Goal: Task Accomplishment & Management: Manage account settings

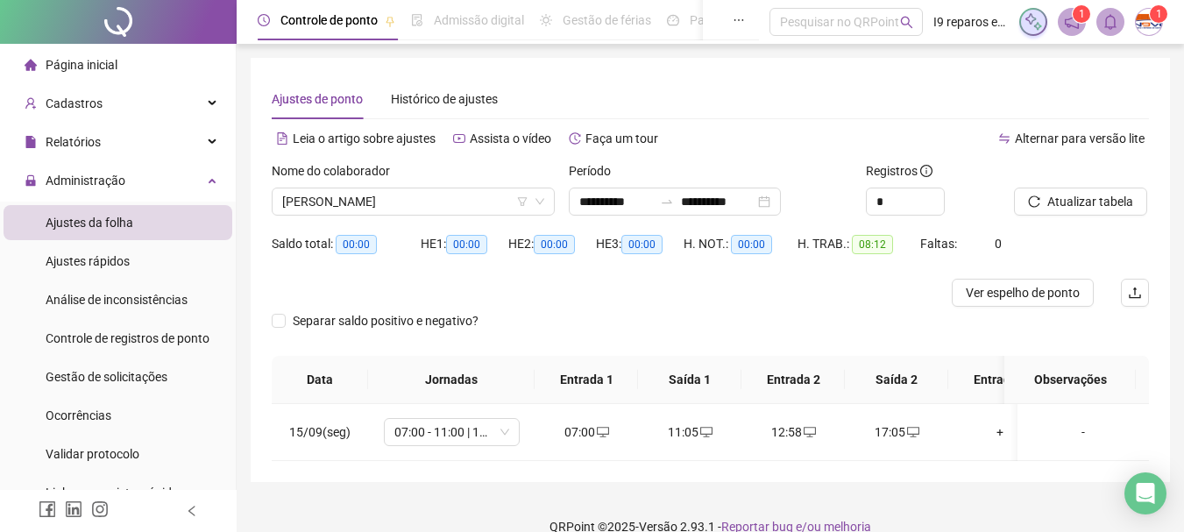
scroll to position [25, 0]
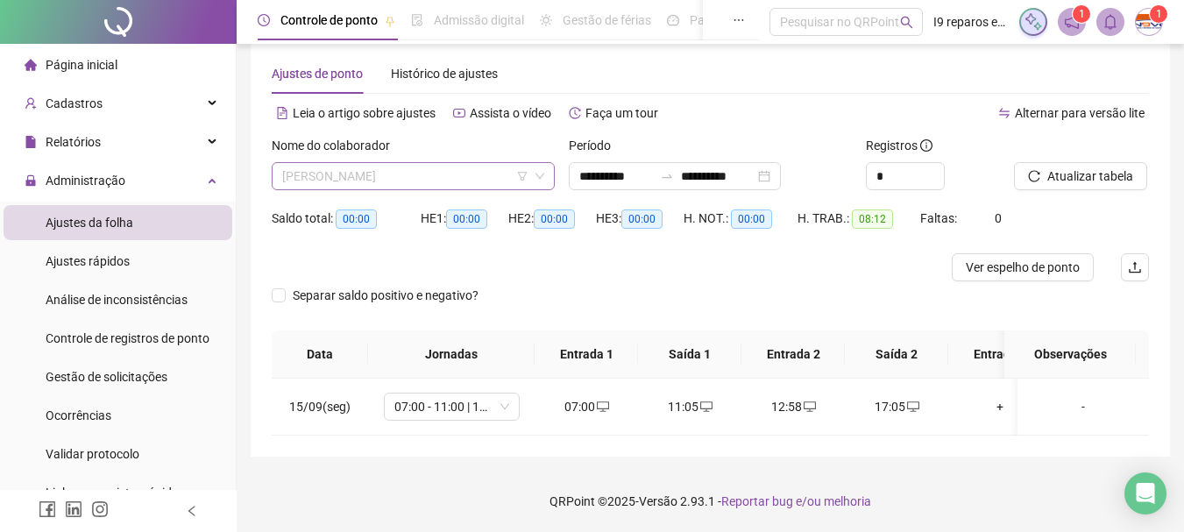
click at [448, 172] on span "[PERSON_NAME]" at bounding box center [413, 176] width 262 height 26
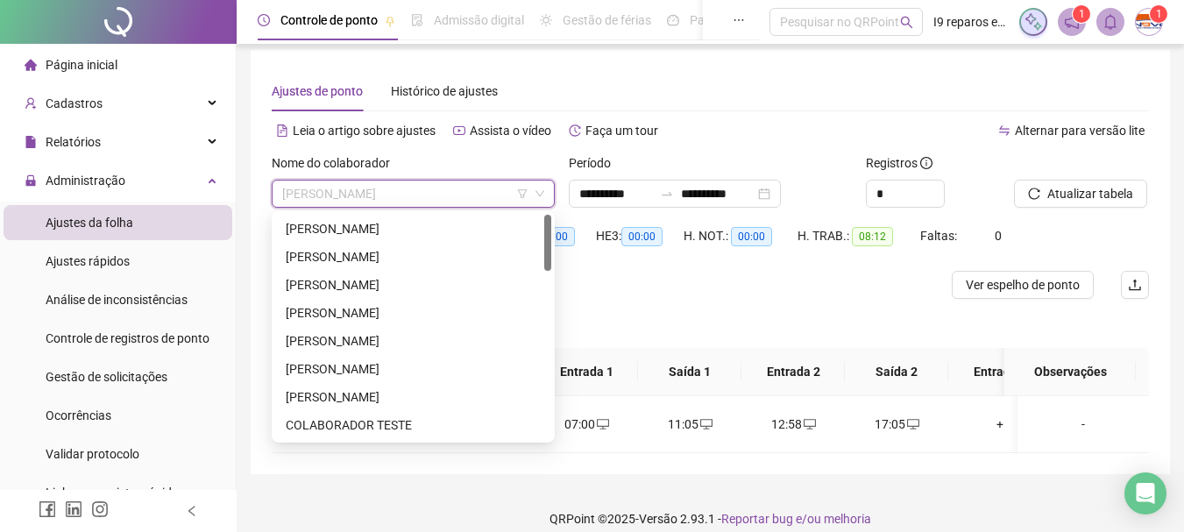
scroll to position [0, 0]
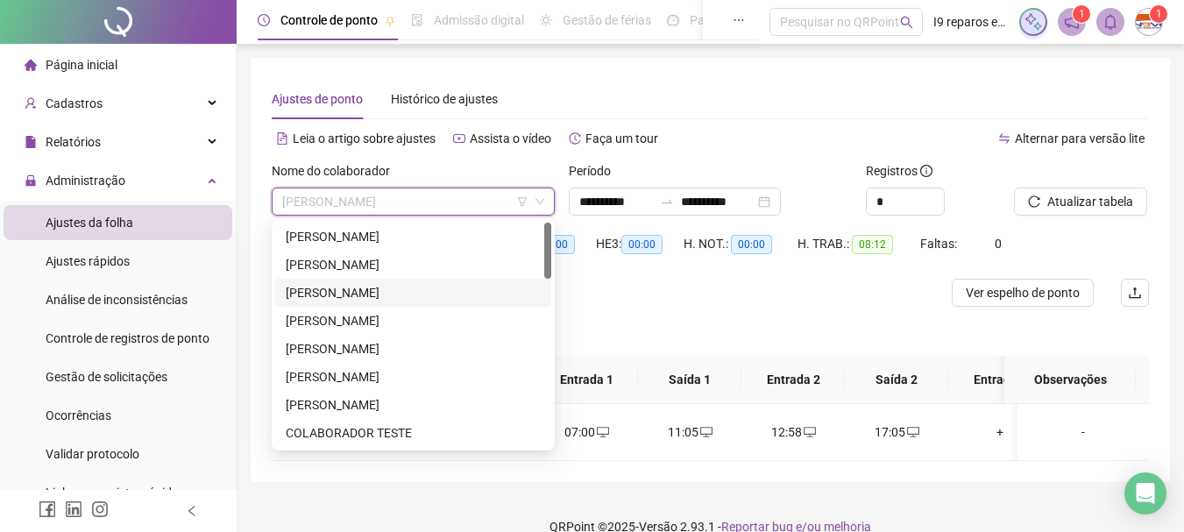
click at [389, 288] on div "[PERSON_NAME]" at bounding box center [413, 292] width 255 height 19
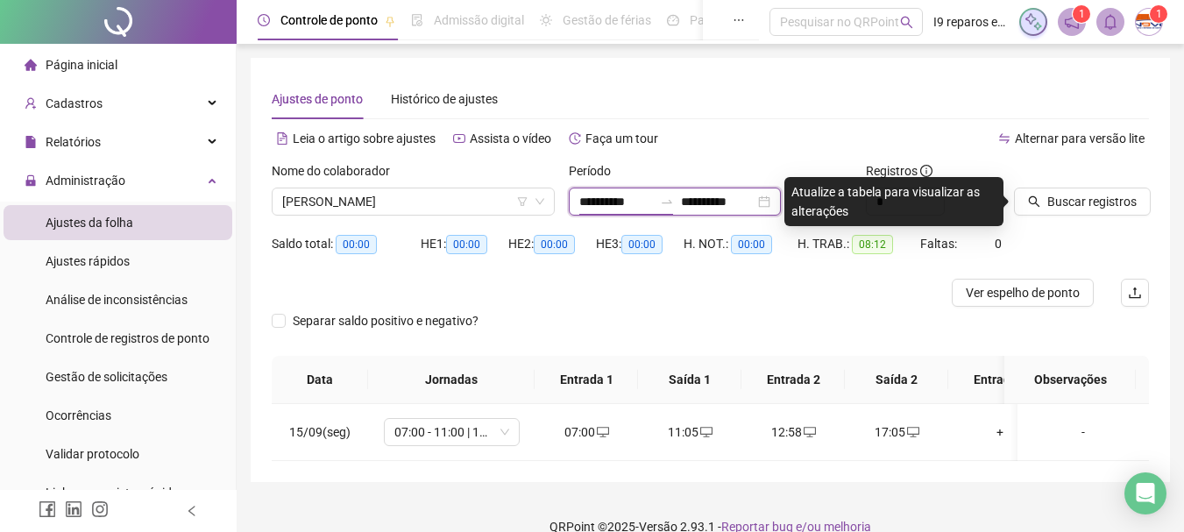
click at [593, 204] on input "**********" at bounding box center [616, 201] width 74 height 19
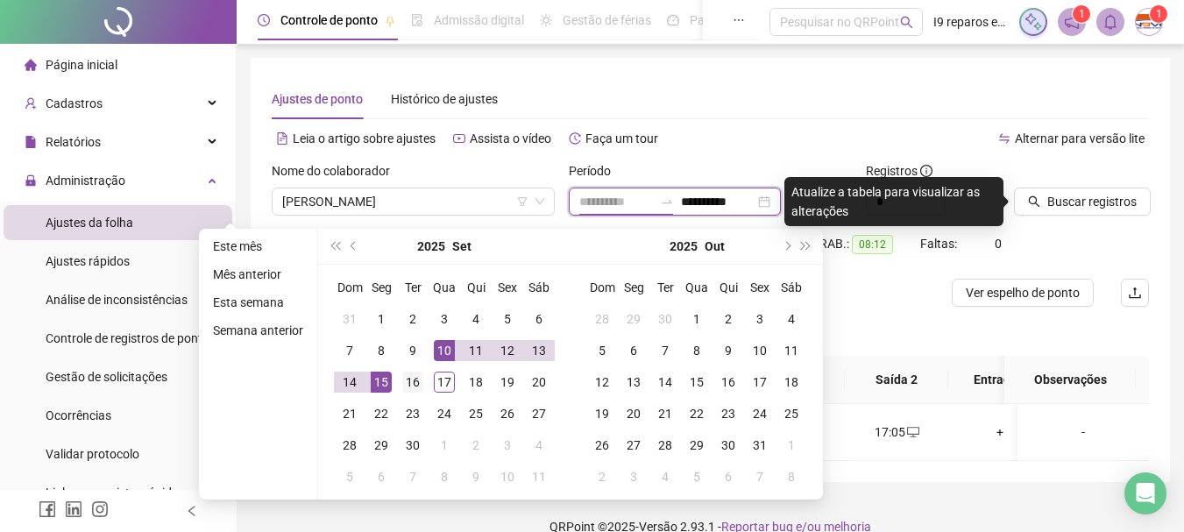
type input "**********"
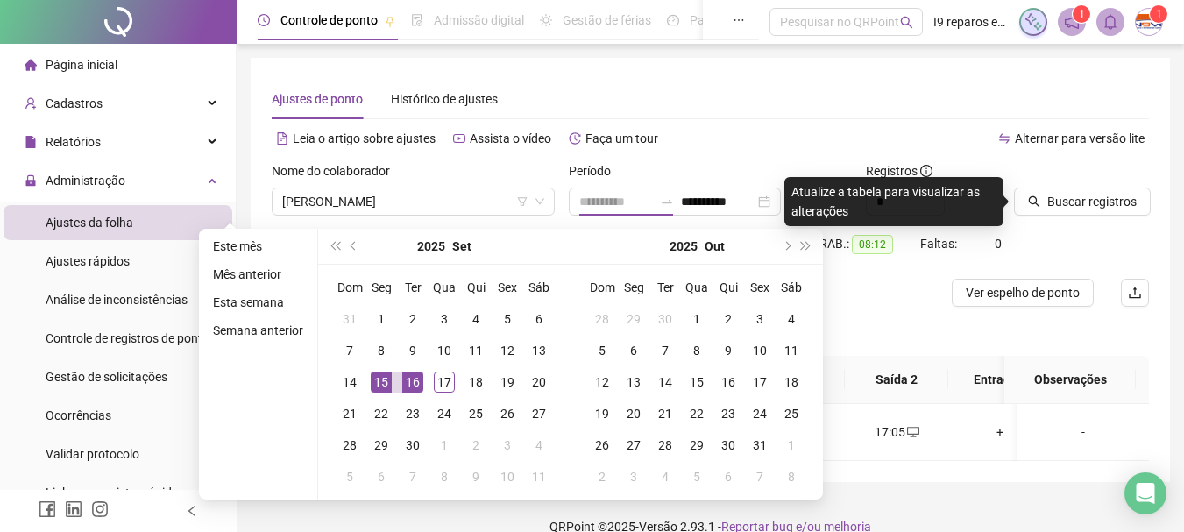
click at [416, 379] on div "16" at bounding box center [412, 382] width 21 height 21
type input "**********"
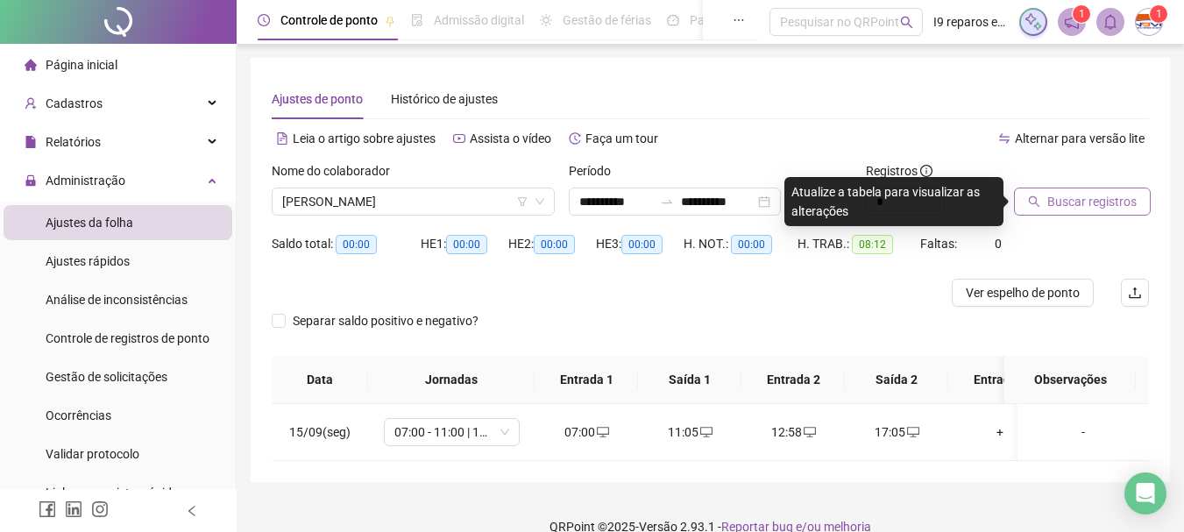
click at [1053, 201] on span "Buscar registros" at bounding box center [1091, 201] width 89 height 19
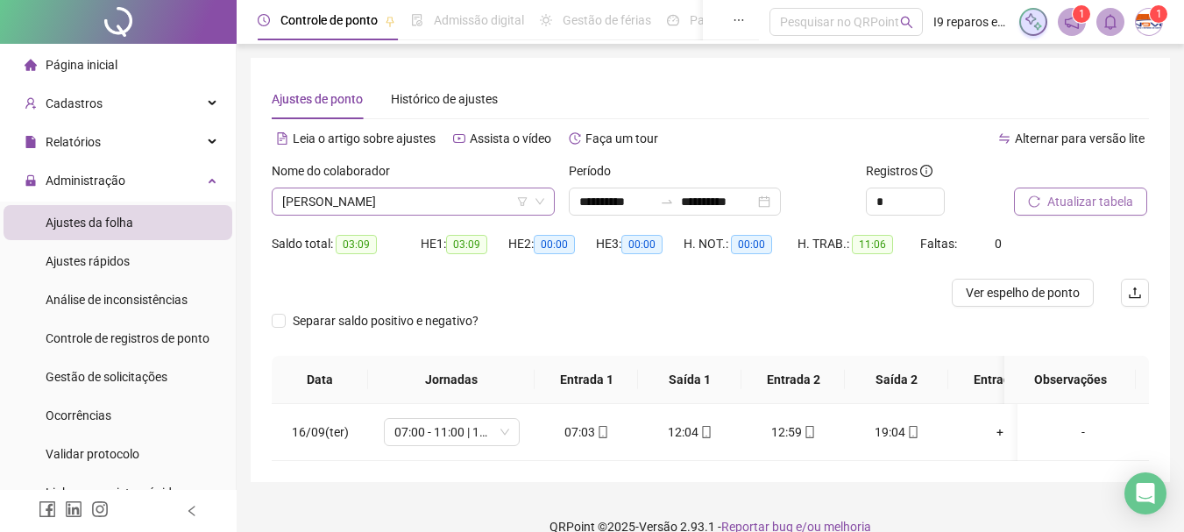
click at [457, 203] on span "[PERSON_NAME]" at bounding box center [413, 201] width 262 height 26
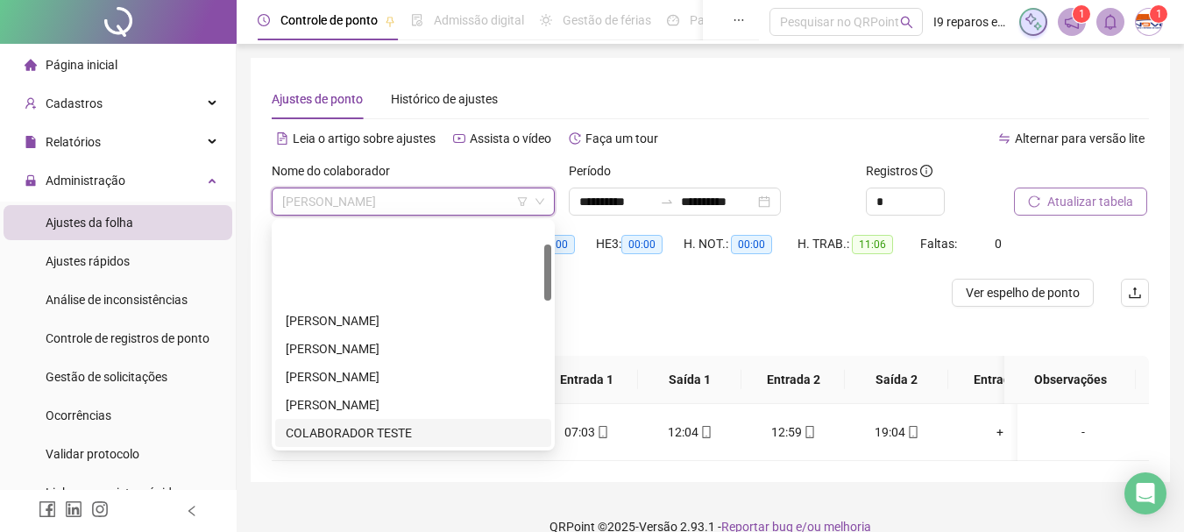
scroll to position [88, 0]
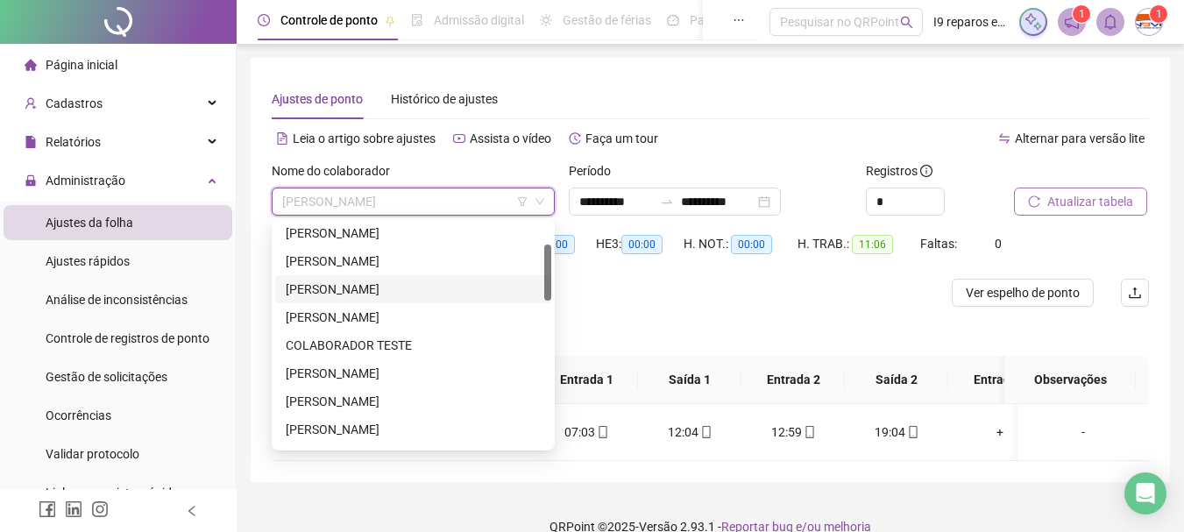
click at [359, 280] on div "[PERSON_NAME]" at bounding box center [413, 289] width 255 height 19
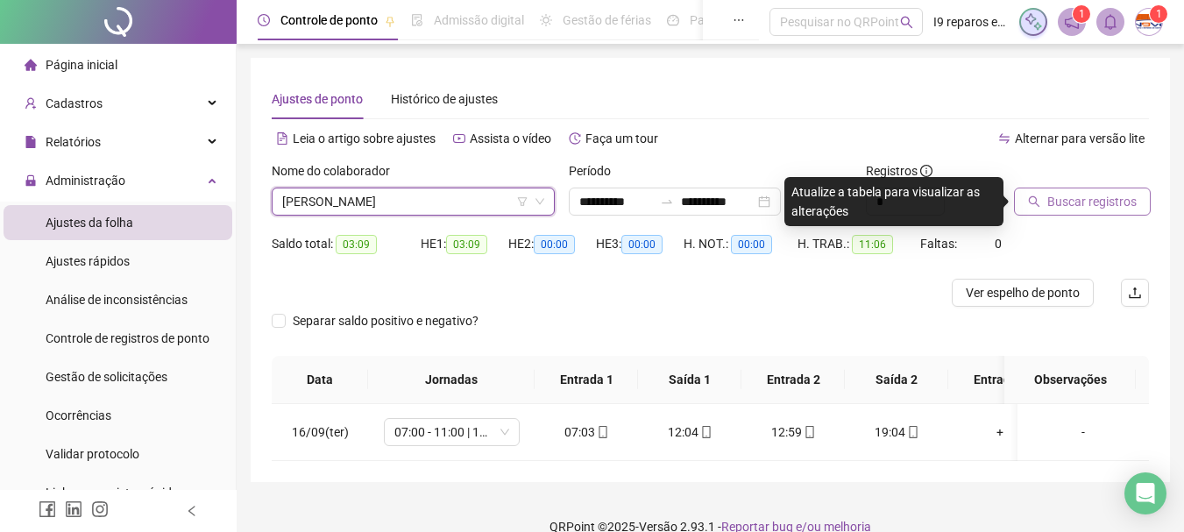
click at [1099, 193] on span "Buscar registros" at bounding box center [1091, 201] width 89 height 19
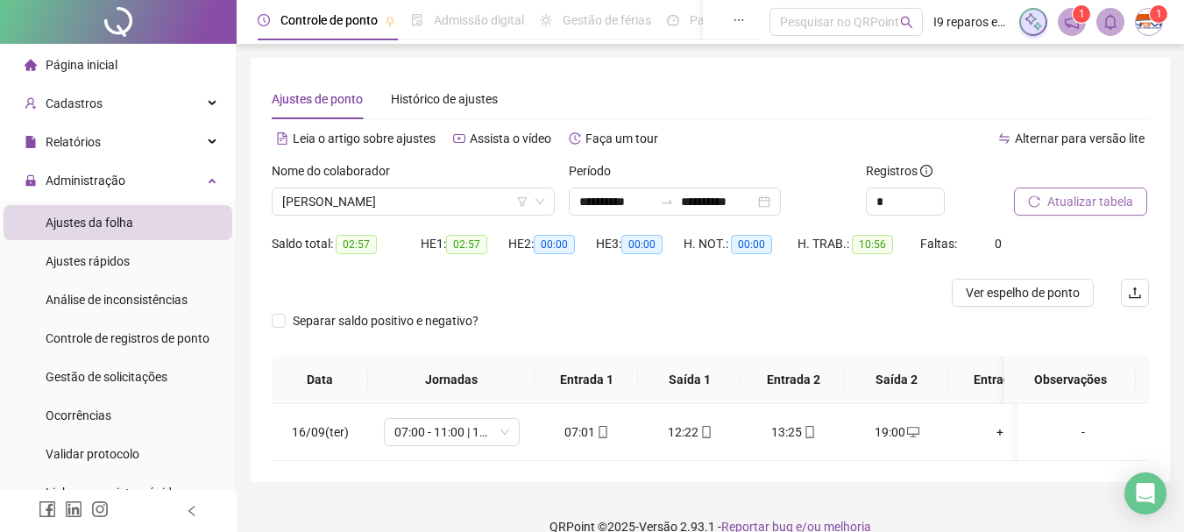
click at [410, 187] on div "Nome do colaborador" at bounding box center [413, 174] width 283 height 26
click at [393, 200] on span "[PERSON_NAME]" at bounding box center [413, 201] width 262 height 26
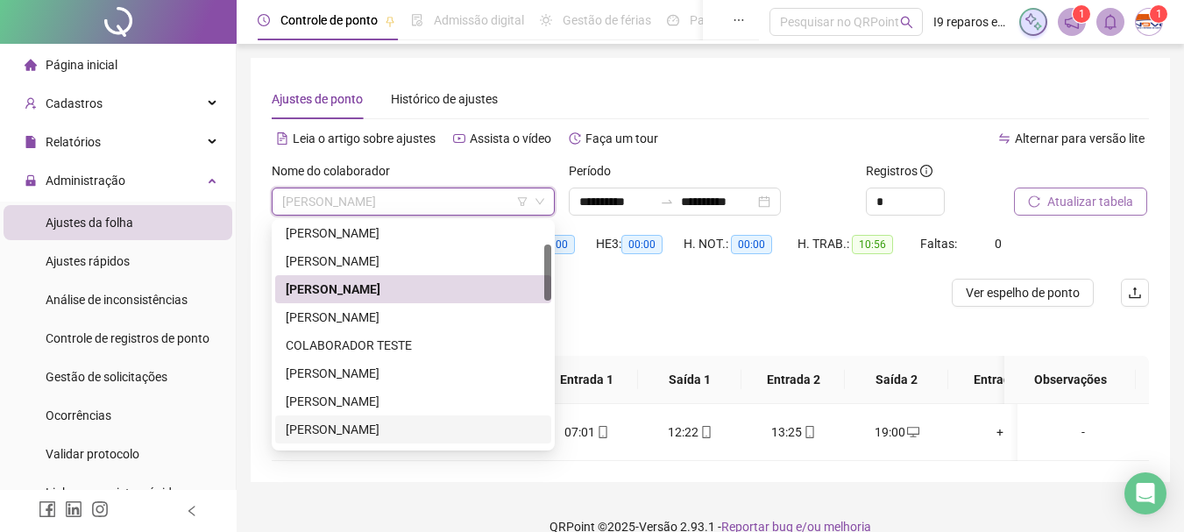
click at [363, 422] on div "[PERSON_NAME]" at bounding box center [413, 429] width 255 height 19
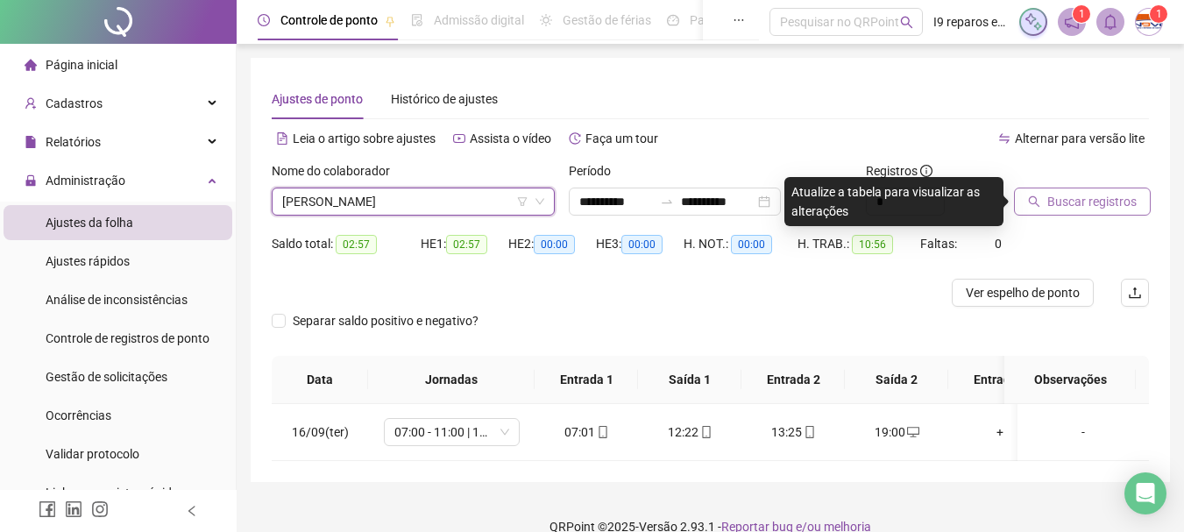
click at [1057, 198] on span "Buscar registros" at bounding box center [1091, 201] width 89 height 19
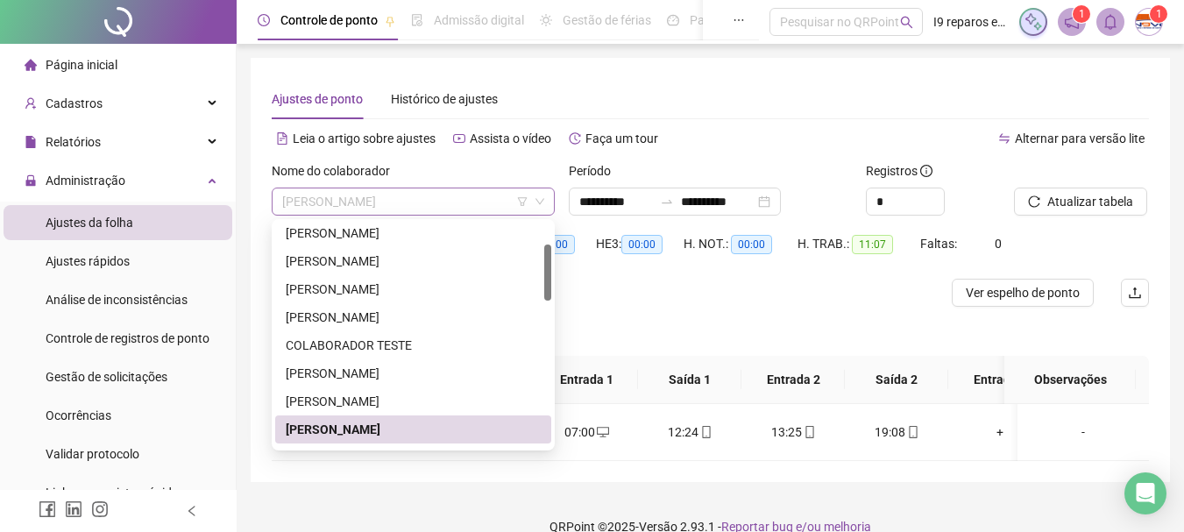
click at [456, 208] on span "[PERSON_NAME]" at bounding box center [413, 201] width 262 height 26
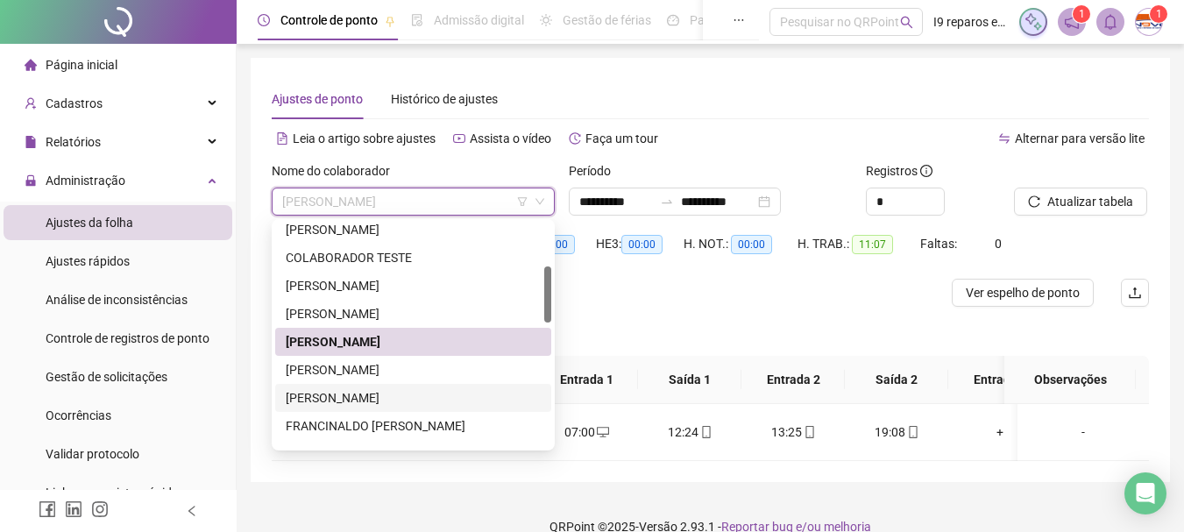
click at [376, 391] on div "[PERSON_NAME]" at bounding box center [413, 397] width 255 height 19
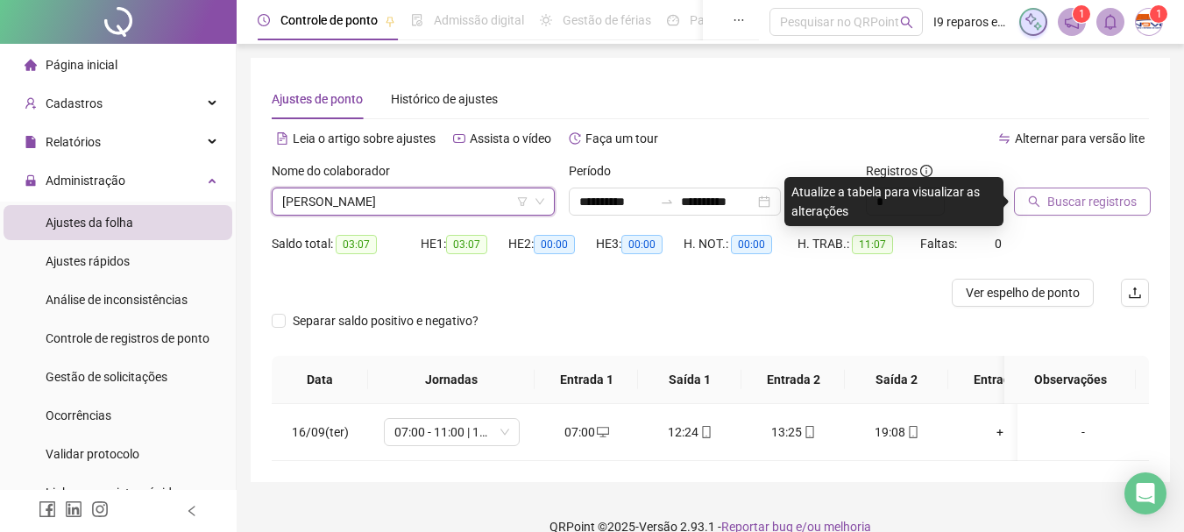
click at [1052, 208] on span "Buscar registros" at bounding box center [1091, 201] width 89 height 19
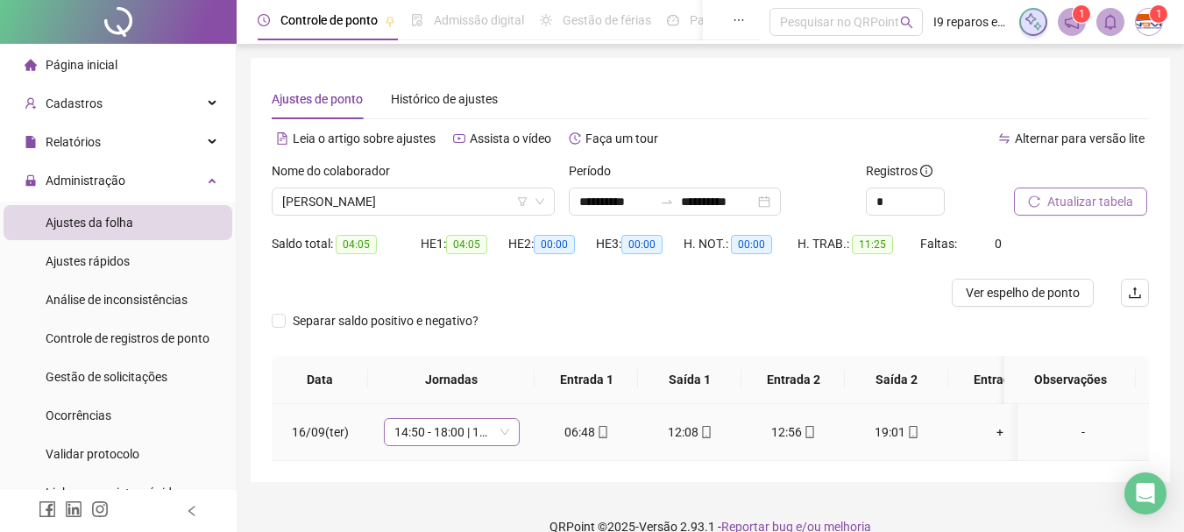
click at [509, 431] on div "14:50 - 18:00 | 19:00 - 23:10" at bounding box center [452, 432] width 136 height 28
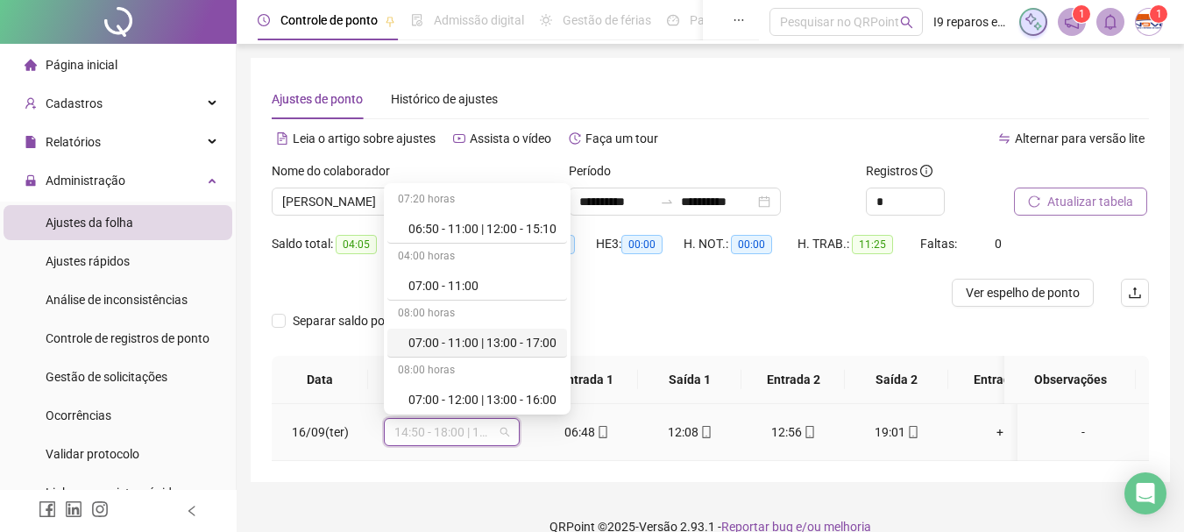
click at [507, 342] on div "07:00 - 11:00 | 13:00 - 17:00" at bounding box center [482, 342] width 148 height 19
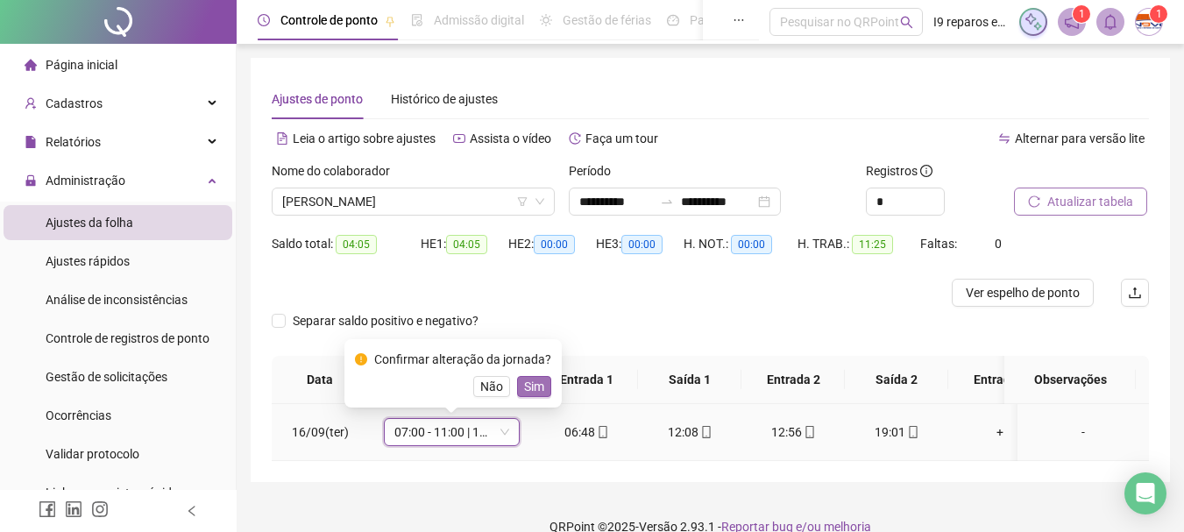
click at [536, 379] on span "Sim" at bounding box center [534, 386] width 20 height 19
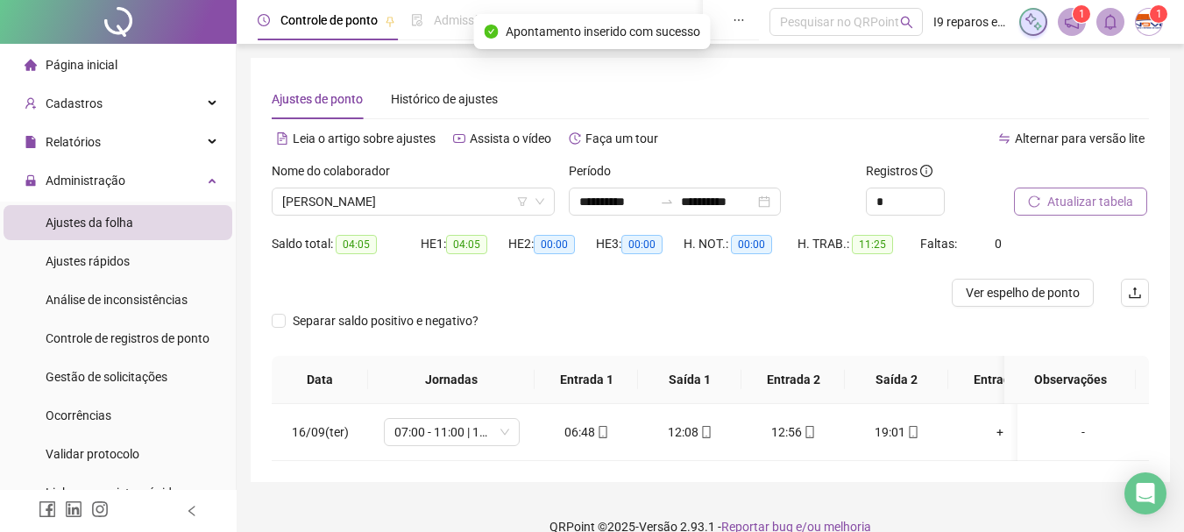
click at [1059, 194] on span "Atualizar tabela" at bounding box center [1090, 201] width 86 height 19
click at [478, 202] on span "[PERSON_NAME]" at bounding box center [413, 201] width 262 height 26
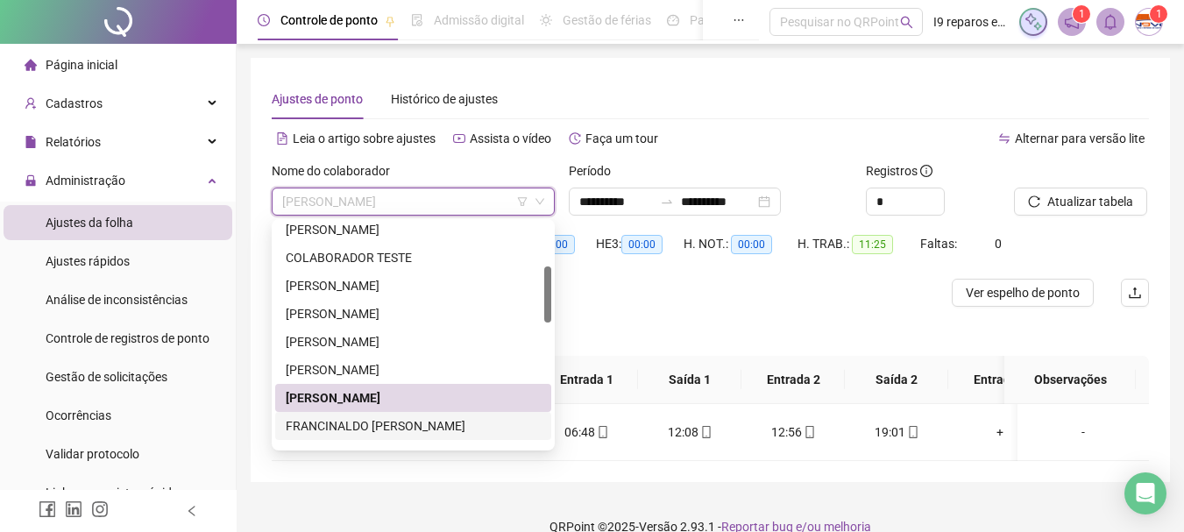
click at [412, 418] on div "FRANCINALDO [PERSON_NAME]" at bounding box center [413, 425] width 255 height 19
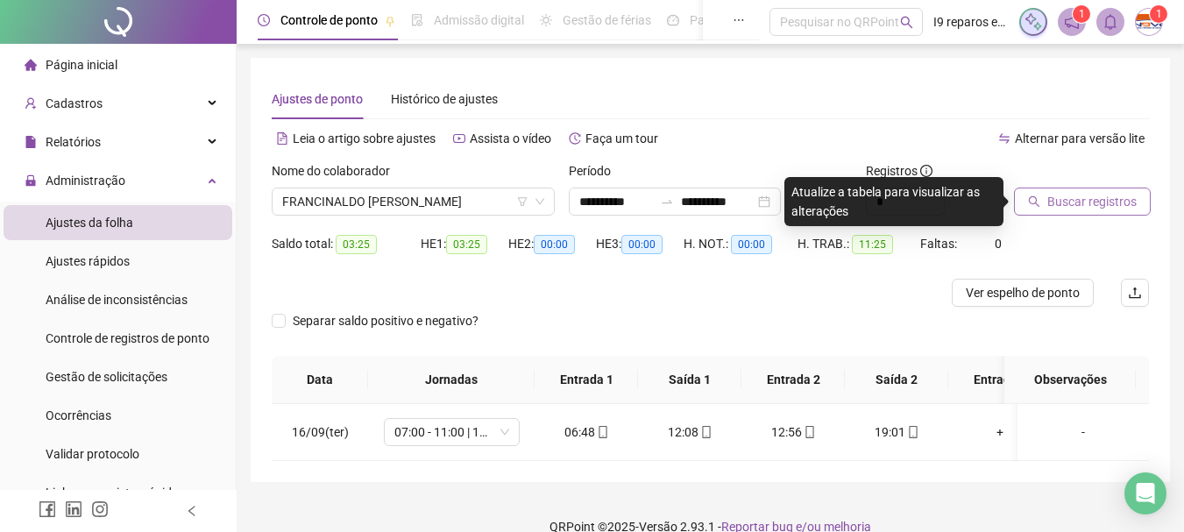
click at [1106, 202] on span "Buscar registros" at bounding box center [1091, 201] width 89 height 19
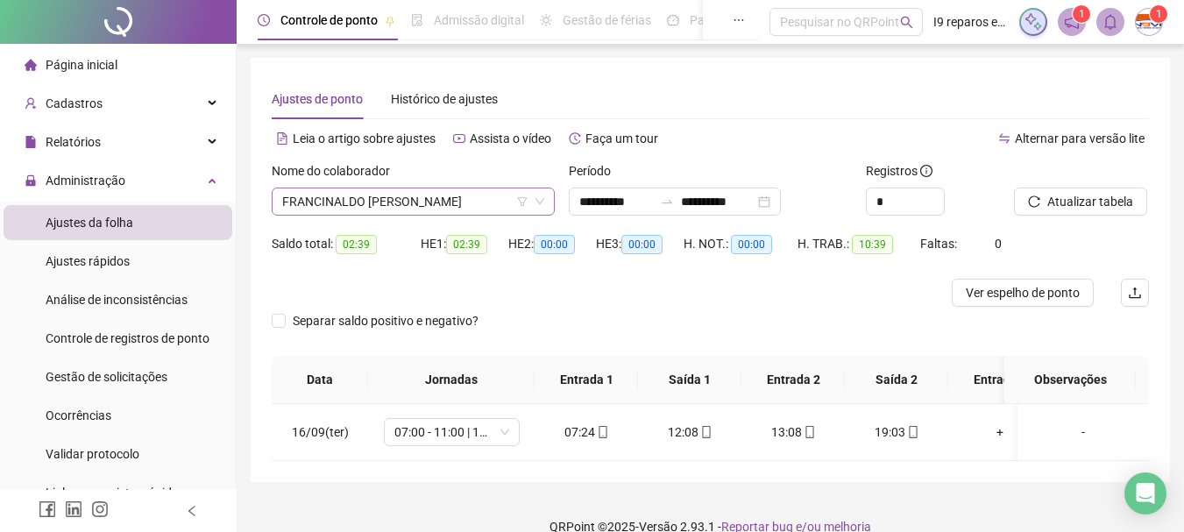
click at [451, 200] on span "FRANCINALDO [PERSON_NAME]" at bounding box center [413, 201] width 262 height 26
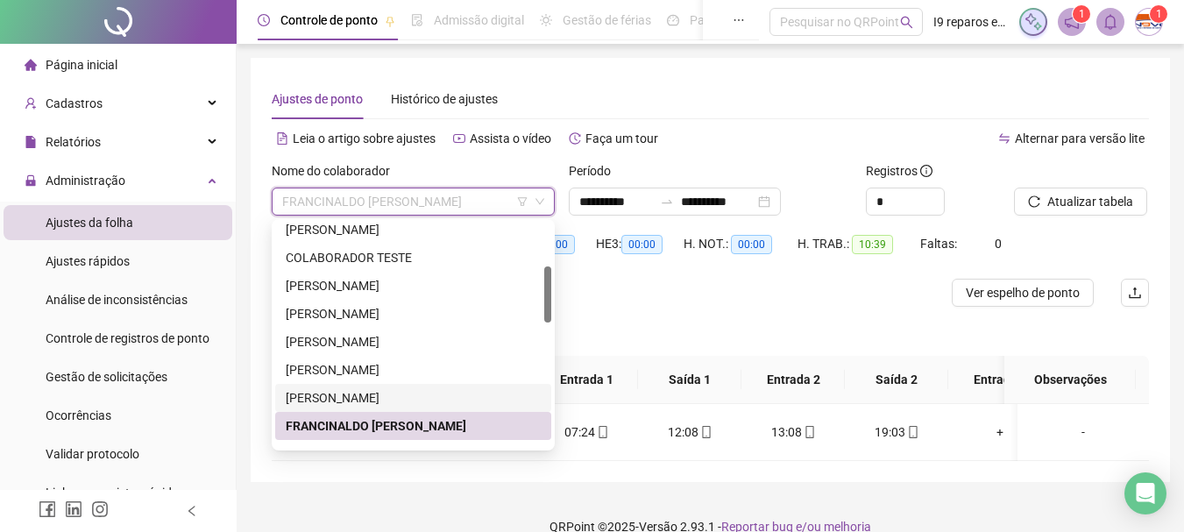
click at [422, 393] on div "[PERSON_NAME]" at bounding box center [413, 397] width 255 height 19
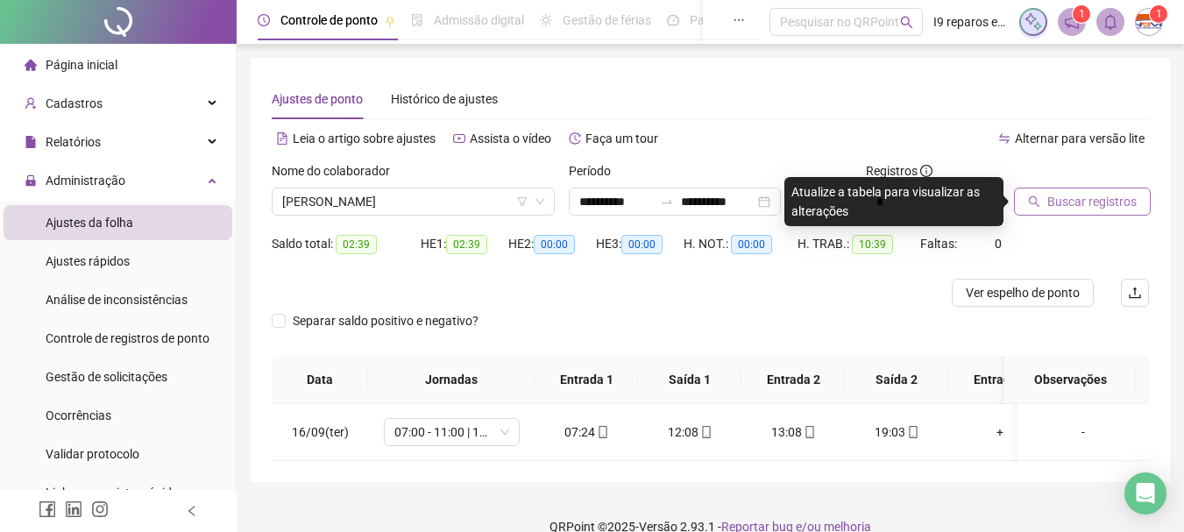
click at [1122, 205] on span "Buscar registros" at bounding box center [1091, 201] width 89 height 19
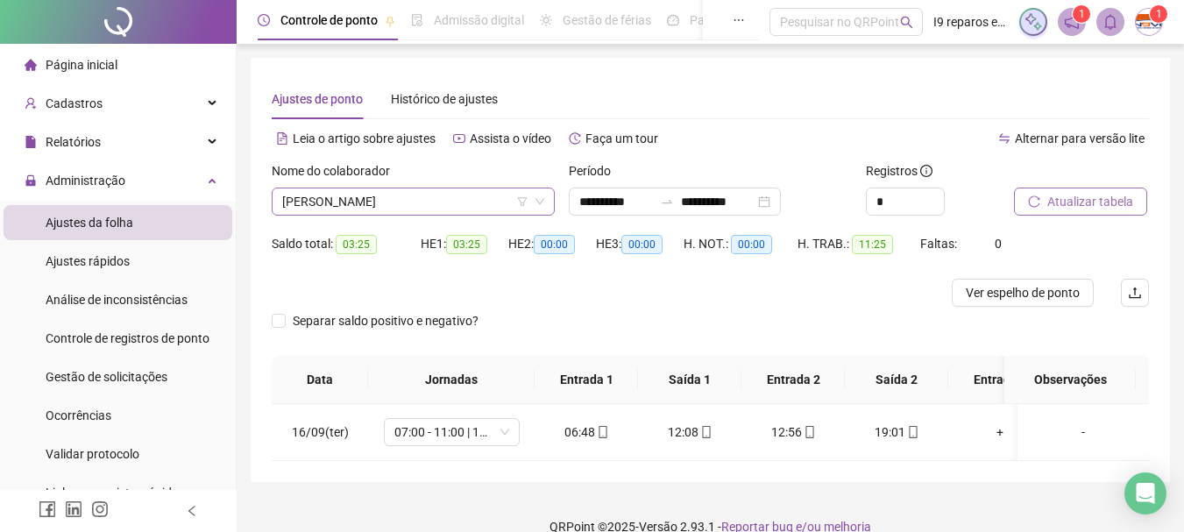
click at [419, 198] on span "[PERSON_NAME]" at bounding box center [413, 201] width 262 height 26
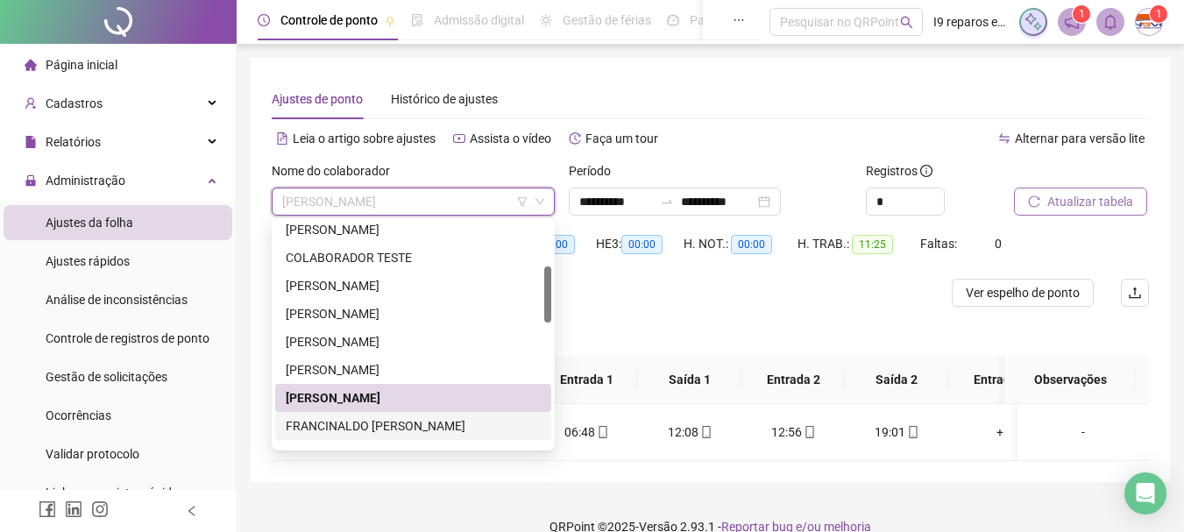
click at [364, 420] on div "FRANCINALDO [PERSON_NAME]" at bounding box center [413, 425] width 255 height 19
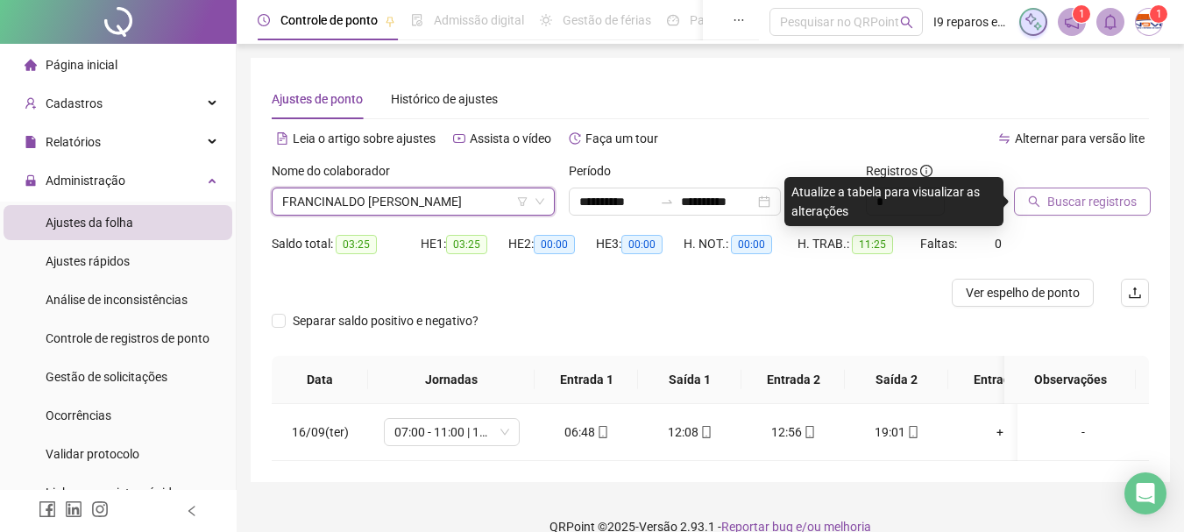
click at [1057, 202] on span "Buscar registros" at bounding box center [1091, 201] width 89 height 19
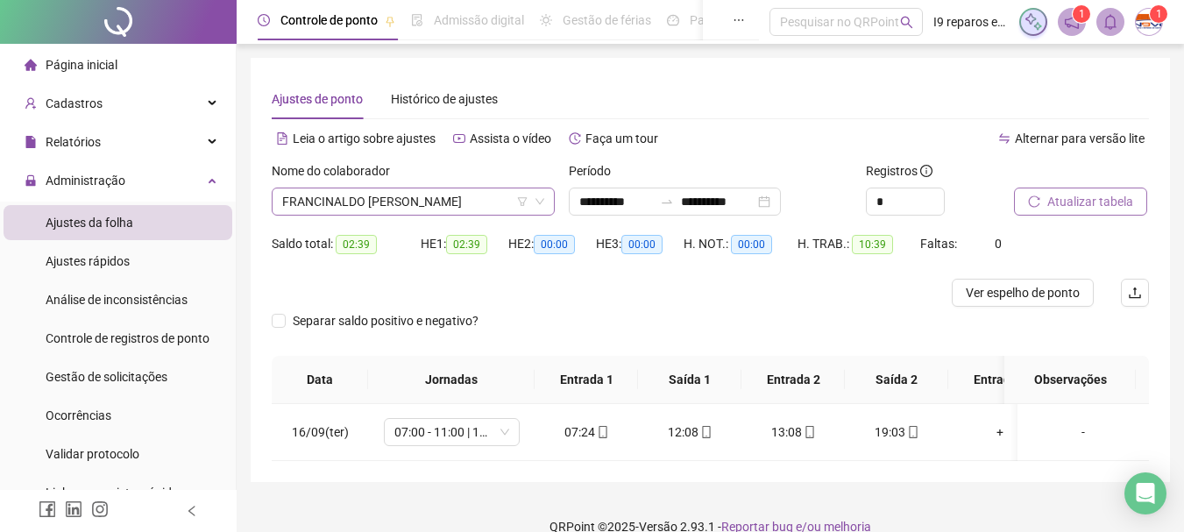
click at [455, 198] on span "FRANCINALDO [PERSON_NAME]" at bounding box center [413, 201] width 262 height 26
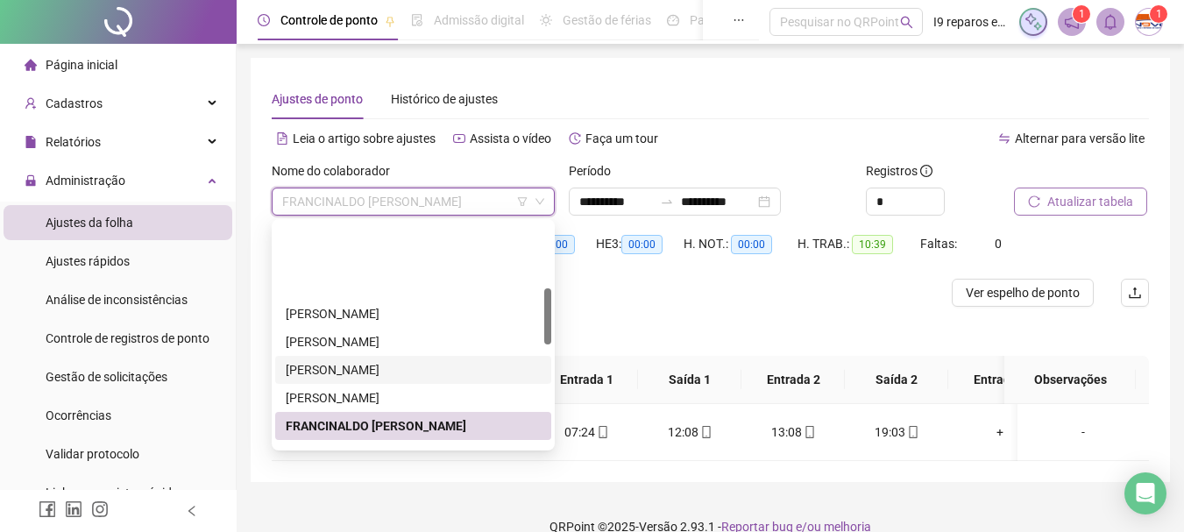
scroll to position [263, 0]
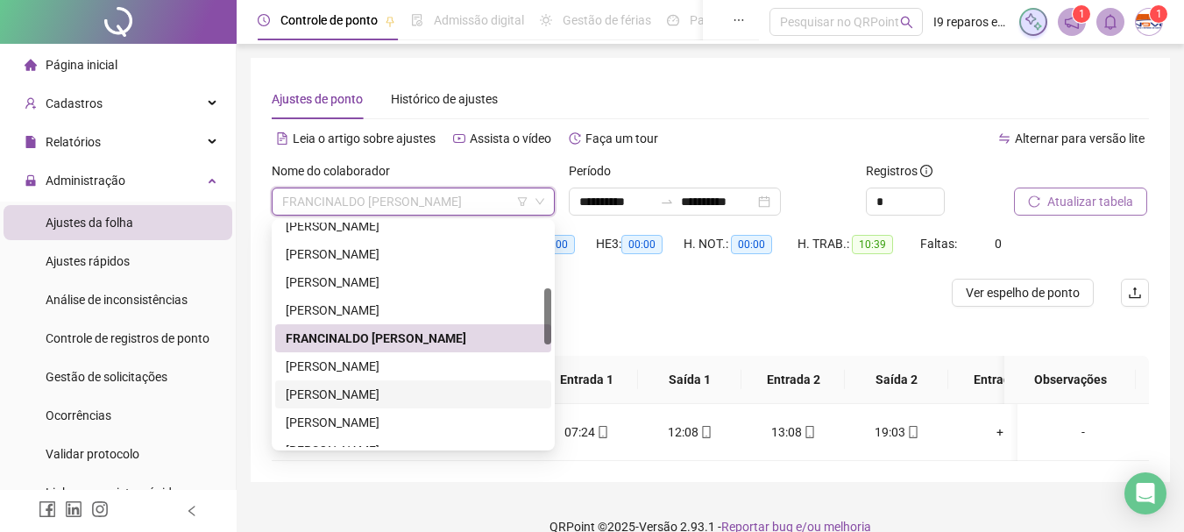
click at [393, 395] on div "[PERSON_NAME]" at bounding box center [413, 394] width 255 height 19
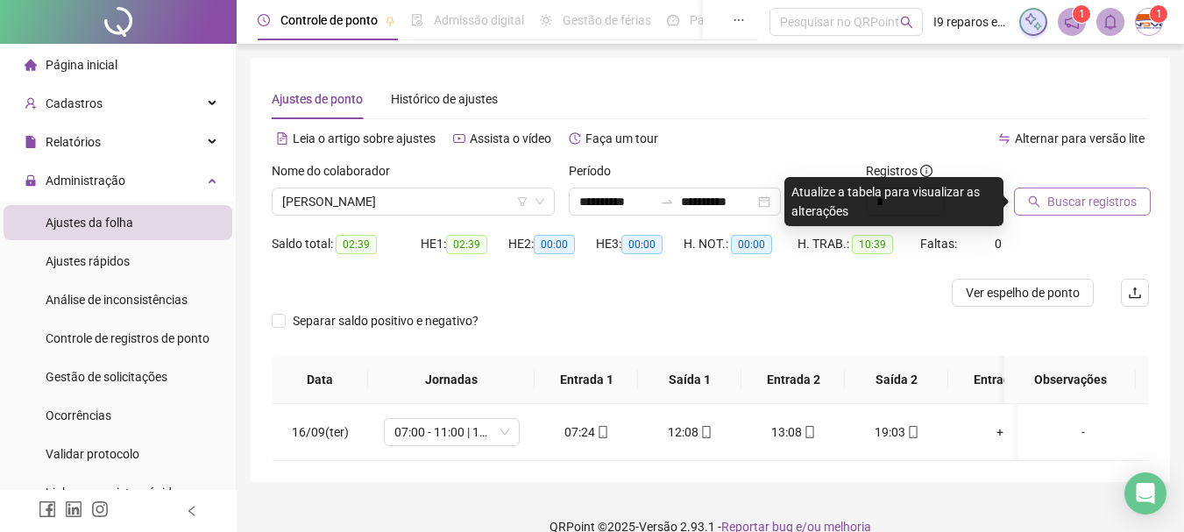
click at [1065, 202] on span "Buscar registros" at bounding box center [1091, 201] width 89 height 19
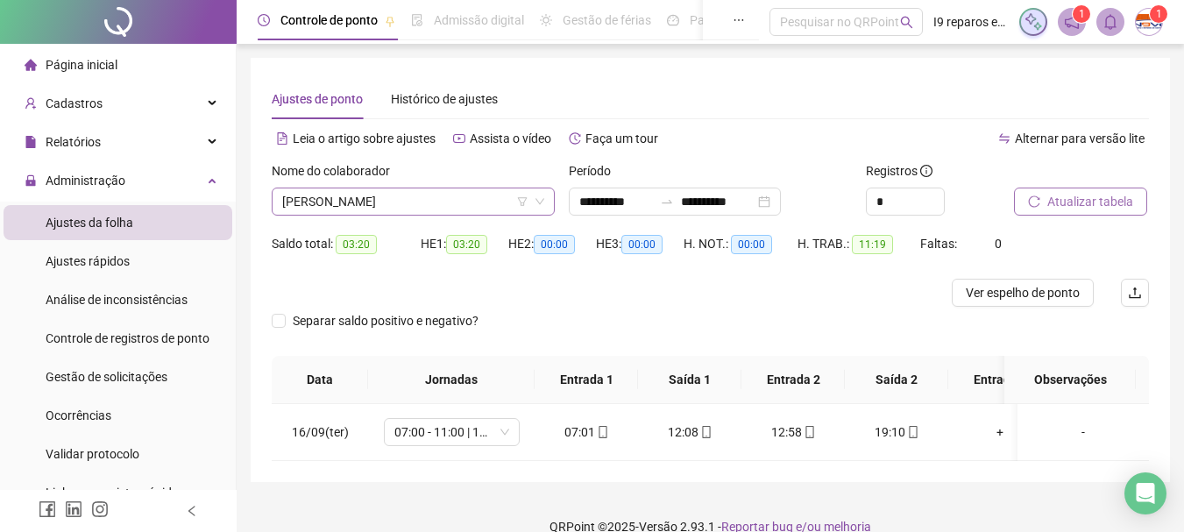
click at [365, 202] on span "[PERSON_NAME]" at bounding box center [413, 201] width 262 height 26
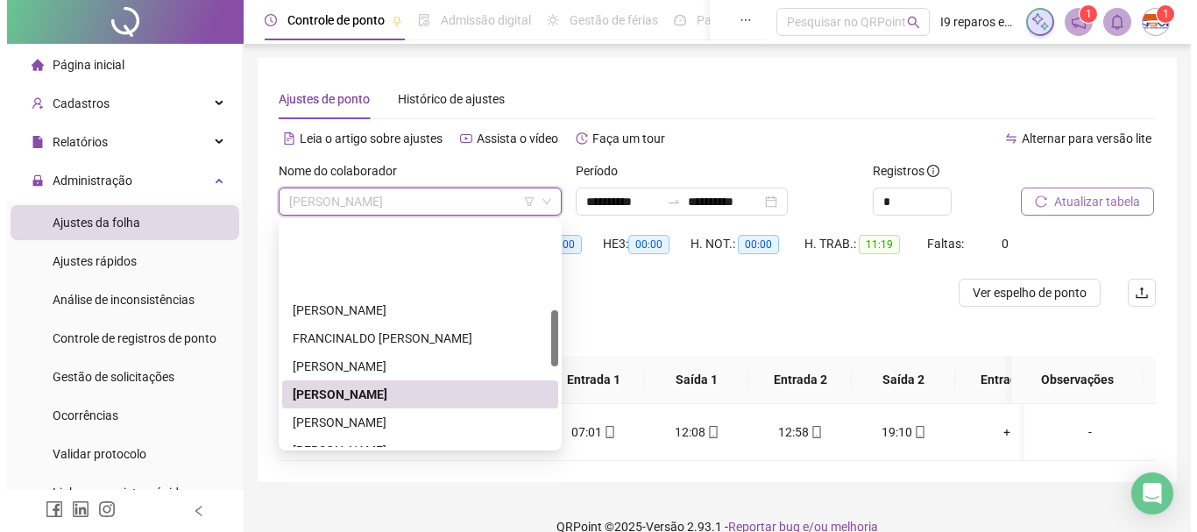
scroll to position [351, 0]
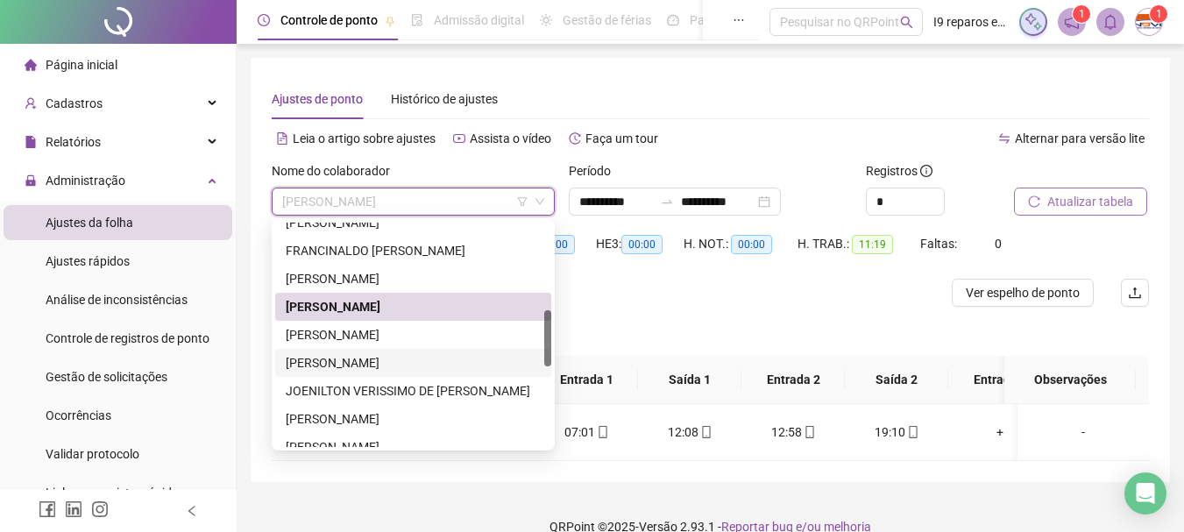
click at [393, 358] on div "[PERSON_NAME]" at bounding box center [413, 362] width 255 height 19
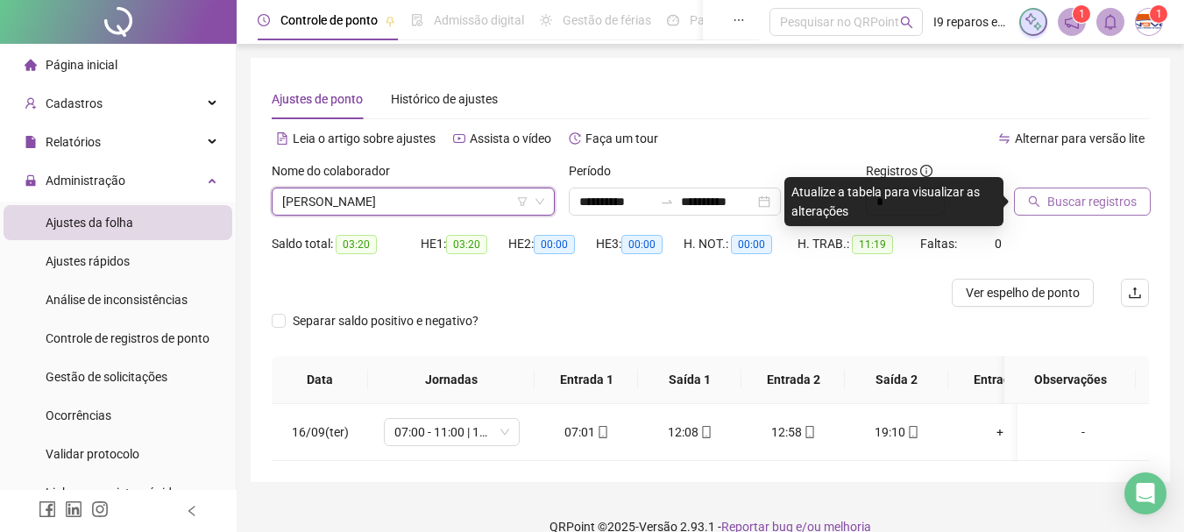
click at [1102, 204] on span "Buscar registros" at bounding box center [1091, 201] width 89 height 19
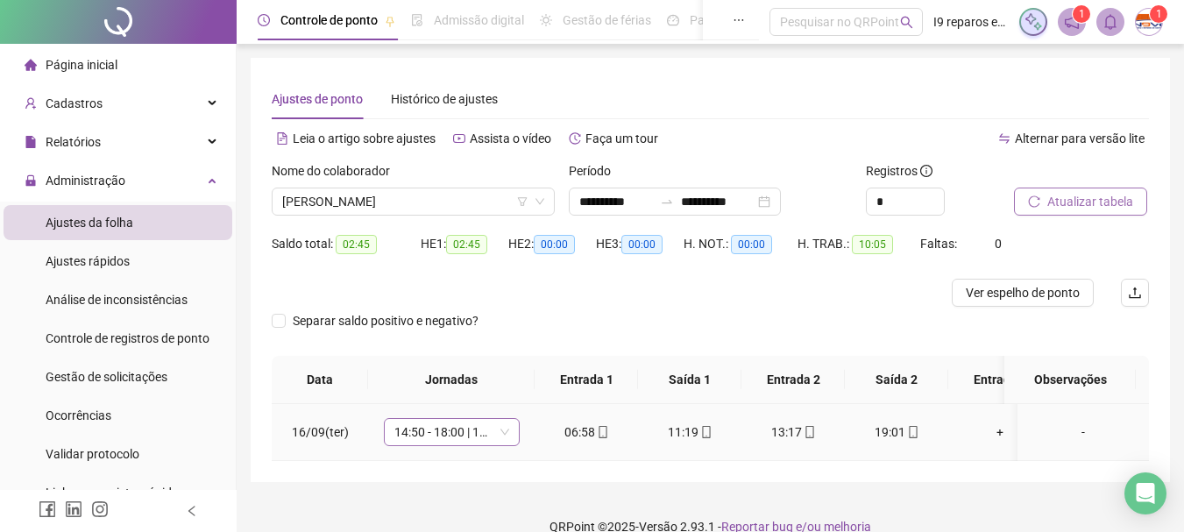
click at [508, 435] on span "14:50 - 18:00 | 19:00 - 23:10" at bounding box center [451, 432] width 115 height 26
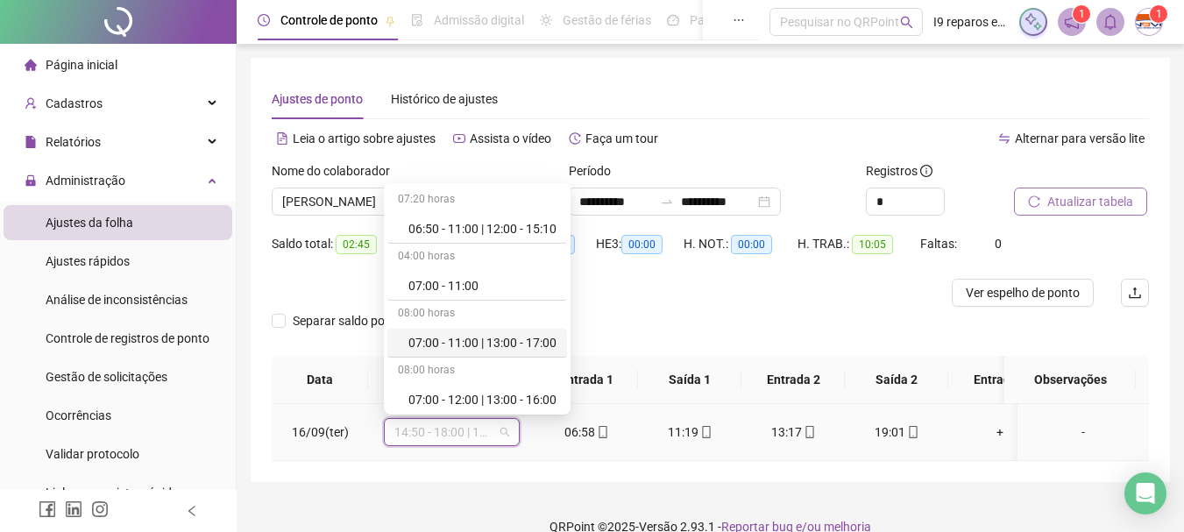
click at [510, 349] on div "07:00 - 11:00 | 13:00 - 17:00" at bounding box center [482, 342] width 148 height 19
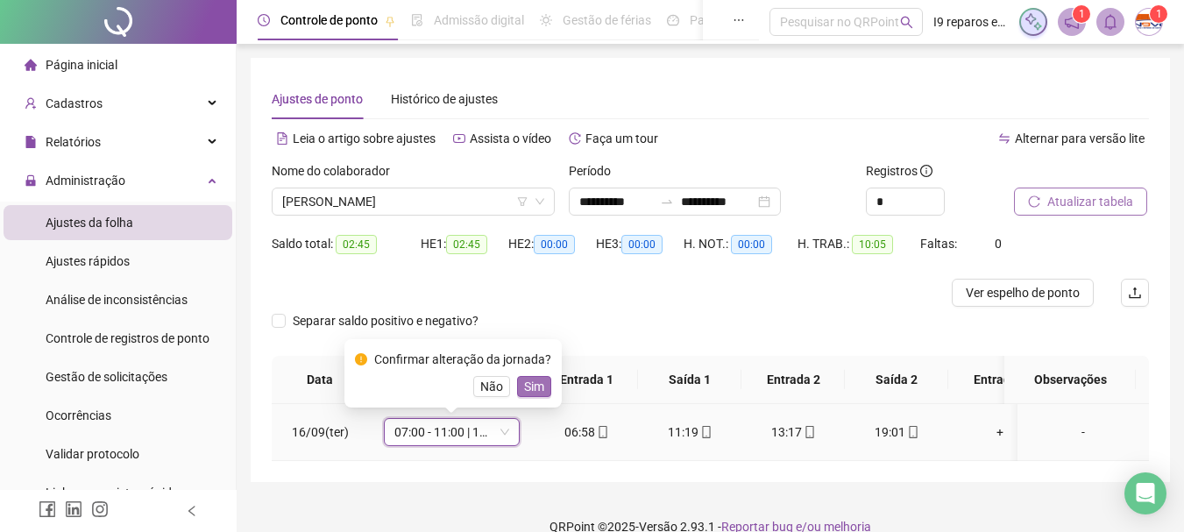
click at [524, 380] on span "Sim" at bounding box center [534, 386] width 20 height 19
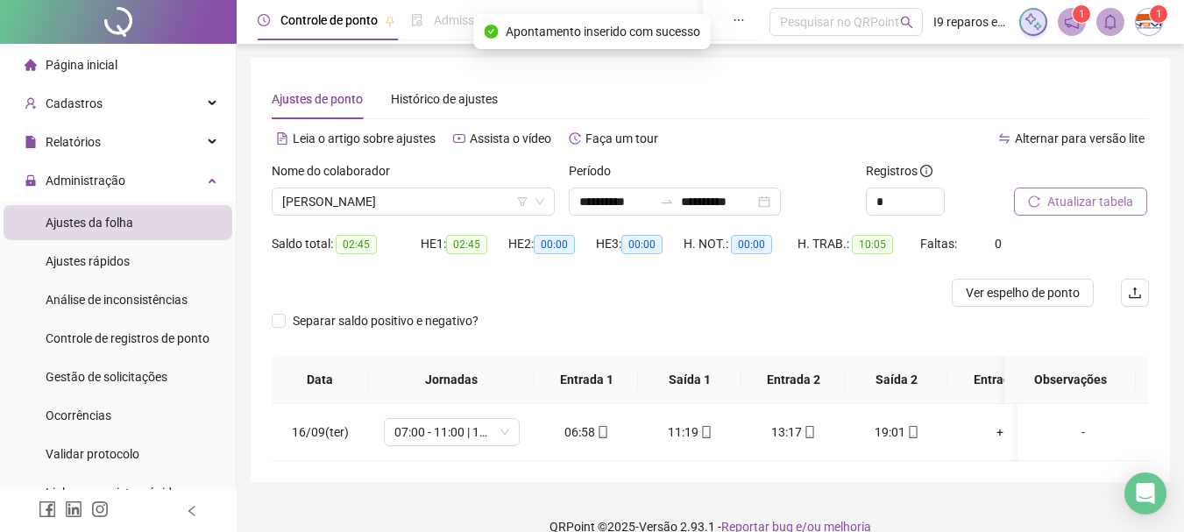
click at [1066, 200] on span "Atualizar tabela" at bounding box center [1090, 201] width 86 height 19
click at [454, 200] on span "[PERSON_NAME]" at bounding box center [413, 201] width 262 height 26
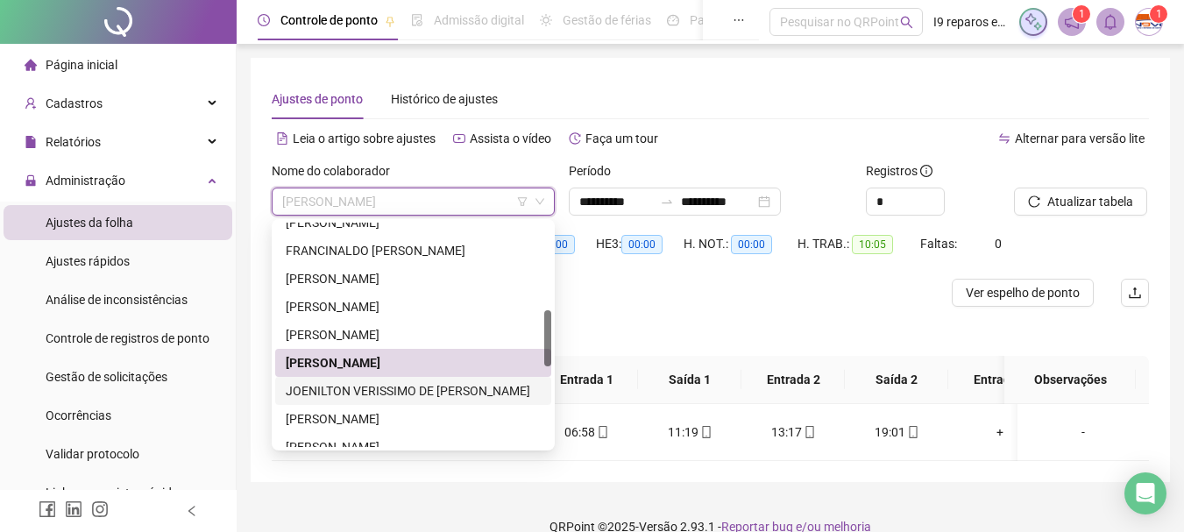
click at [379, 392] on div "JOENILTON VERISSIMO DE [PERSON_NAME]" at bounding box center [413, 390] width 255 height 19
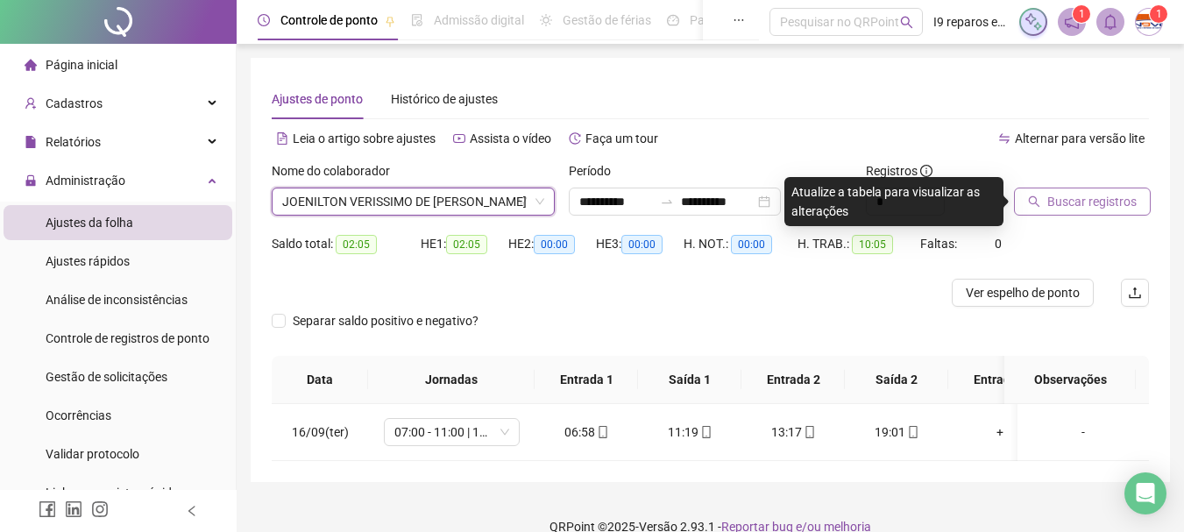
click at [1045, 203] on button "Buscar registros" at bounding box center [1082, 202] width 137 height 28
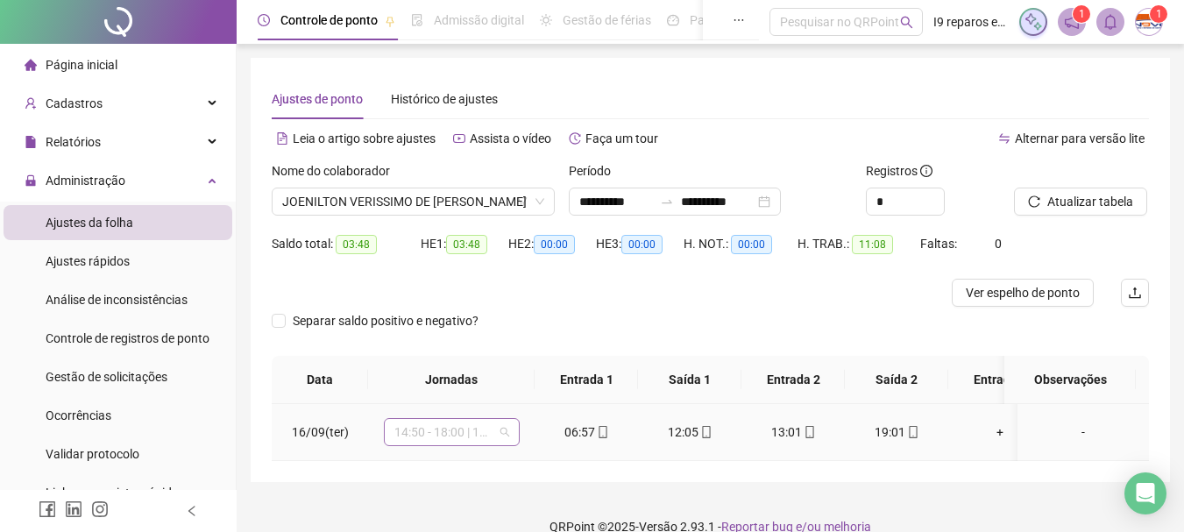
click at [501, 430] on span "14:50 - 18:00 | 19:00 - 23:10" at bounding box center [451, 432] width 115 height 26
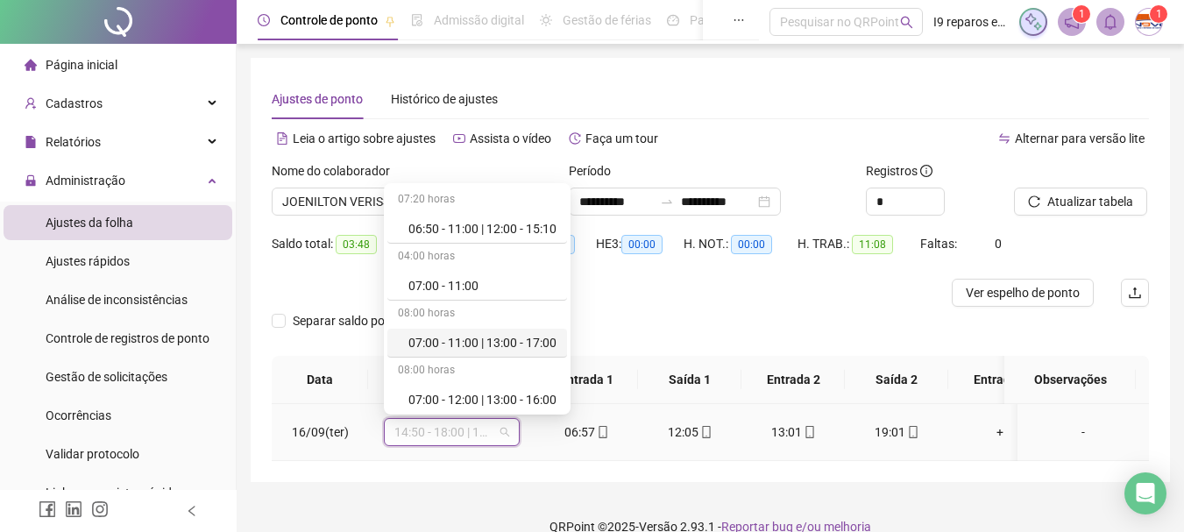
click at [506, 337] on div "07:00 - 11:00 | 13:00 - 17:00" at bounding box center [482, 342] width 148 height 19
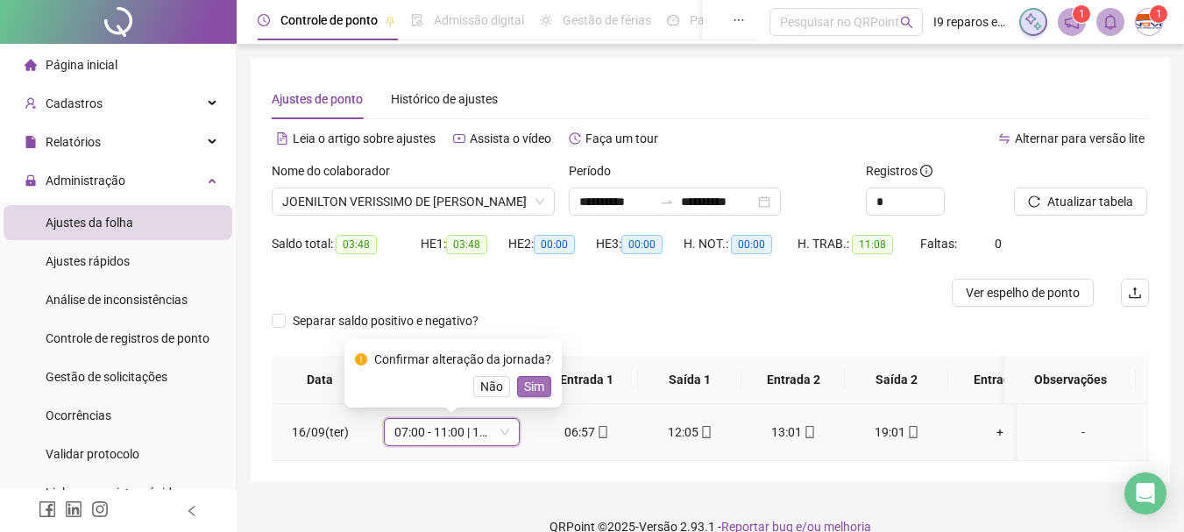
click at [529, 386] on span "Sim" at bounding box center [534, 386] width 20 height 19
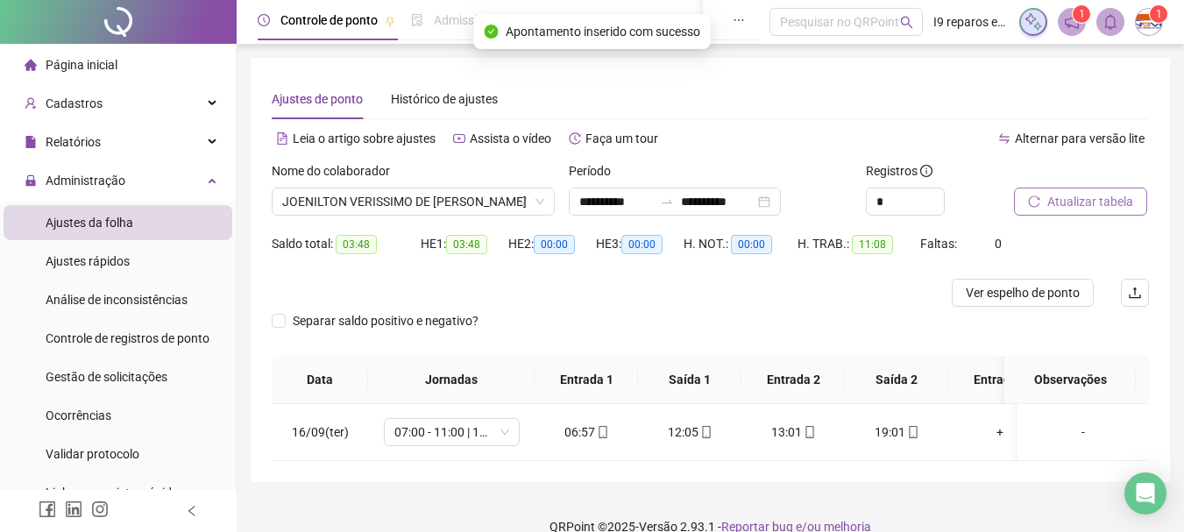
click at [1059, 202] on span "Atualizar tabela" at bounding box center [1090, 201] width 86 height 19
click at [407, 203] on span "JOENILTON VERISSIMO DE [PERSON_NAME]" at bounding box center [413, 201] width 262 height 26
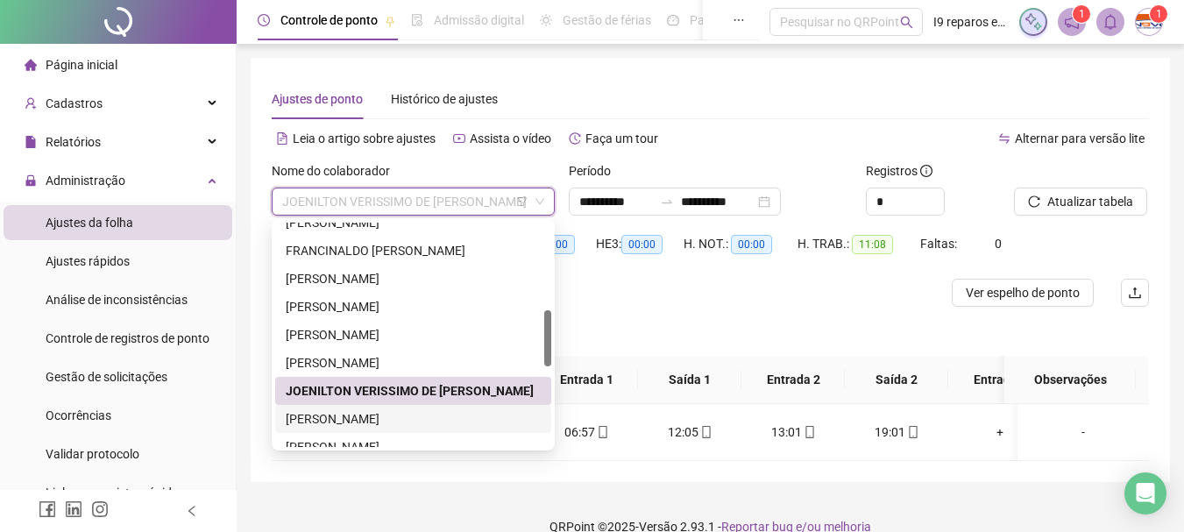
click at [350, 422] on div "[PERSON_NAME]" at bounding box center [413, 418] width 255 height 19
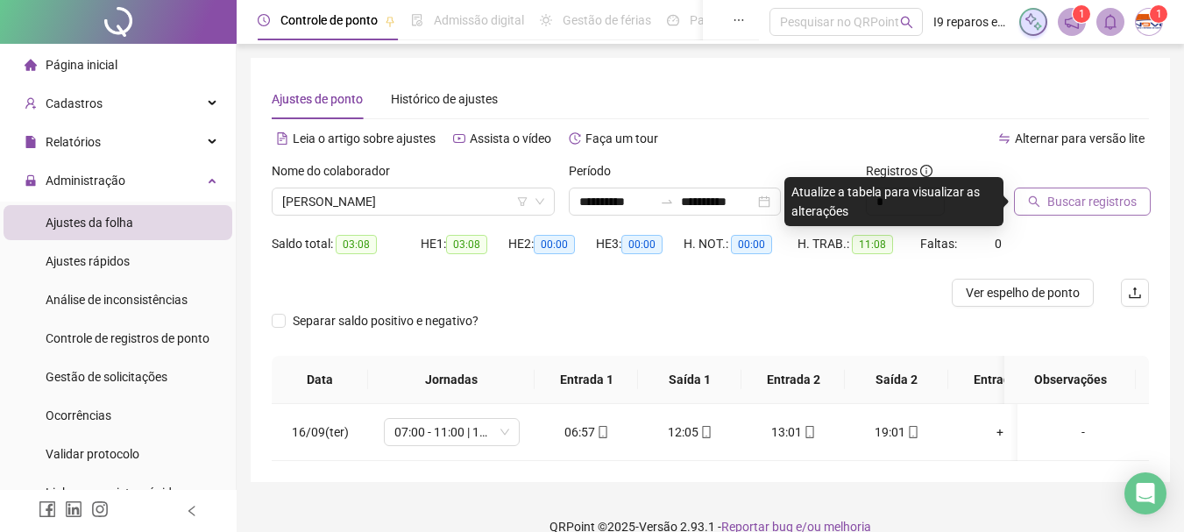
click at [1063, 195] on span "Buscar registros" at bounding box center [1091, 201] width 89 height 19
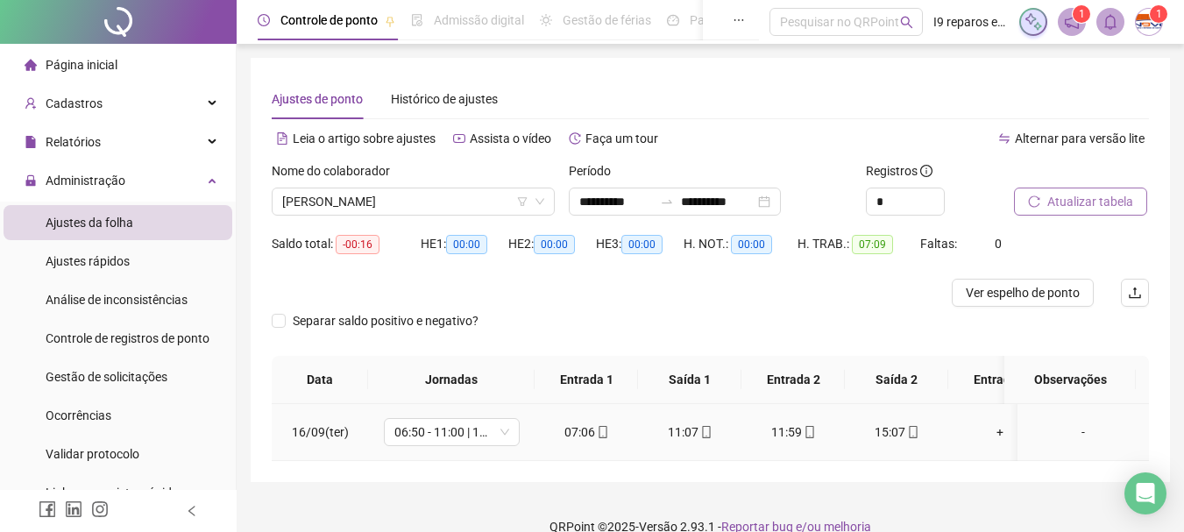
click at [1066, 436] on div "-" at bounding box center [1082, 431] width 103 height 19
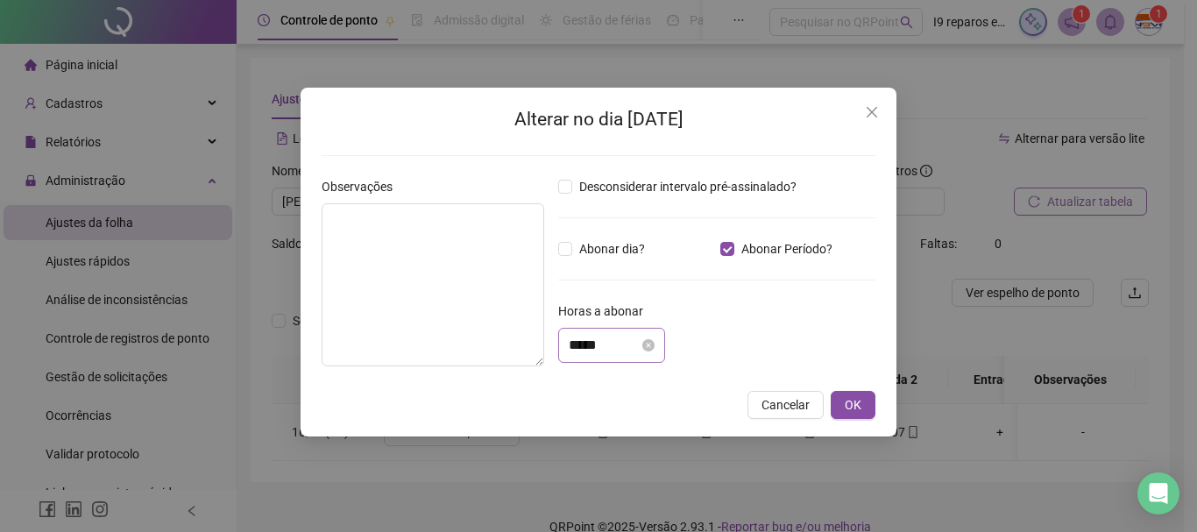
click at [636, 334] on div "*****" at bounding box center [611, 345] width 107 height 35
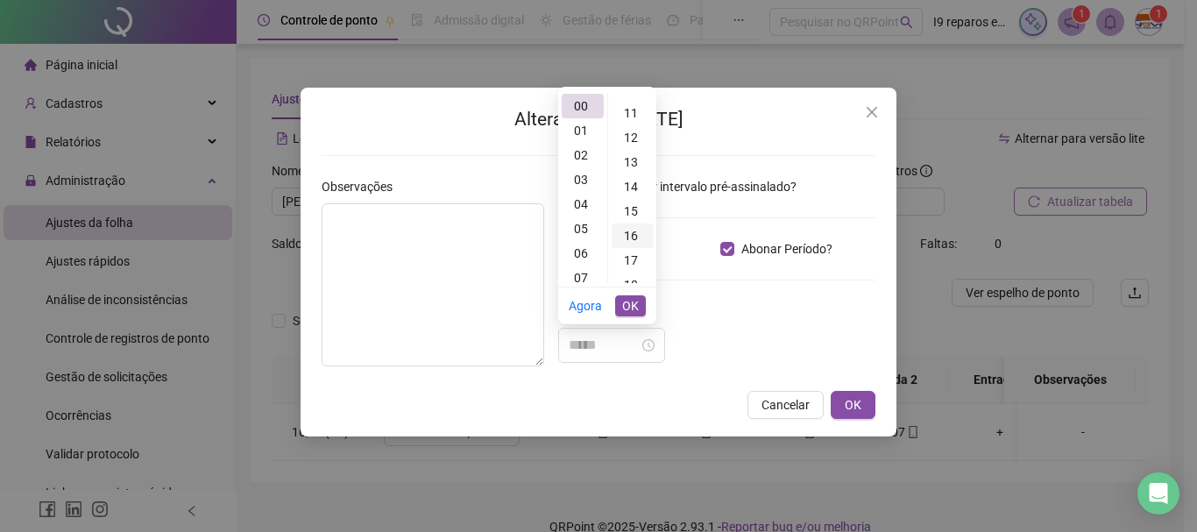
click at [631, 229] on div "16" at bounding box center [633, 235] width 42 height 25
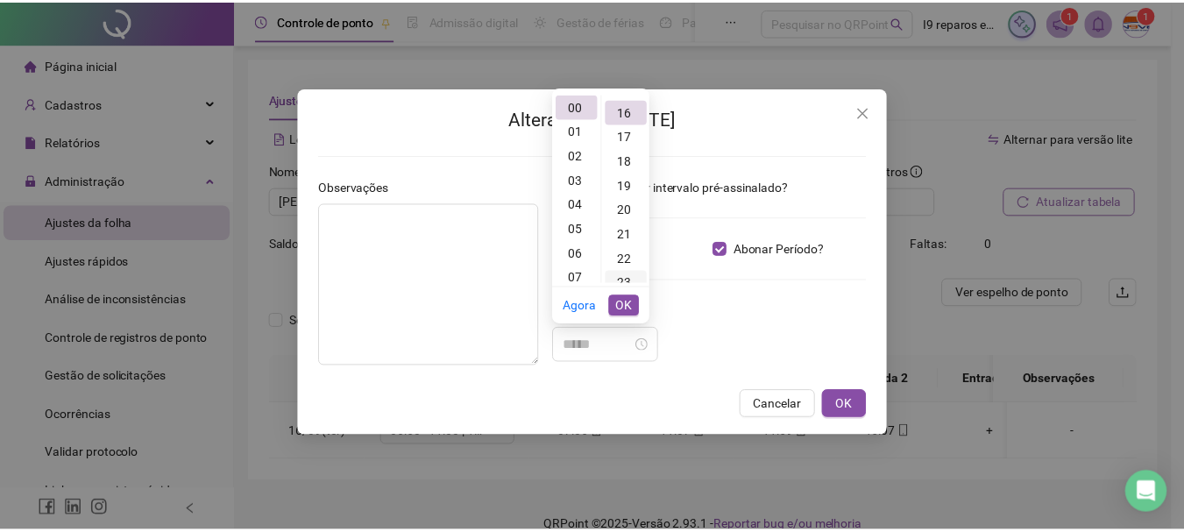
scroll to position [393, 0]
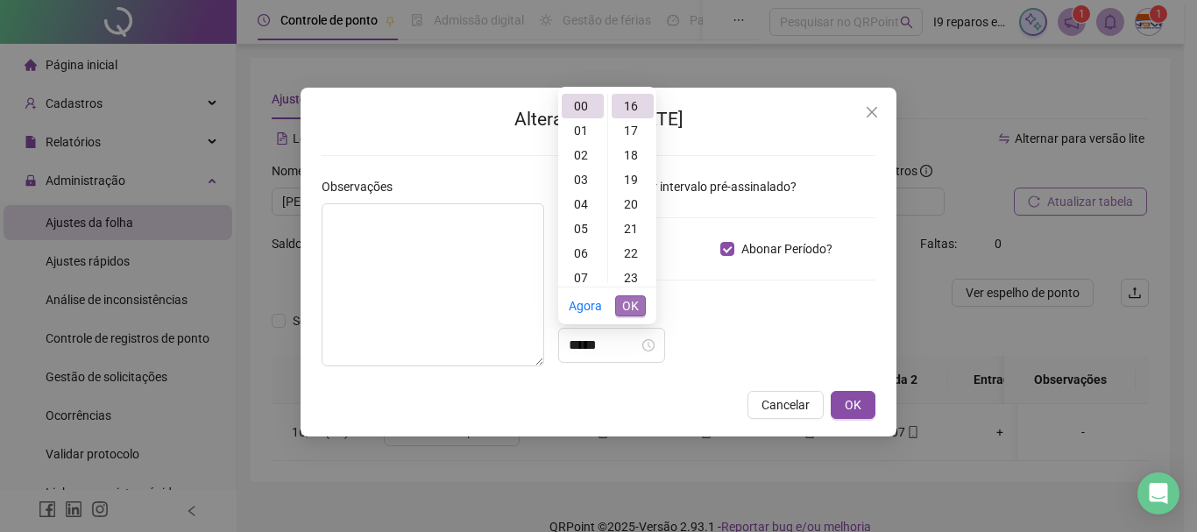
click at [636, 301] on span "OK" at bounding box center [630, 305] width 17 height 19
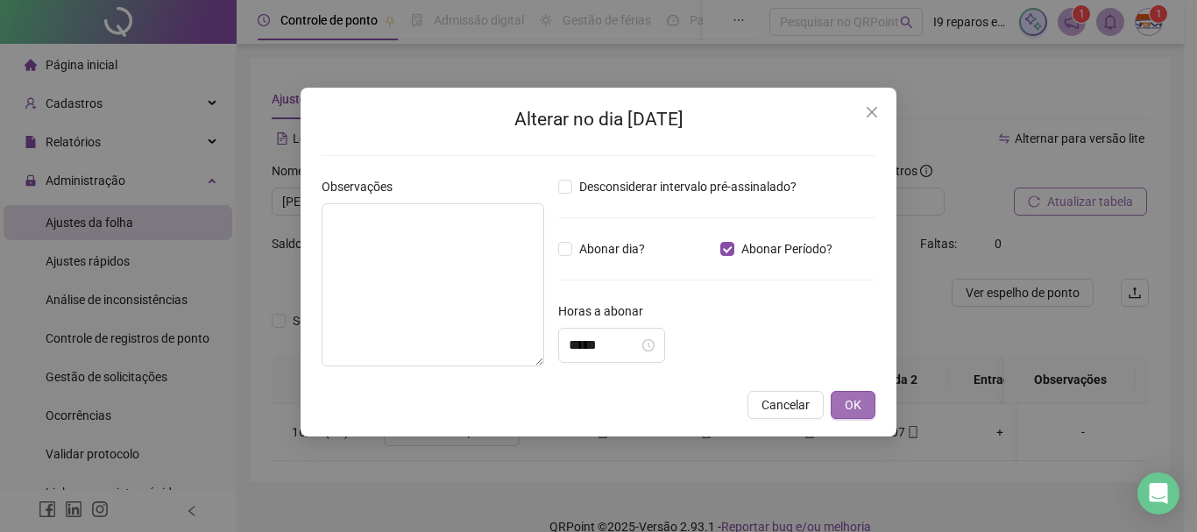
click at [854, 403] on span "OK" at bounding box center [853, 404] width 17 height 19
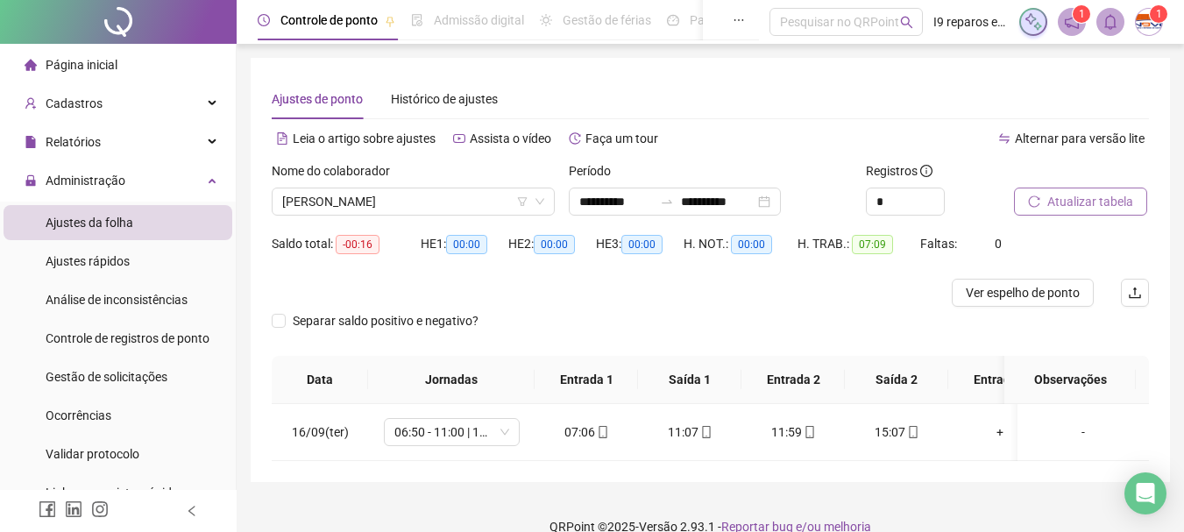
click at [1088, 205] on span "Atualizar tabela" at bounding box center [1090, 201] width 86 height 19
click at [458, 207] on span "[PERSON_NAME]" at bounding box center [413, 201] width 262 height 26
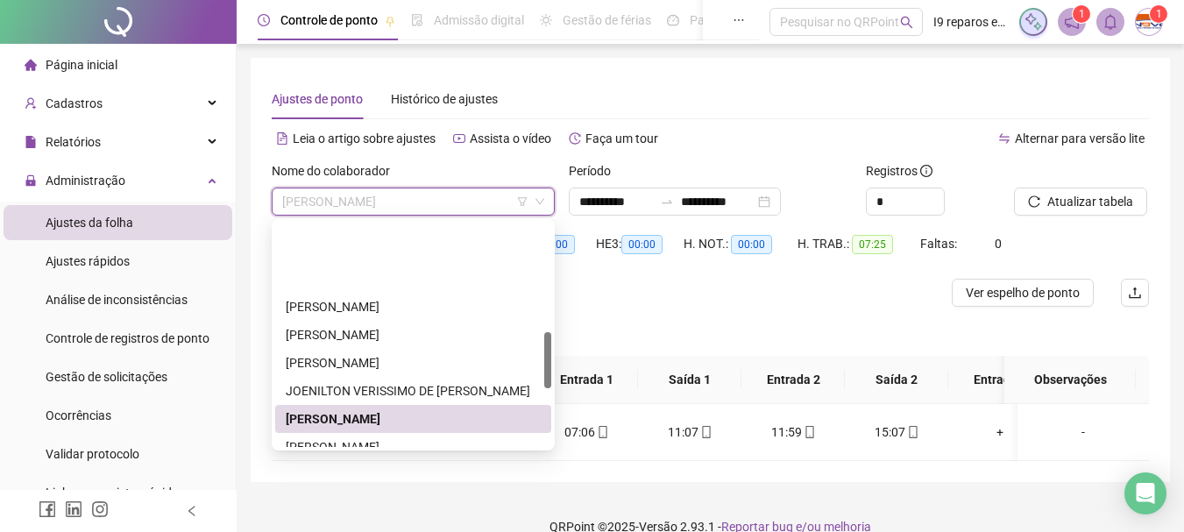
scroll to position [438, 0]
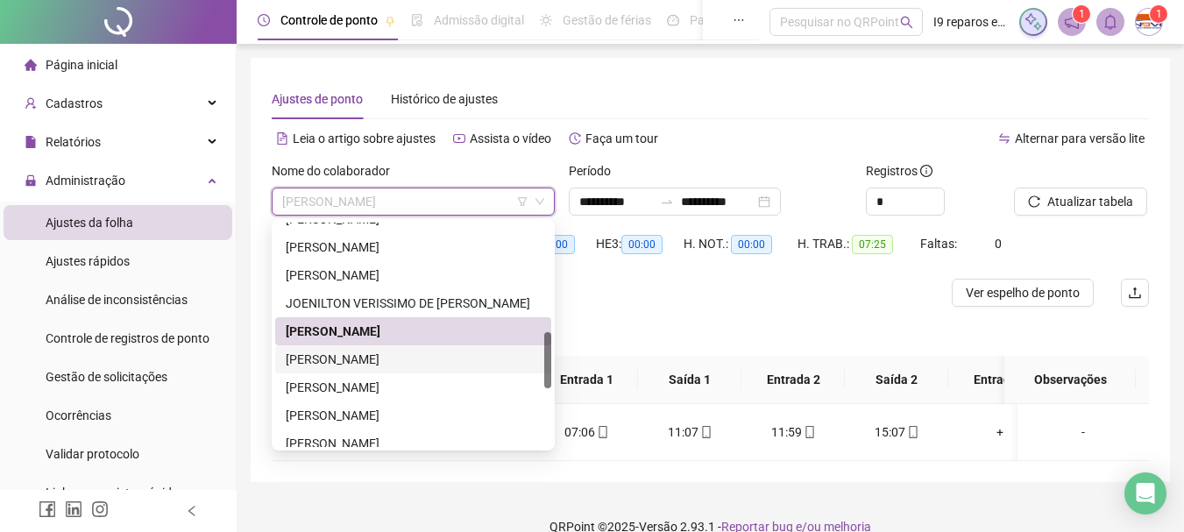
click at [404, 360] on div "[PERSON_NAME]" at bounding box center [413, 359] width 255 height 19
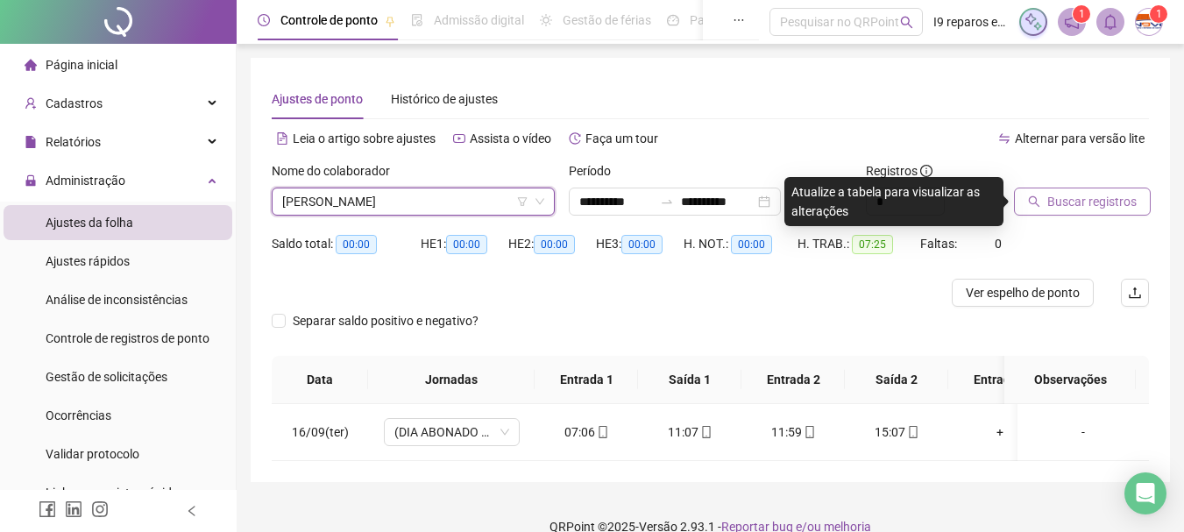
click at [1073, 201] on span "Buscar registros" at bounding box center [1091, 201] width 89 height 19
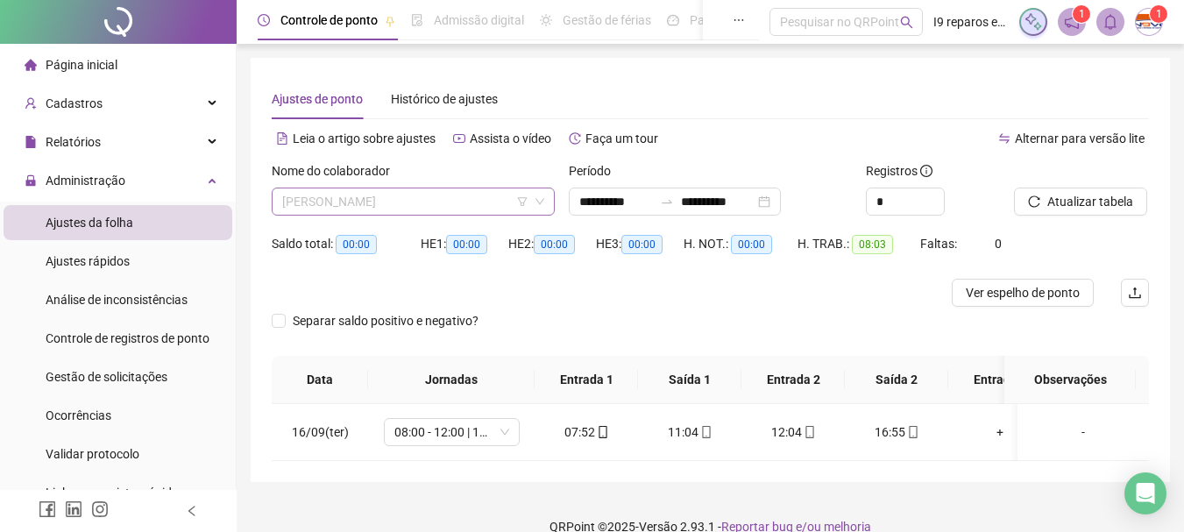
click at [393, 196] on span "[PERSON_NAME]" at bounding box center [413, 201] width 262 height 26
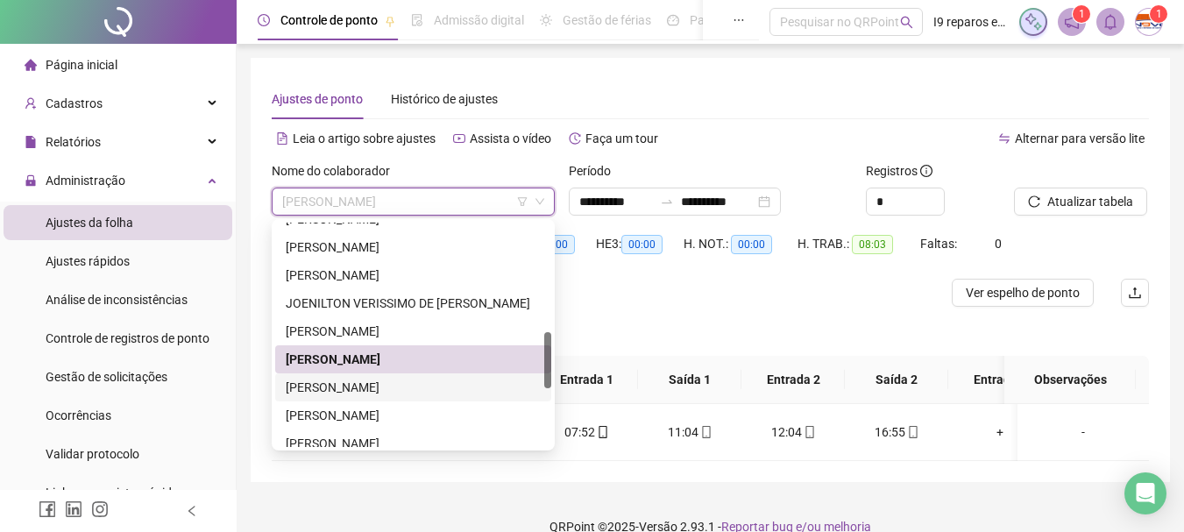
click at [386, 390] on div "[PERSON_NAME]" at bounding box center [413, 387] width 255 height 19
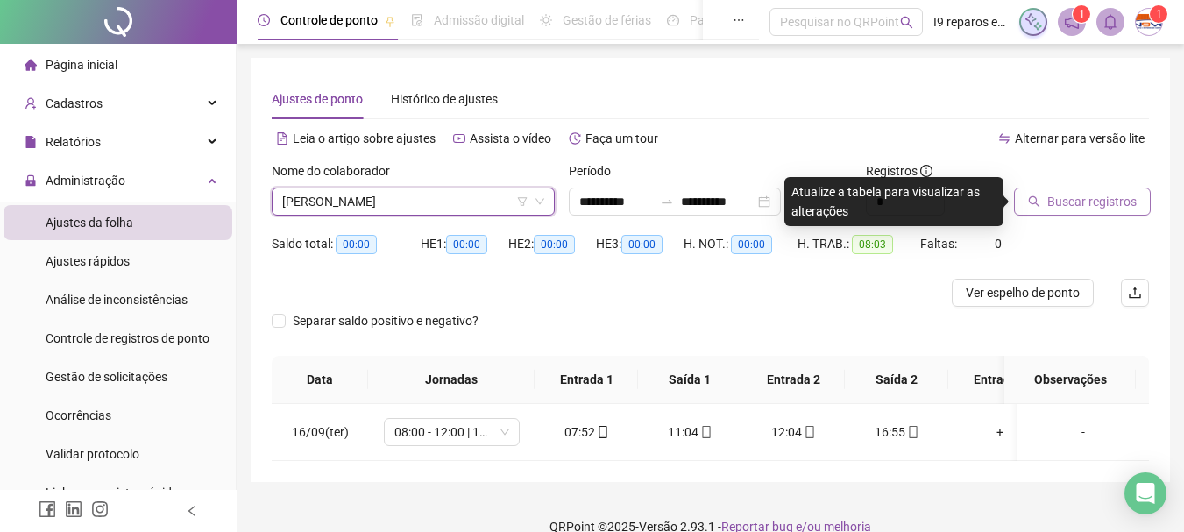
click at [1100, 202] on span "Buscar registros" at bounding box center [1091, 201] width 89 height 19
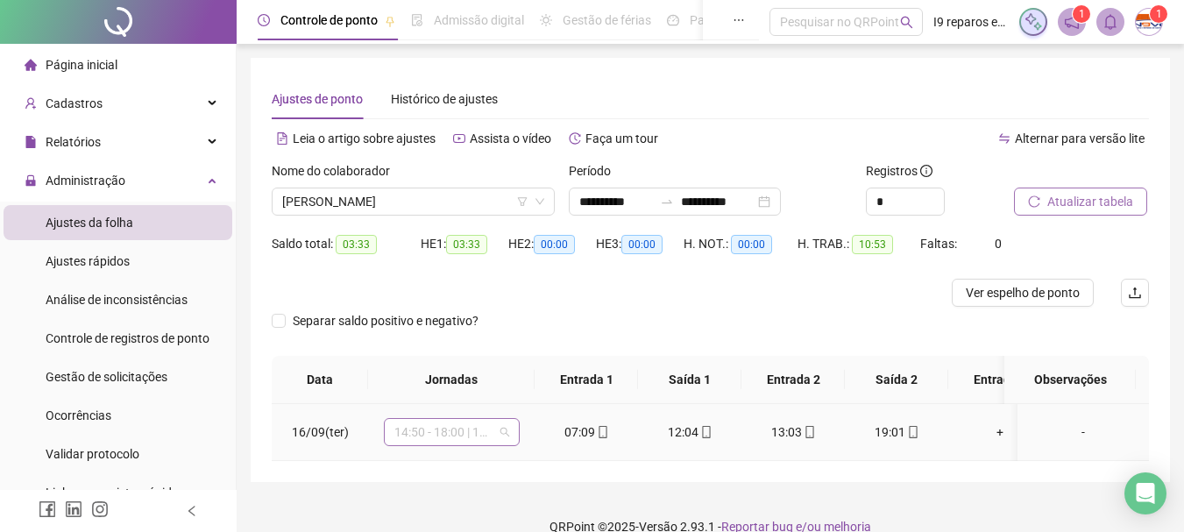
click at [501, 427] on span "14:50 - 18:00 | 19:00 - 23:10" at bounding box center [451, 432] width 115 height 26
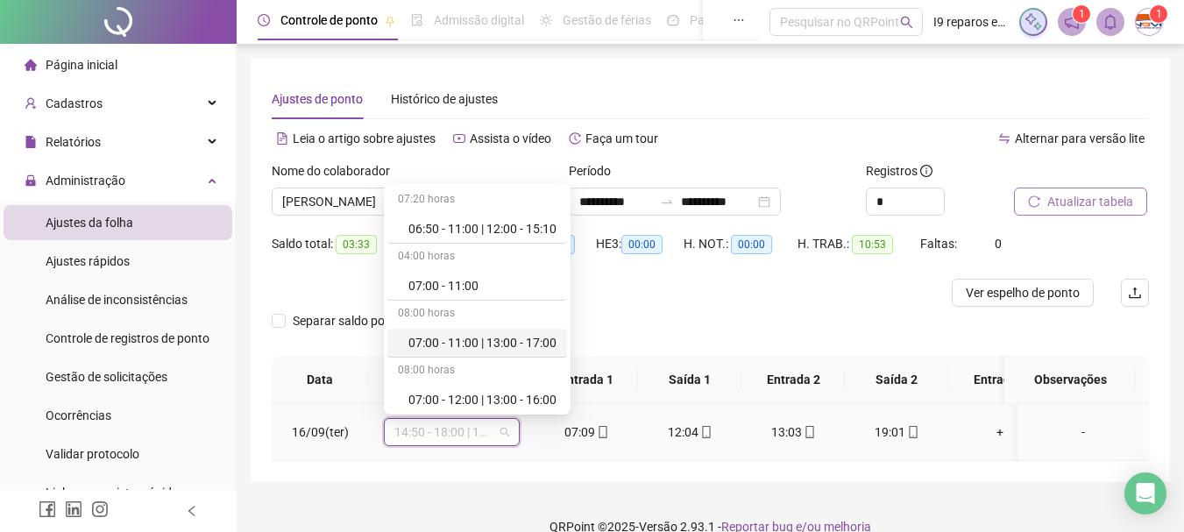
click at [492, 348] on div "07:00 - 11:00 | 13:00 - 17:00" at bounding box center [482, 342] width 148 height 19
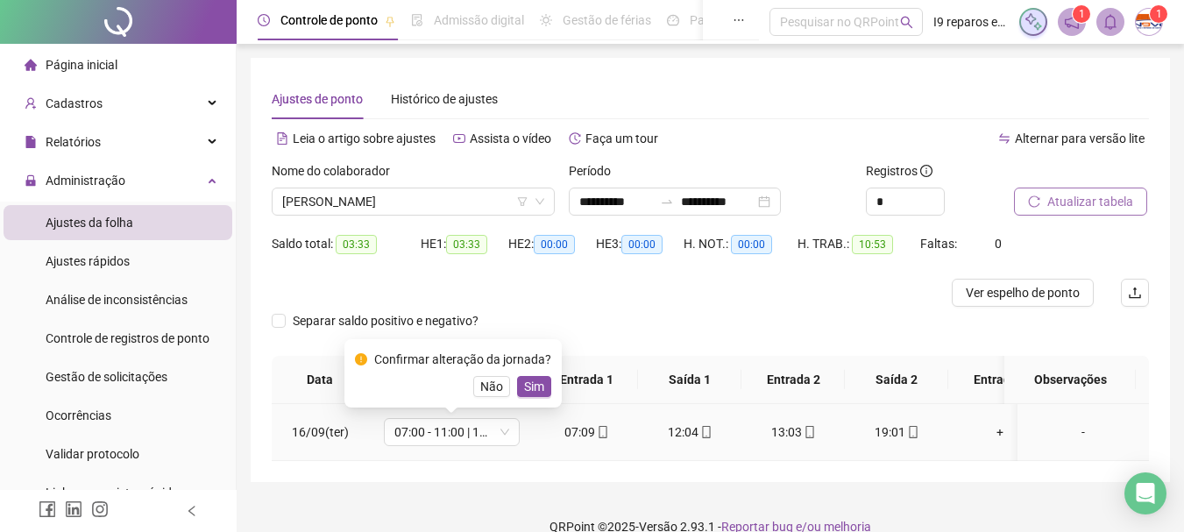
drag, startPoint x: 527, startPoint y: 389, endPoint x: 635, endPoint y: 358, distance: 113.1
click at [529, 387] on span "Sim" at bounding box center [534, 386] width 20 height 19
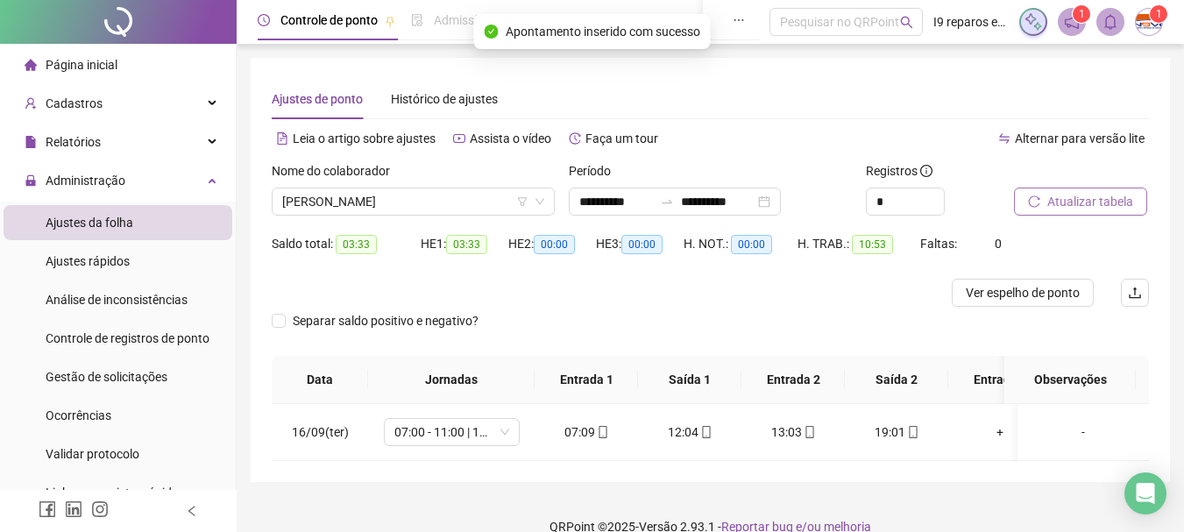
click at [1091, 192] on span "Atualizar tabela" at bounding box center [1090, 201] width 86 height 19
click at [386, 195] on span "[PERSON_NAME]" at bounding box center [413, 201] width 262 height 26
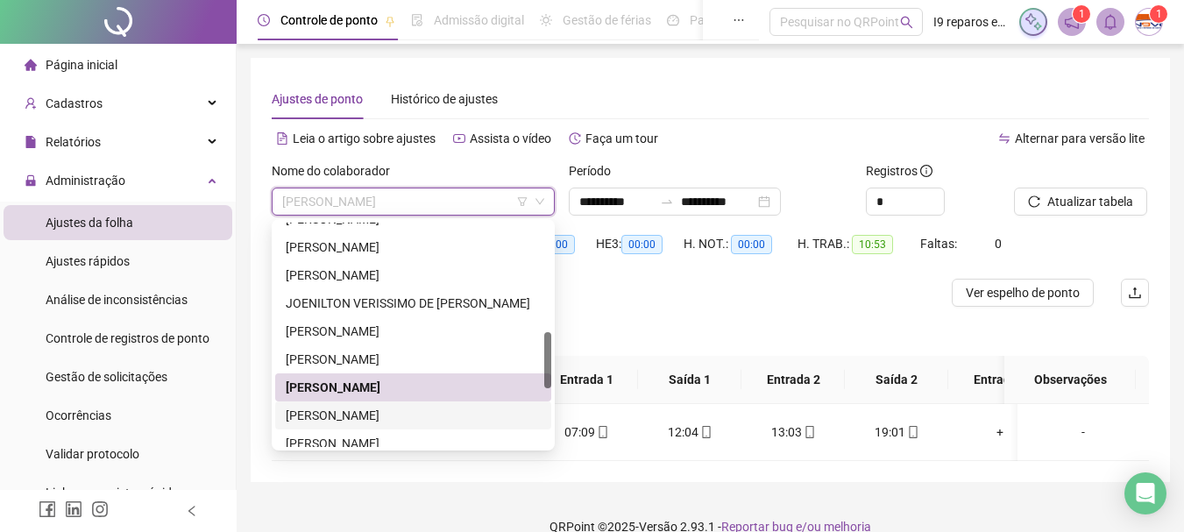
click at [383, 415] on div "[PERSON_NAME]" at bounding box center [413, 415] width 255 height 19
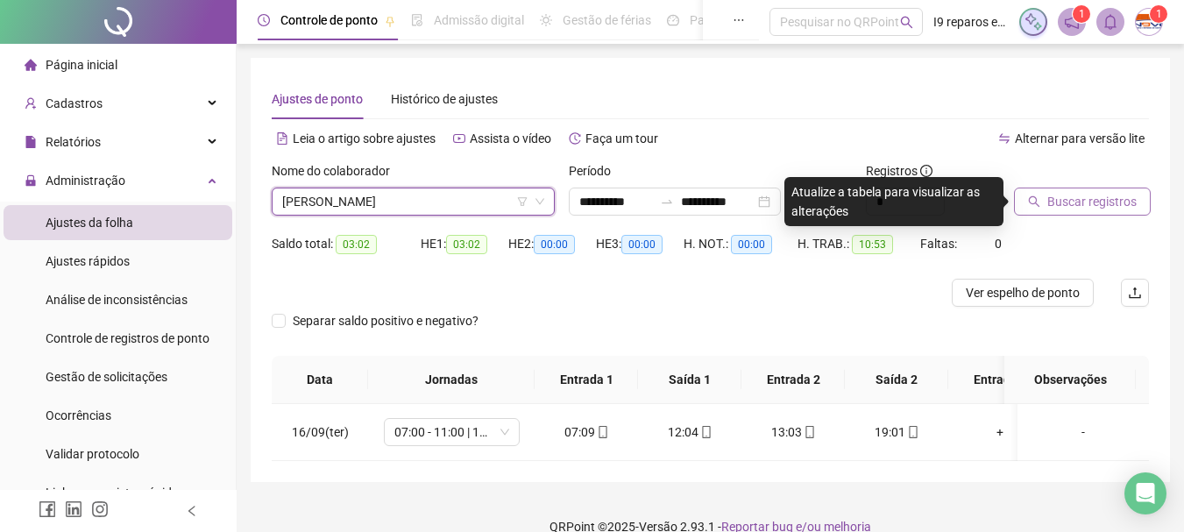
click at [1069, 204] on span "Buscar registros" at bounding box center [1091, 201] width 89 height 19
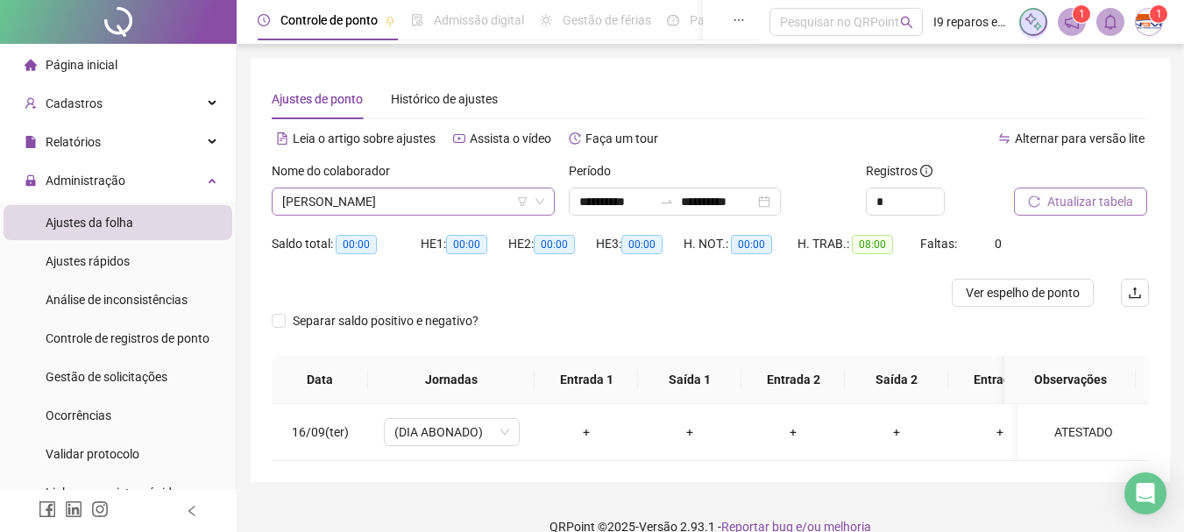
click at [438, 200] on span "[PERSON_NAME]" at bounding box center [413, 201] width 262 height 26
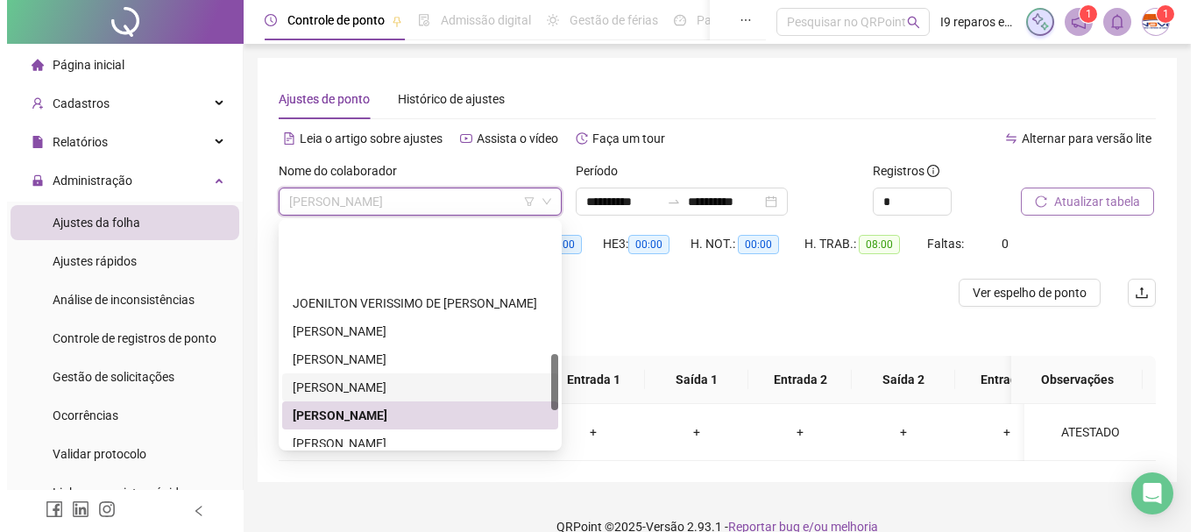
scroll to position [526, 0]
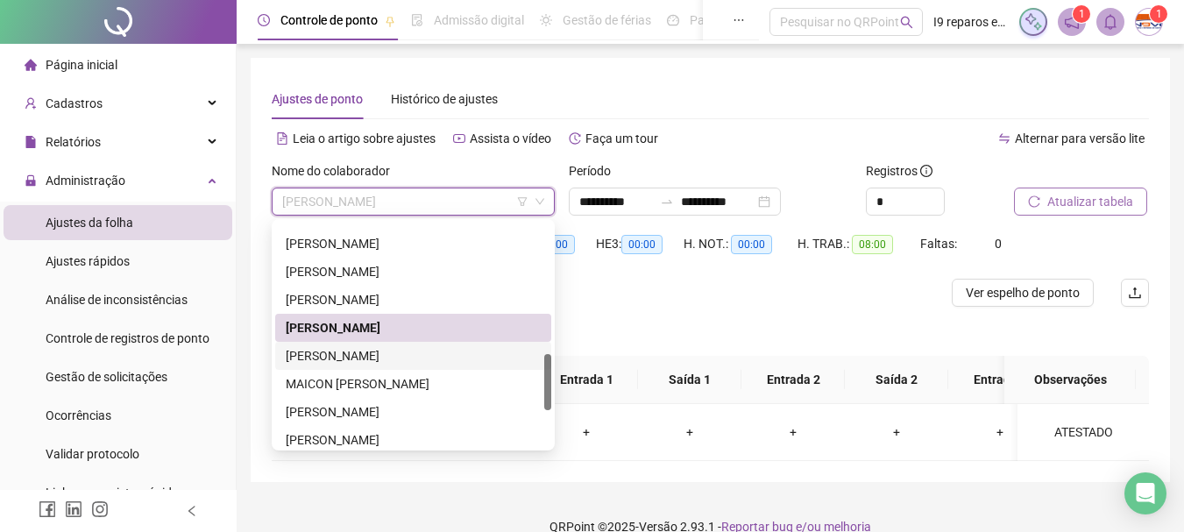
click at [385, 349] on div "[PERSON_NAME]" at bounding box center [413, 355] width 255 height 19
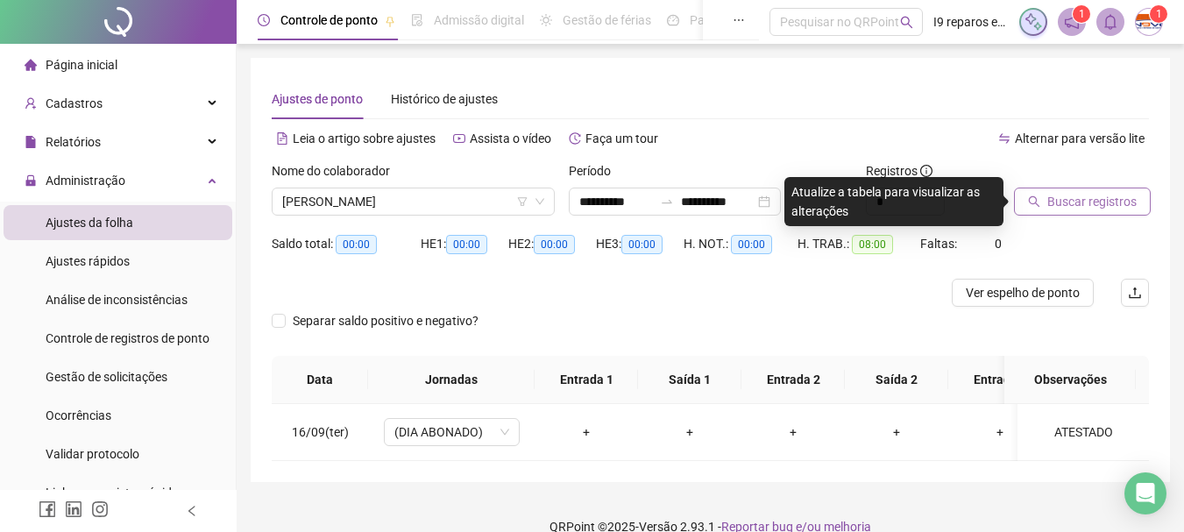
click at [1066, 190] on button "Buscar registros" at bounding box center [1082, 202] width 137 height 28
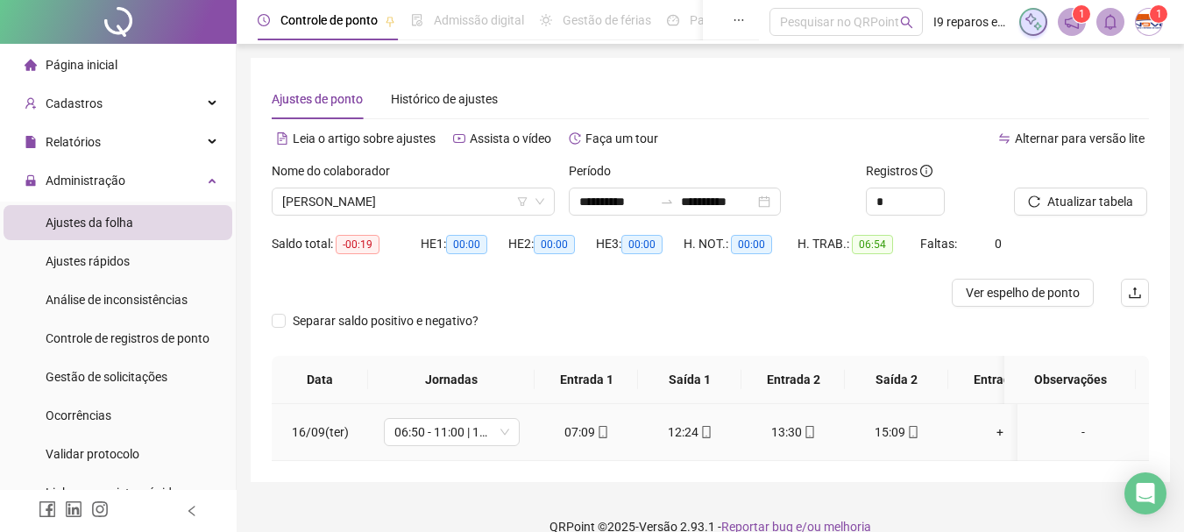
click at [1073, 436] on div "-" at bounding box center [1082, 431] width 103 height 19
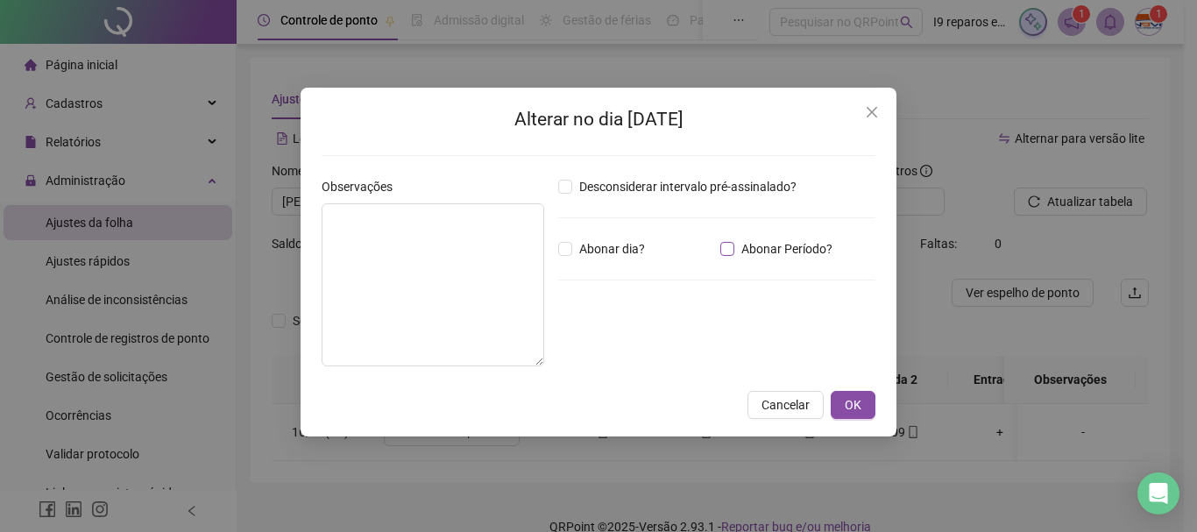
click at [729, 257] on label "Abonar Período?" at bounding box center [779, 248] width 119 height 19
click at [623, 350] on input "*****" at bounding box center [604, 345] width 70 height 21
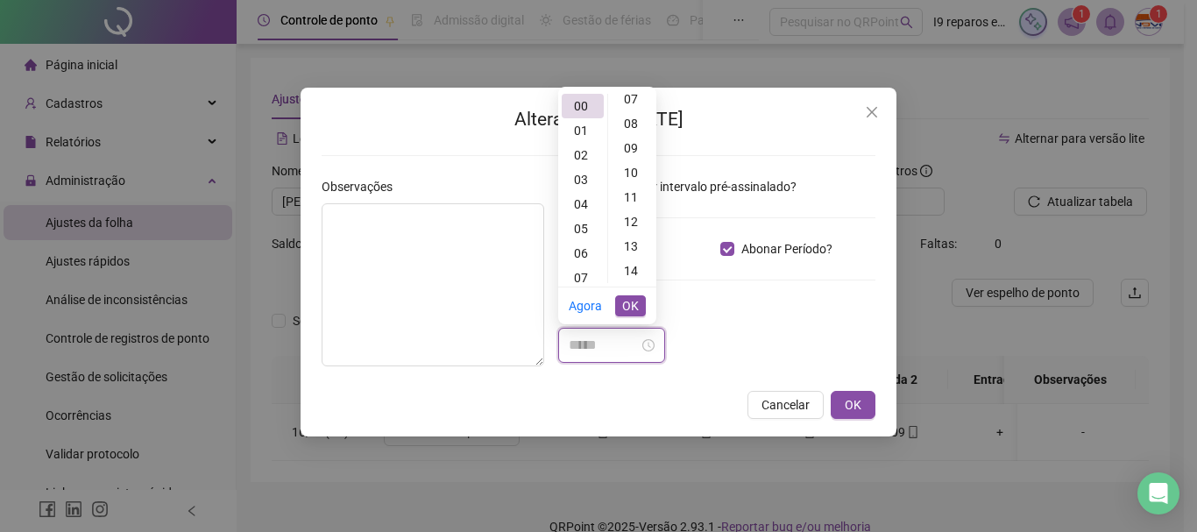
scroll to position [263, 0]
click at [642, 219] on div "19" at bounding box center [633, 221] width 42 height 25
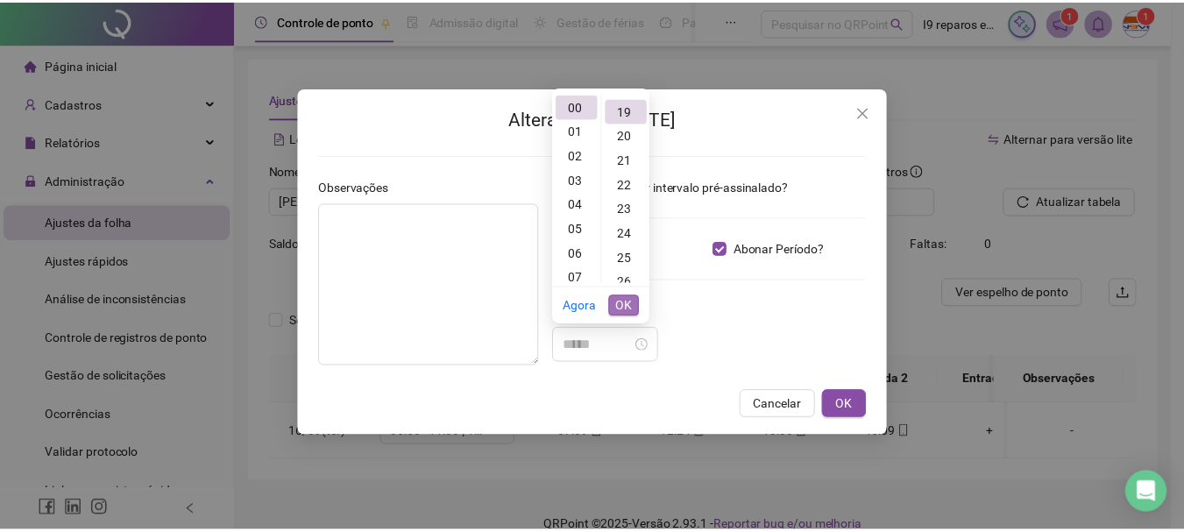
scroll to position [466, 0]
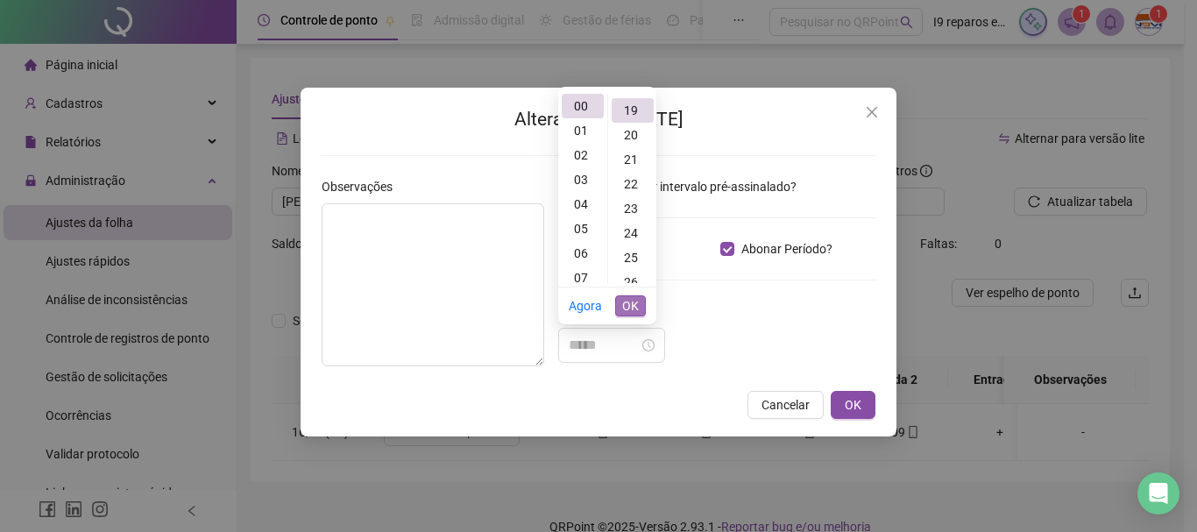
type input "*****"
click at [634, 305] on span "OK" at bounding box center [630, 305] width 17 height 19
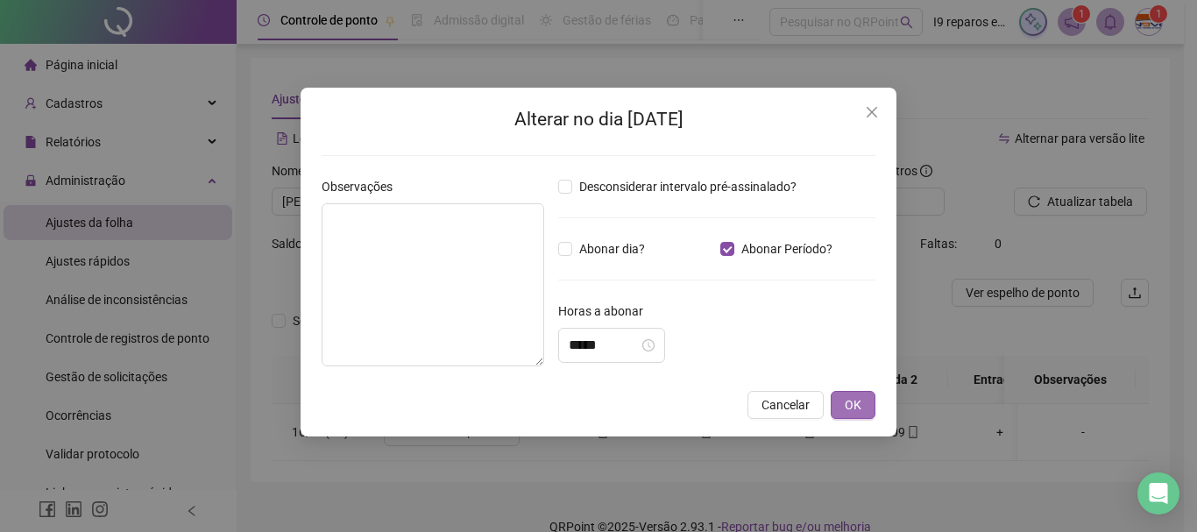
click at [852, 402] on span "OK" at bounding box center [853, 404] width 17 height 19
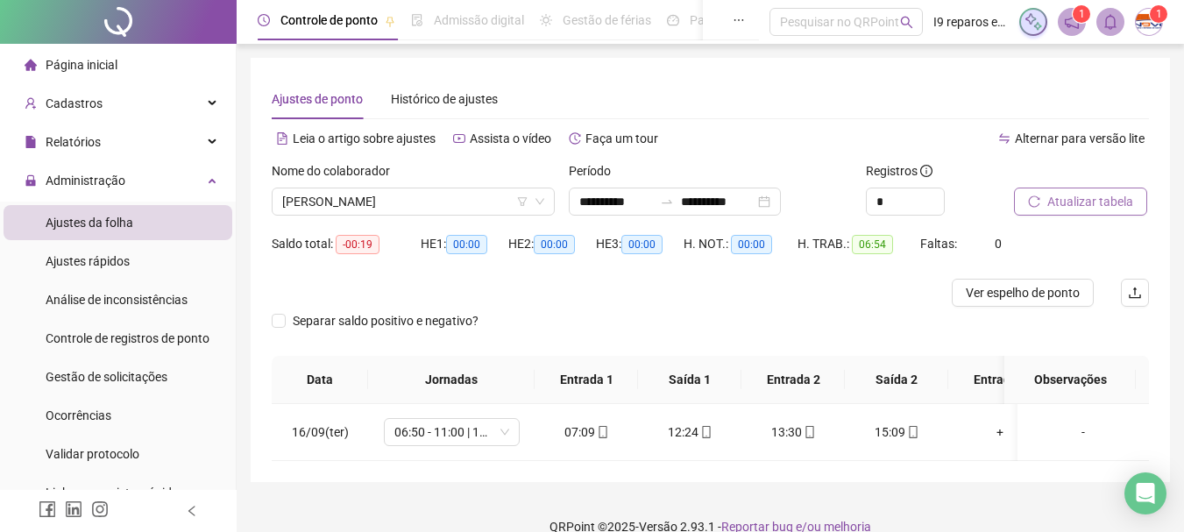
click at [1094, 215] on button "Atualizar tabela" at bounding box center [1080, 202] width 133 height 28
click at [474, 195] on span "[PERSON_NAME]" at bounding box center [413, 201] width 262 height 26
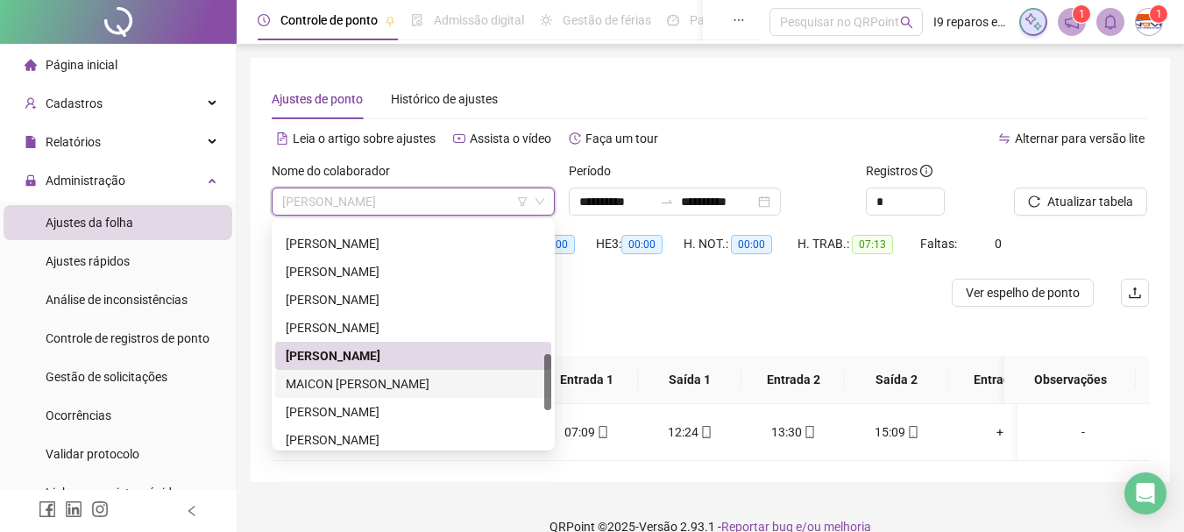
click at [411, 383] on div "MAICON [PERSON_NAME]" at bounding box center [413, 383] width 255 height 19
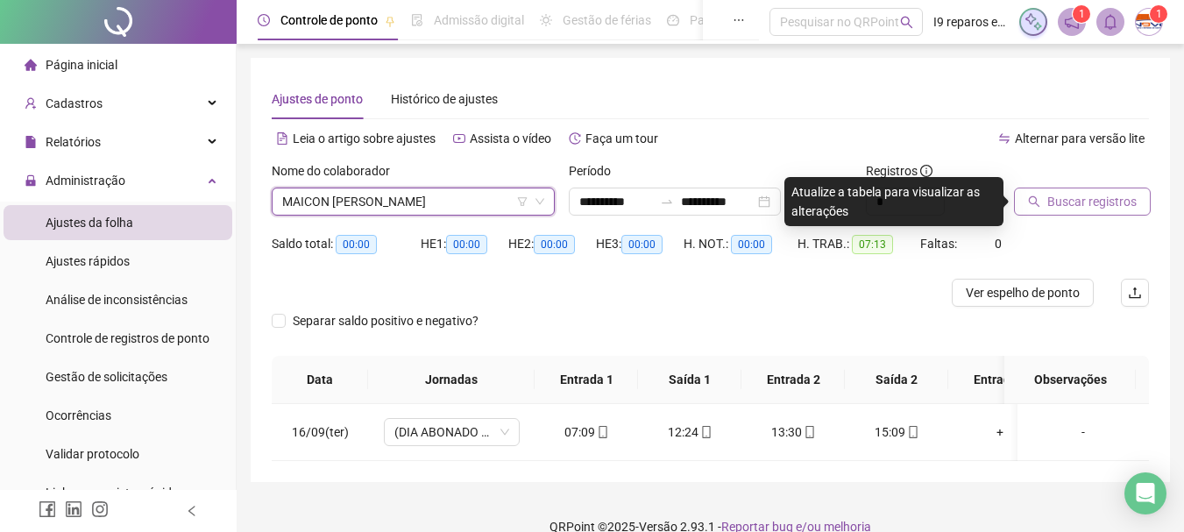
click at [1087, 190] on button "Buscar registros" at bounding box center [1082, 202] width 137 height 28
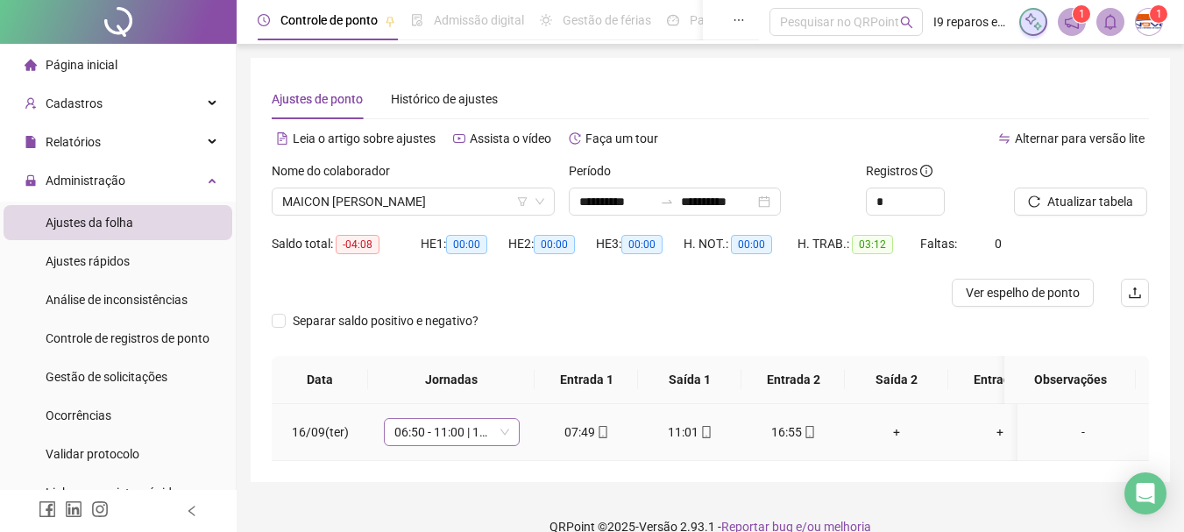
click at [503, 429] on span "06:50 - 11:00 | 12:00 - 15:10" at bounding box center [451, 432] width 115 height 26
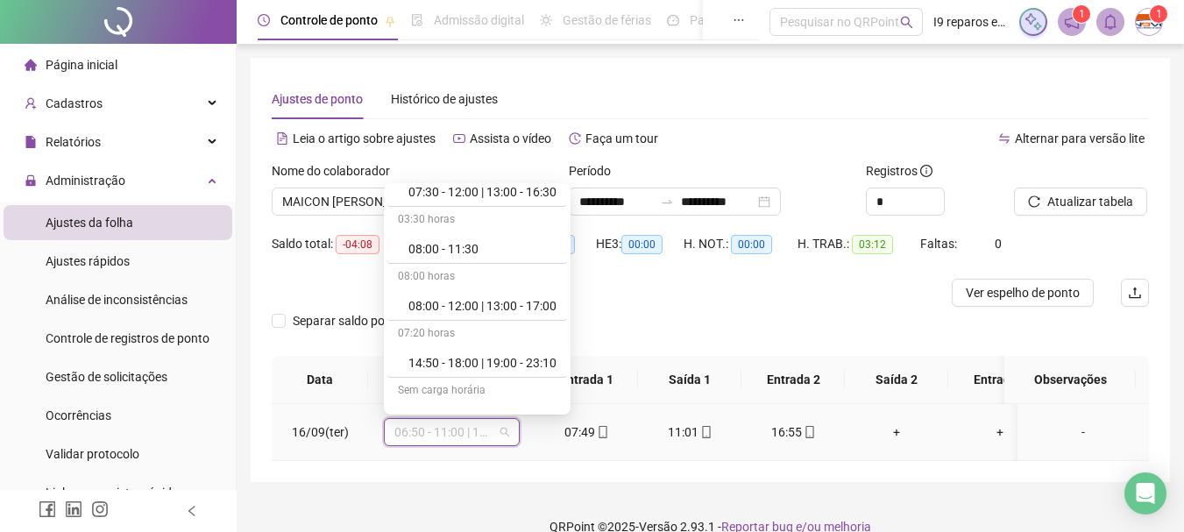
scroll to position [351, 0]
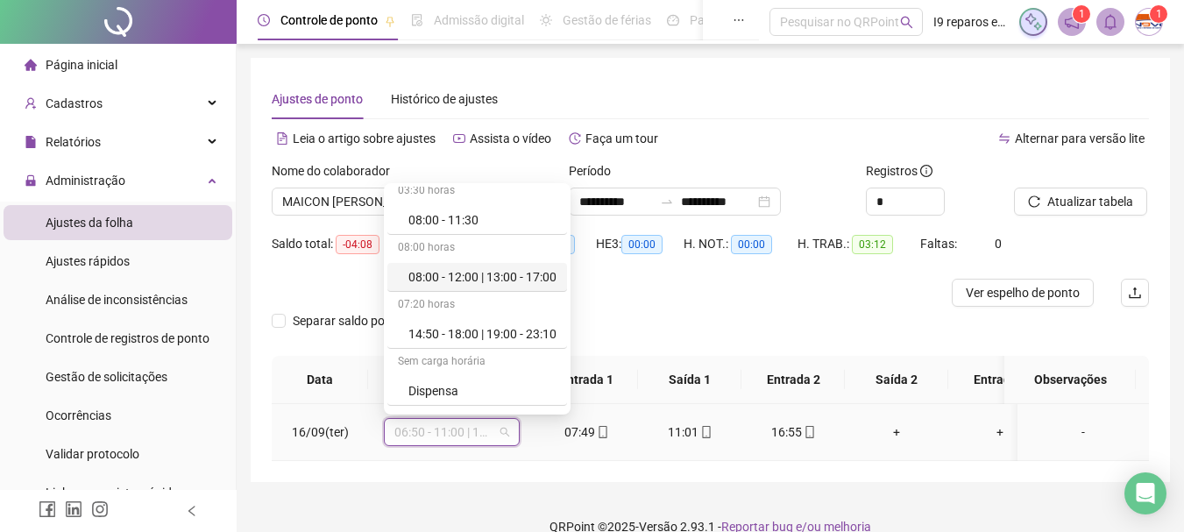
click at [500, 286] on div "08:00 - 12:00 | 13:00 - 17:00" at bounding box center [482, 276] width 148 height 19
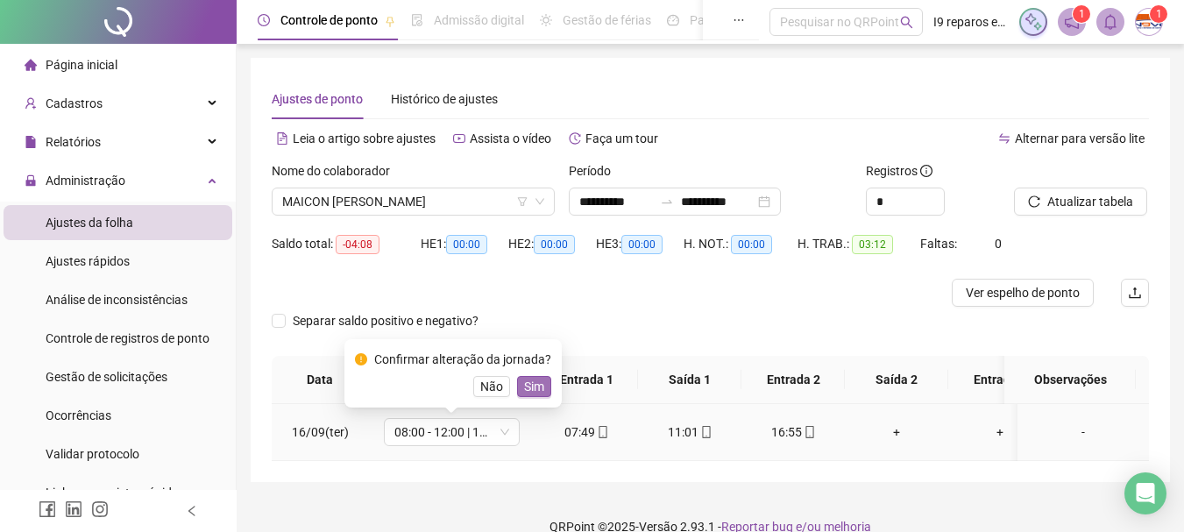
click at [528, 382] on span "Sim" at bounding box center [534, 386] width 20 height 19
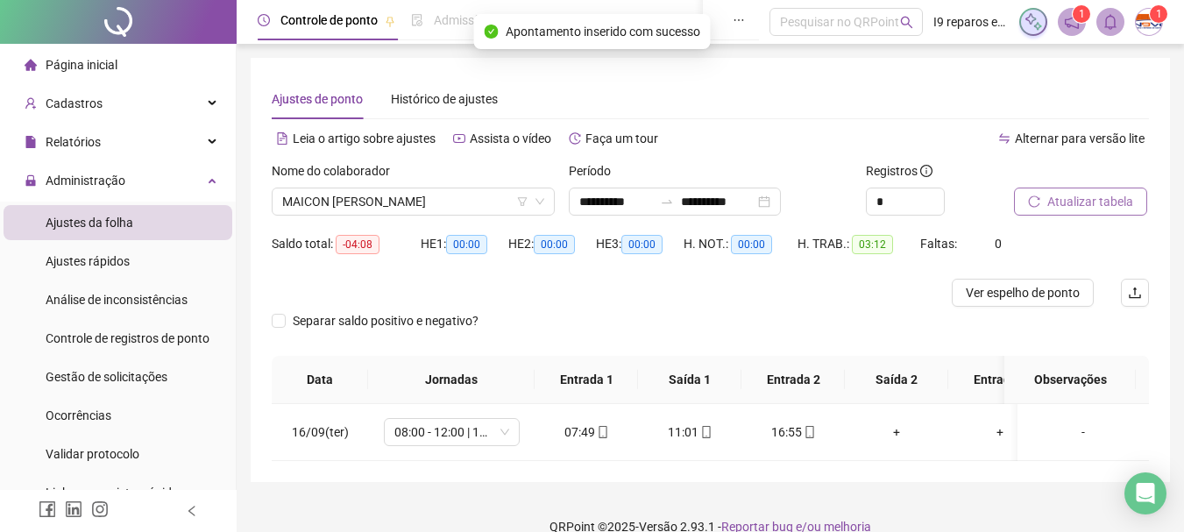
click at [1052, 209] on span "Atualizar tabela" at bounding box center [1090, 201] width 86 height 19
click at [895, 432] on div "+" at bounding box center [896, 431] width 75 height 19
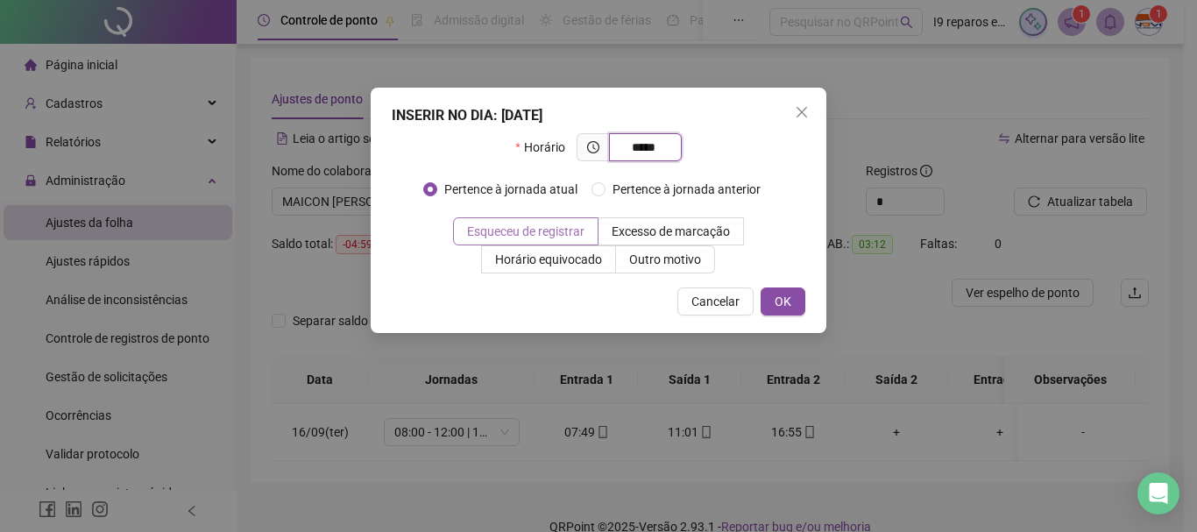
type input "*****"
click at [598, 237] on span at bounding box center [526, 231] width 144 height 26
click at [780, 300] on span "OK" at bounding box center [783, 301] width 17 height 19
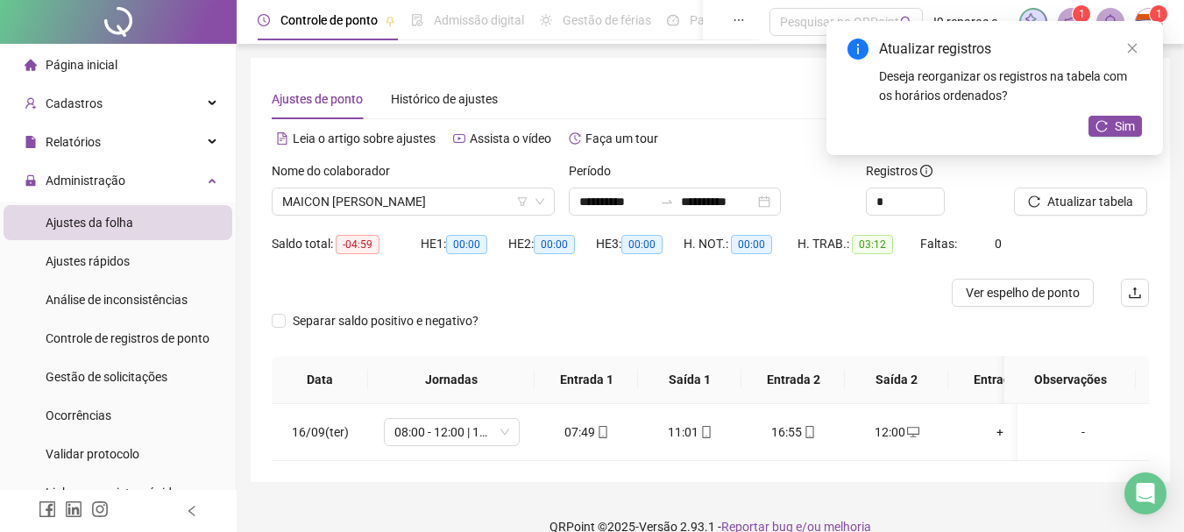
click at [1067, 187] on div at bounding box center [1059, 174] width 91 height 26
click at [1064, 213] on button "Atualizar tabela" at bounding box center [1080, 202] width 133 height 28
click at [388, 214] on span "MAICON [PERSON_NAME]" at bounding box center [413, 201] width 262 height 26
click at [471, 203] on span "MAICON [PERSON_NAME]" at bounding box center [413, 201] width 262 height 26
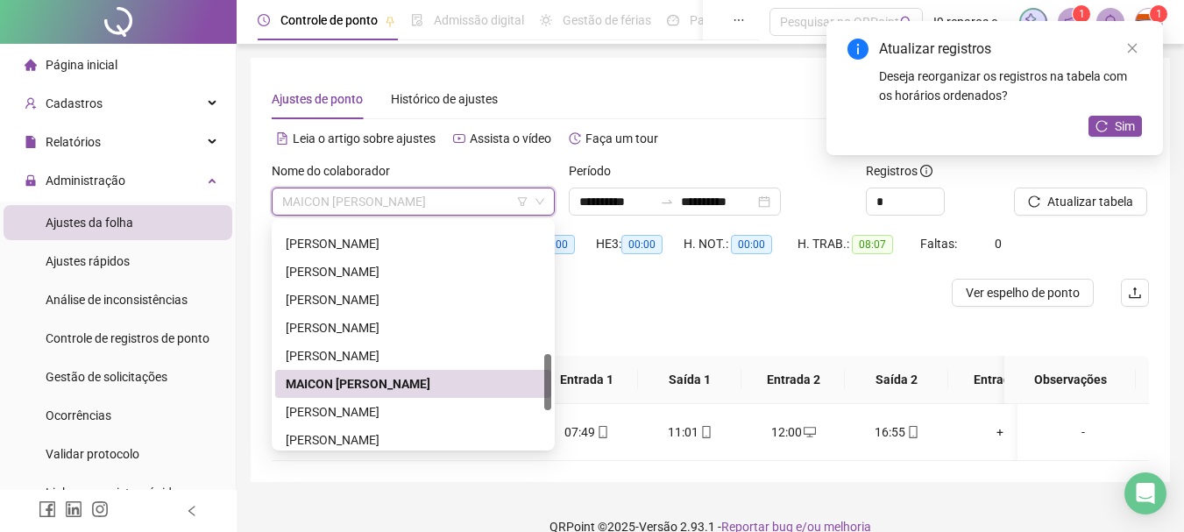
click at [390, 380] on div "MAICON [PERSON_NAME]" at bounding box center [413, 383] width 255 height 19
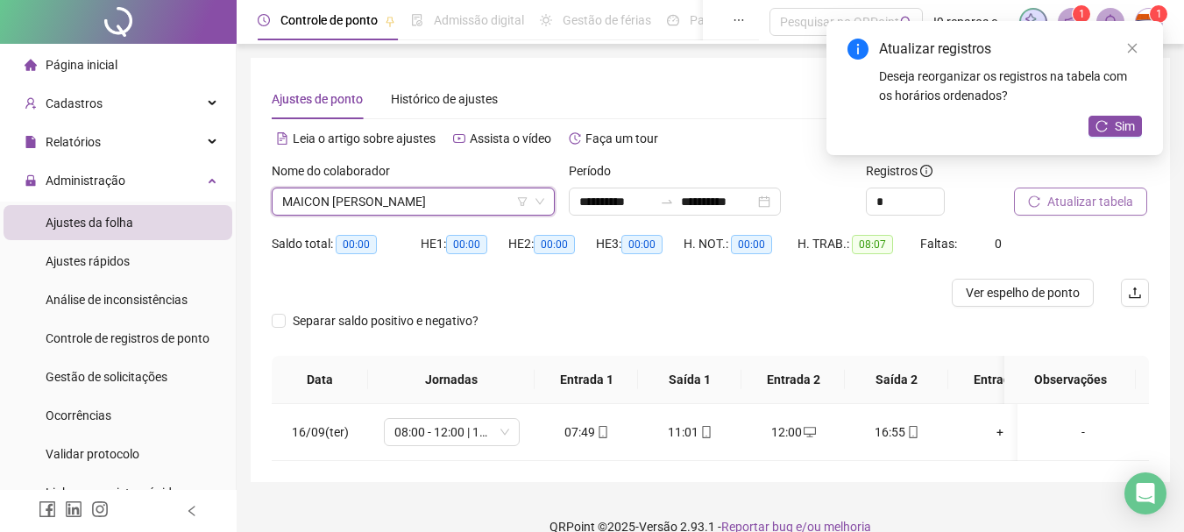
click at [1072, 202] on span "Atualizar tabela" at bounding box center [1090, 201] width 86 height 19
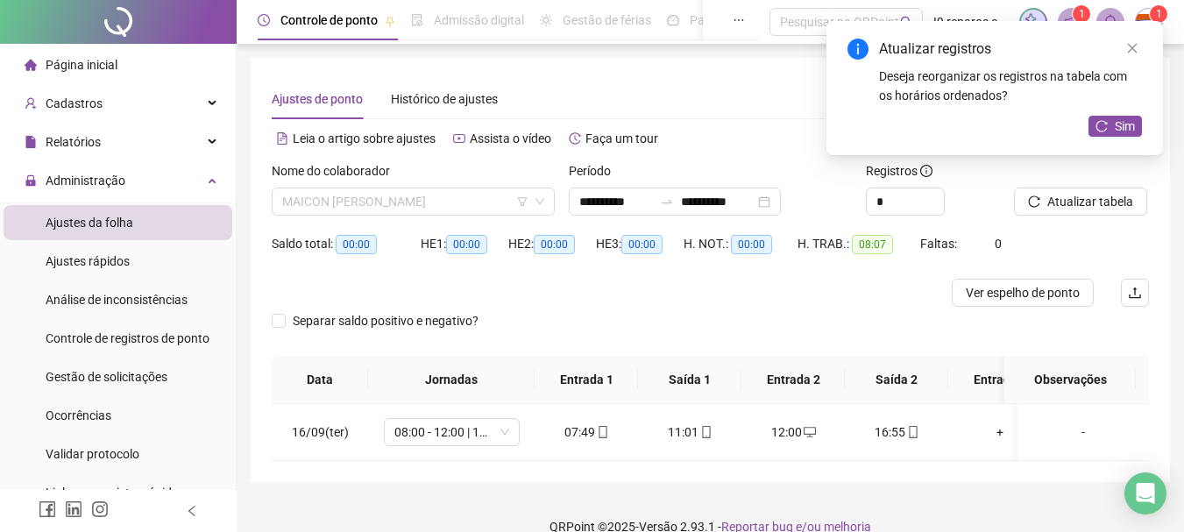
click at [379, 201] on span "MAICON [PERSON_NAME]" at bounding box center [413, 201] width 262 height 26
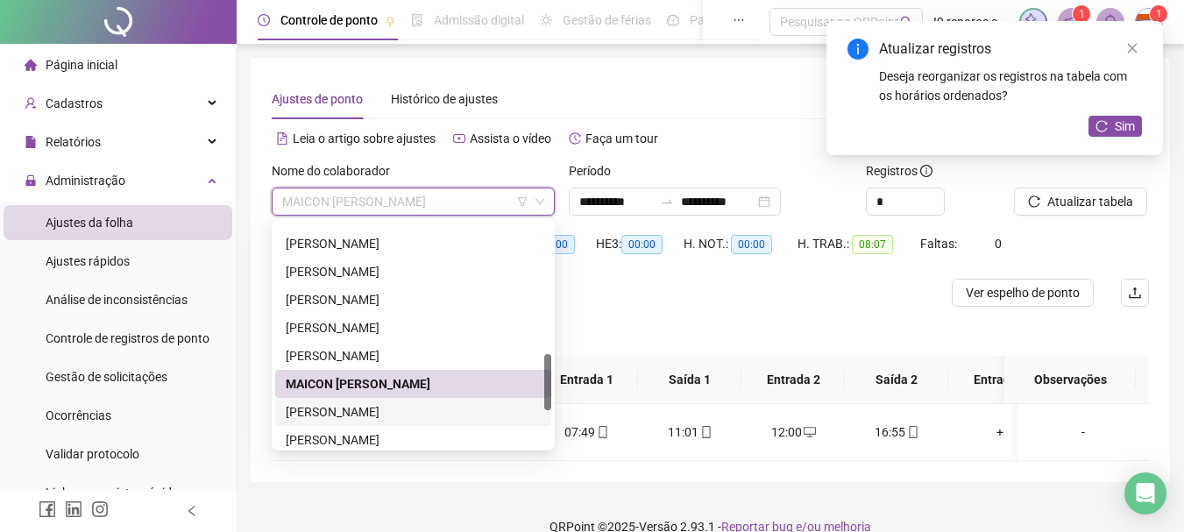
click at [336, 409] on div "[PERSON_NAME]" at bounding box center [413, 411] width 255 height 19
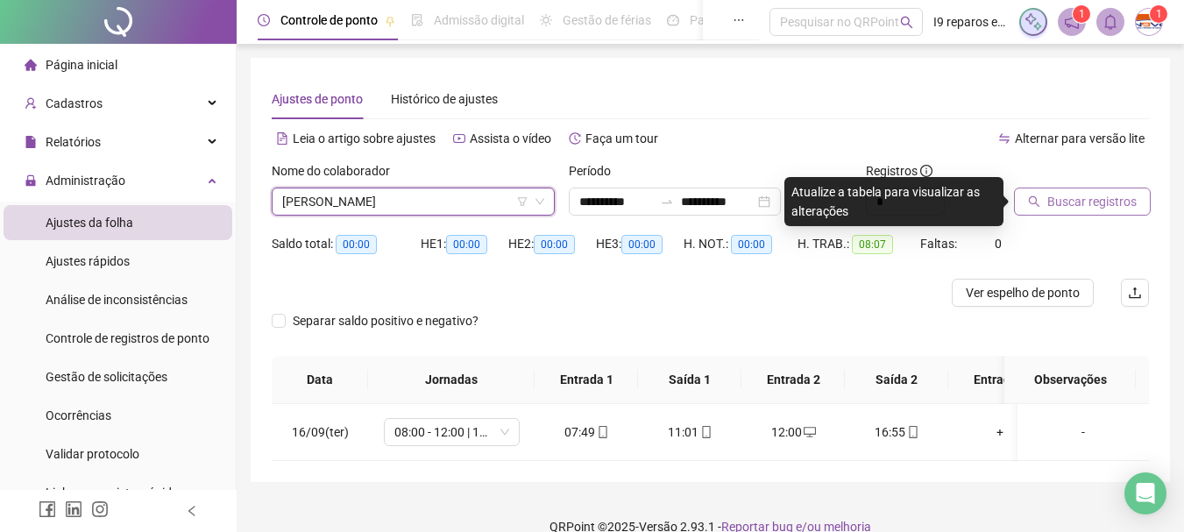
click at [1054, 208] on span "Buscar registros" at bounding box center [1091, 201] width 89 height 19
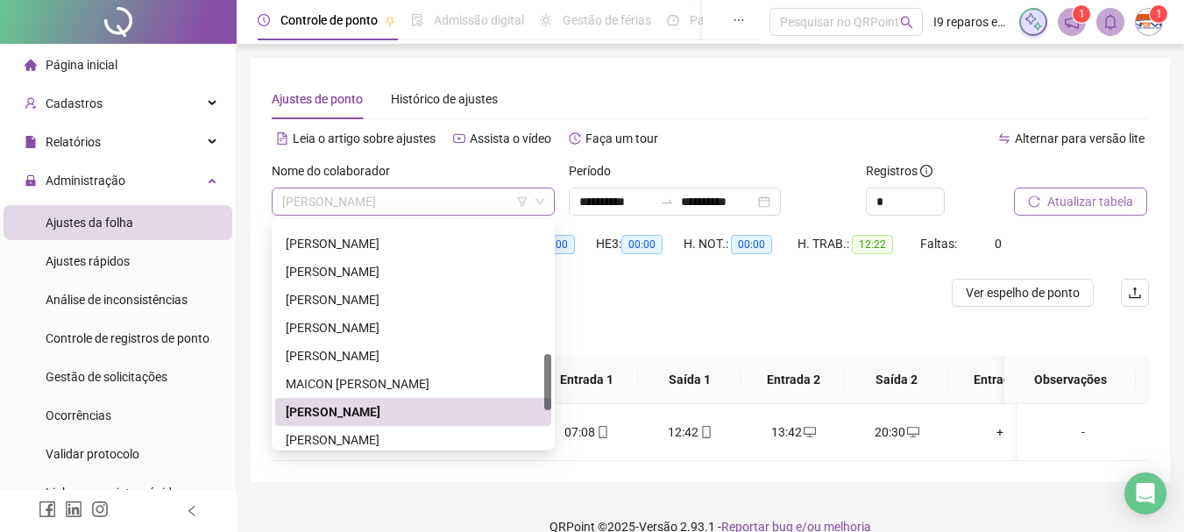
click at [448, 200] on span "[PERSON_NAME]" at bounding box center [413, 201] width 262 height 26
click at [375, 436] on div "[PERSON_NAME]" at bounding box center [413, 439] width 255 height 19
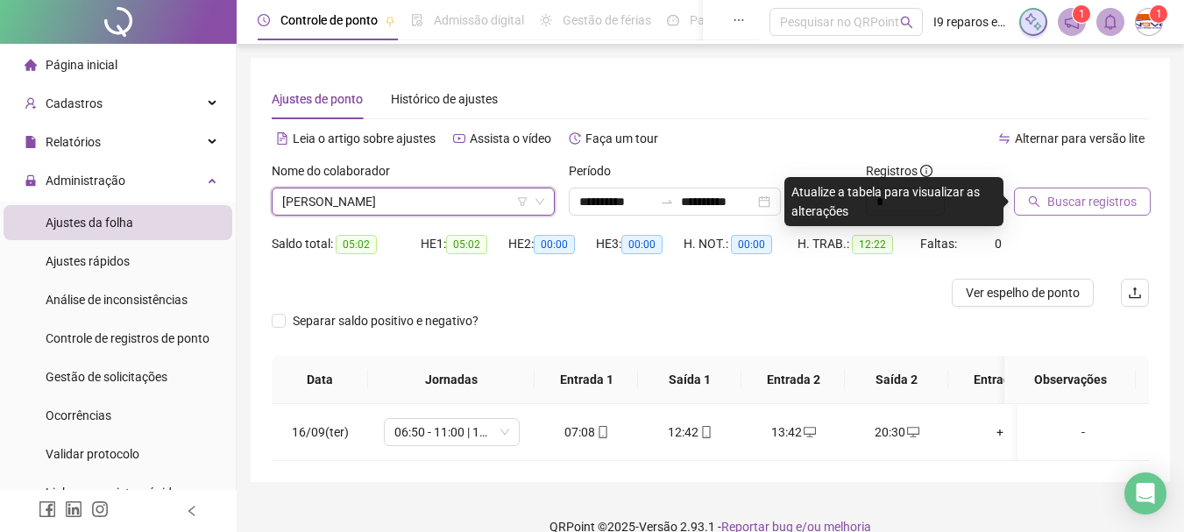
click at [1066, 198] on span "Buscar registros" at bounding box center [1091, 201] width 89 height 19
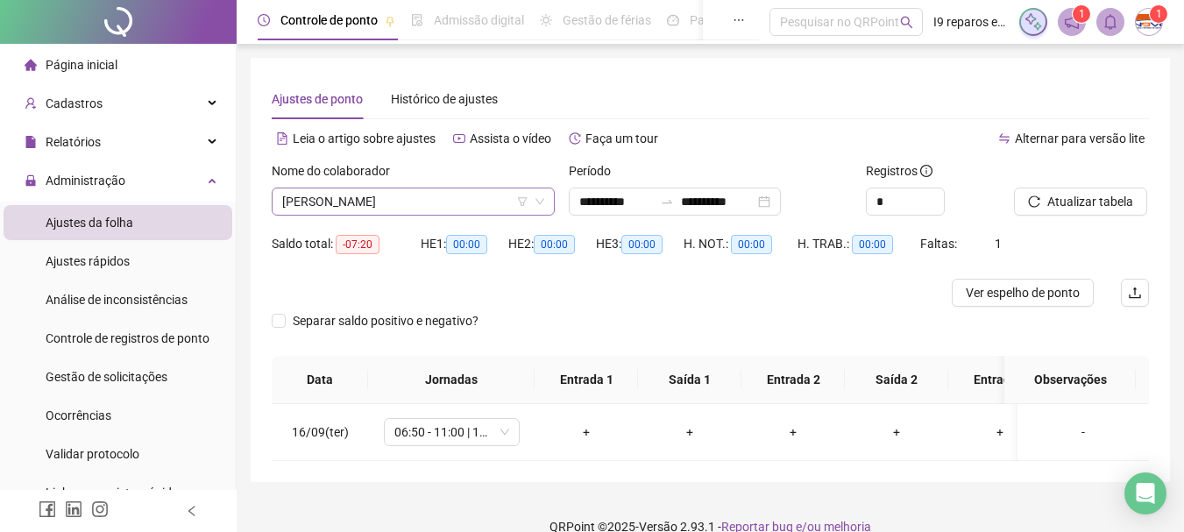
click at [443, 188] on span "[PERSON_NAME]" at bounding box center [413, 201] width 262 height 26
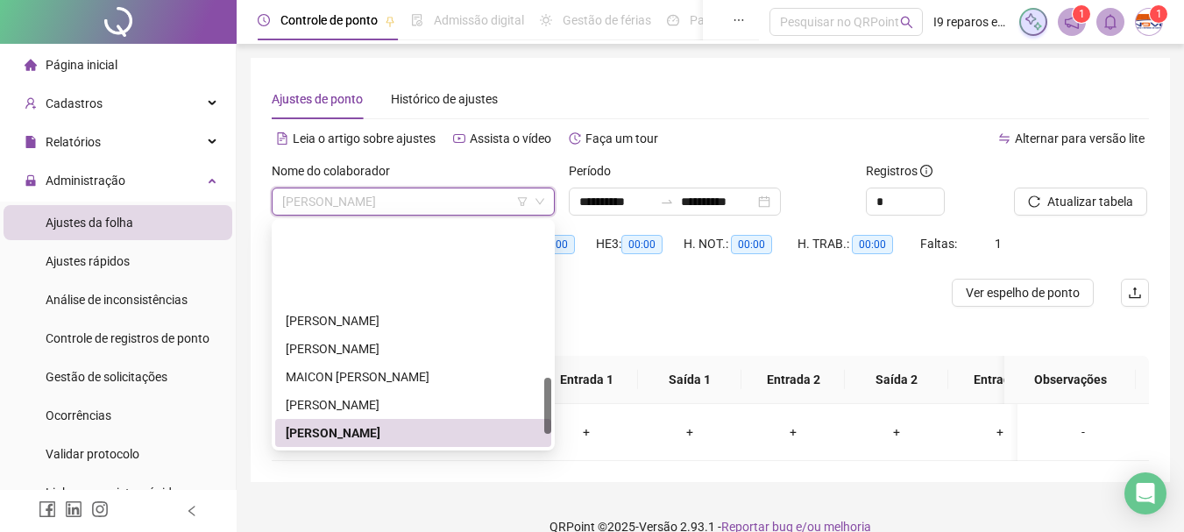
scroll to position [620, 0]
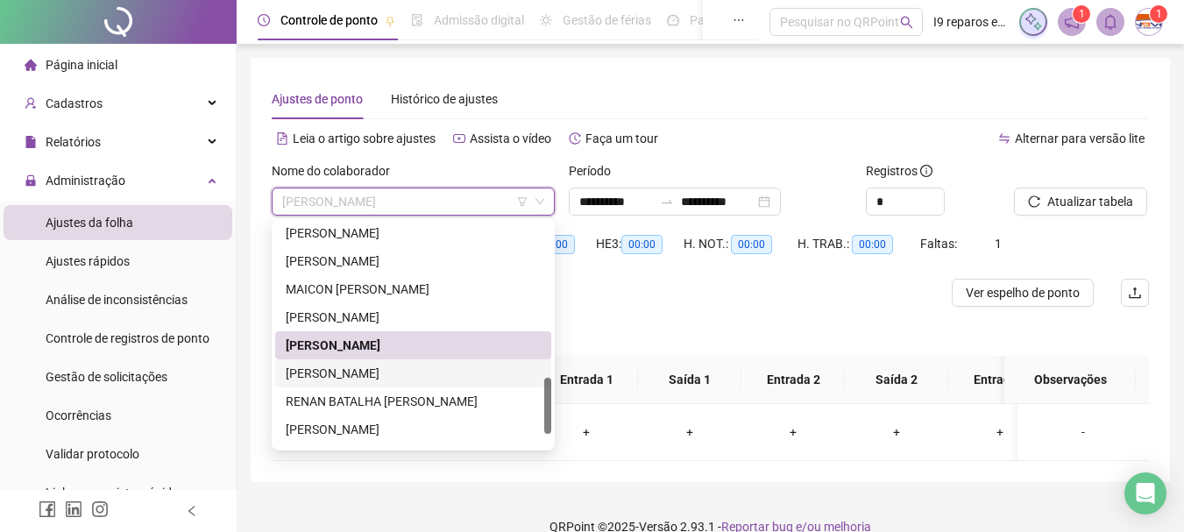
click at [386, 372] on div "[PERSON_NAME]" at bounding box center [413, 373] width 255 height 19
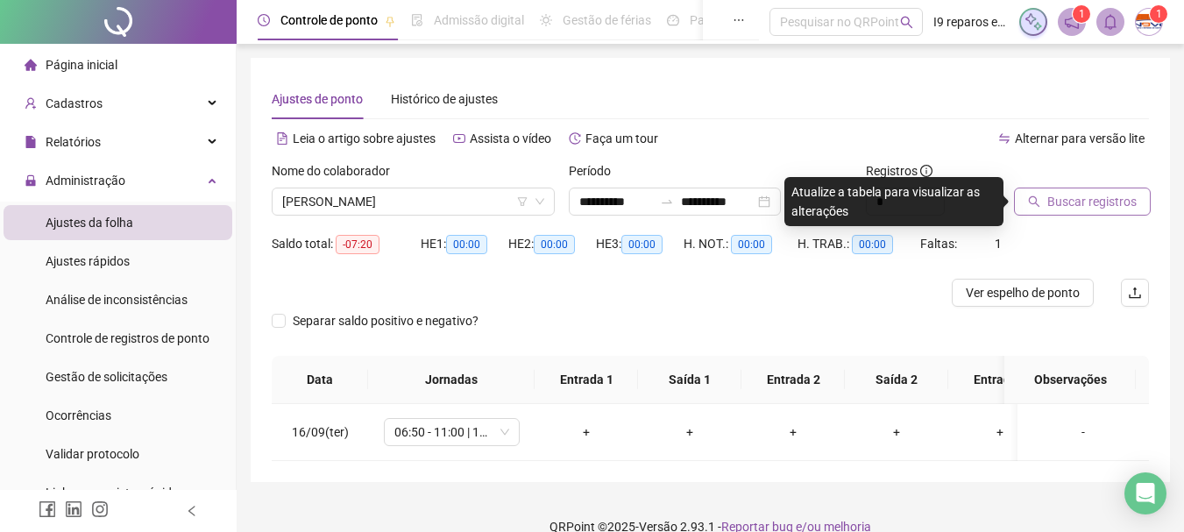
click at [1109, 198] on span "Buscar registros" at bounding box center [1091, 201] width 89 height 19
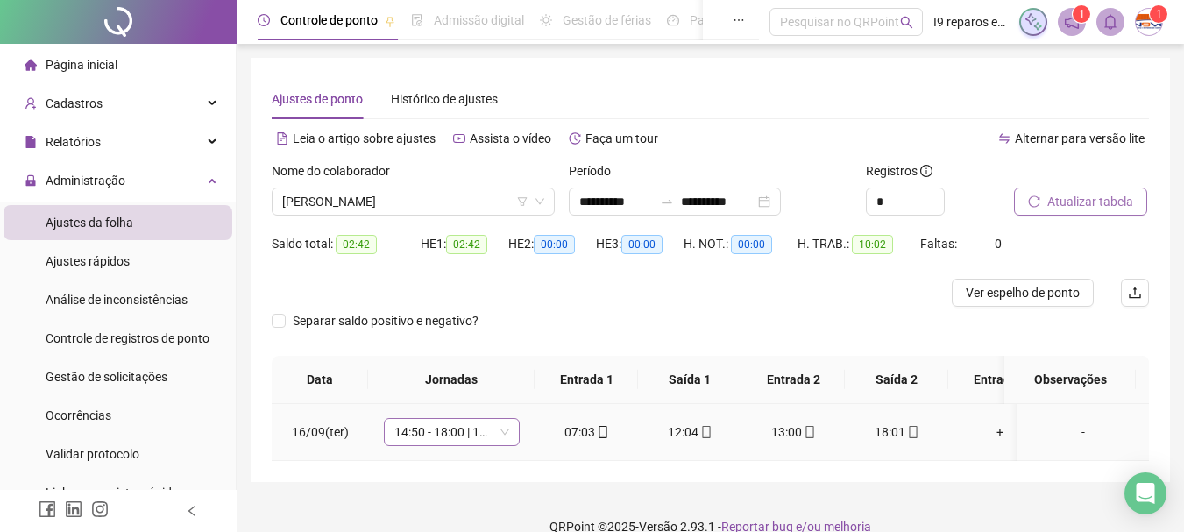
click at [506, 429] on span "14:50 - 18:00 | 19:00 - 23:10" at bounding box center [451, 432] width 115 height 26
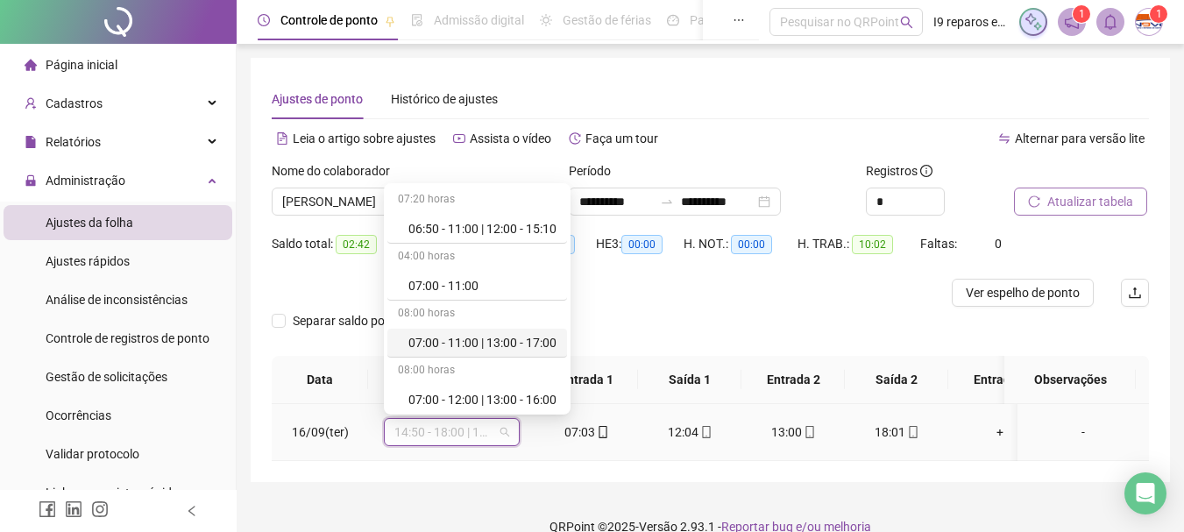
click at [496, 346] on div "07:00 - 11:00 | 13:00 - 17:00" at bounding box center [482, 342] width 148 height 19
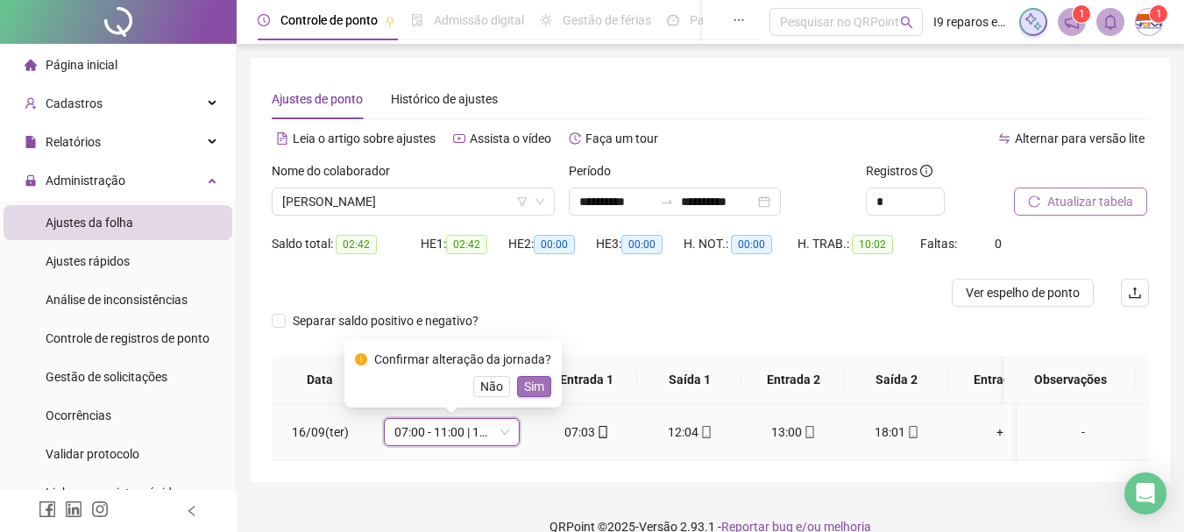
click at [531, 386] on span "Sim" at bounding box center [534, 386] width 20 height 19
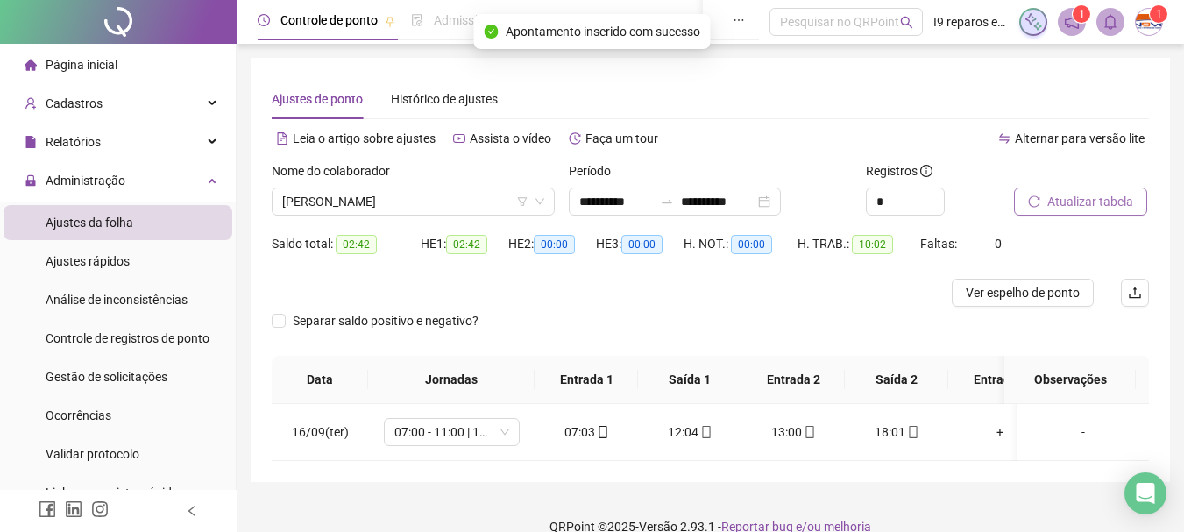
click at [1066, 202] on span "Atualizar tabela" at bounding box center [1090, 201] width 86 height 19
click at [466, 195] on span "[PERSON_NAME]" at bounding box center [413, 201] width 262 height 26
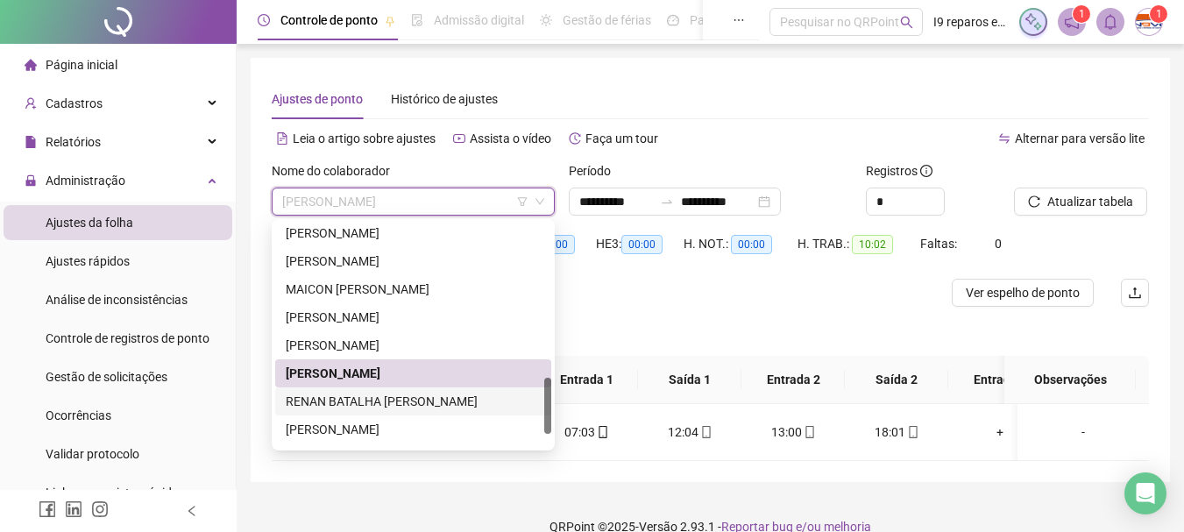
click at [427, 407] on div "RENAN BATALHA [PERSON_NAME]" at bounding box center [413, 401] width 255 height 19
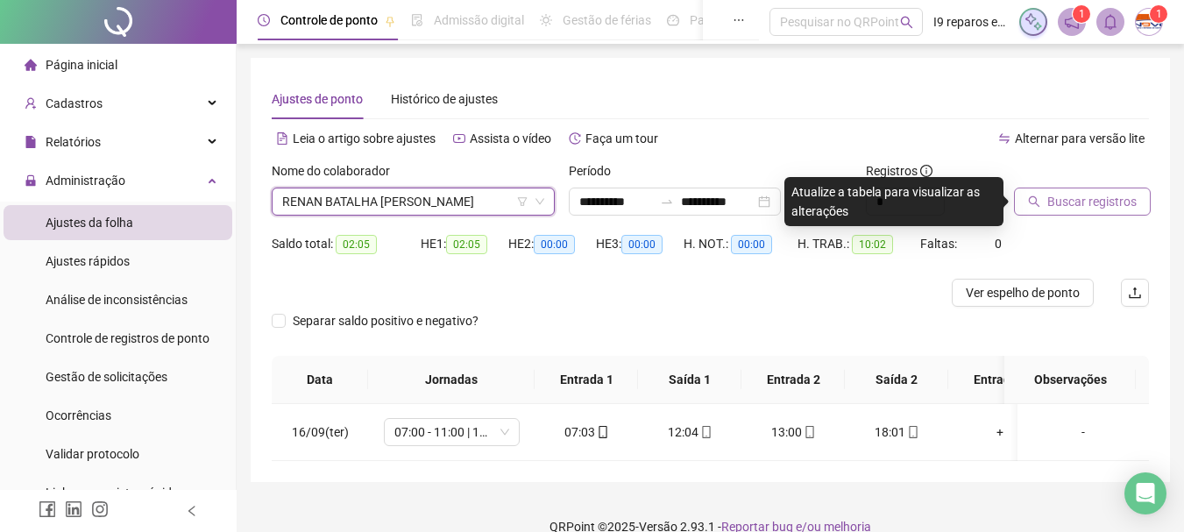
click at [1109, 193] on span "Buscar registros" at bounding box center [1091, 201] width 89 height 19
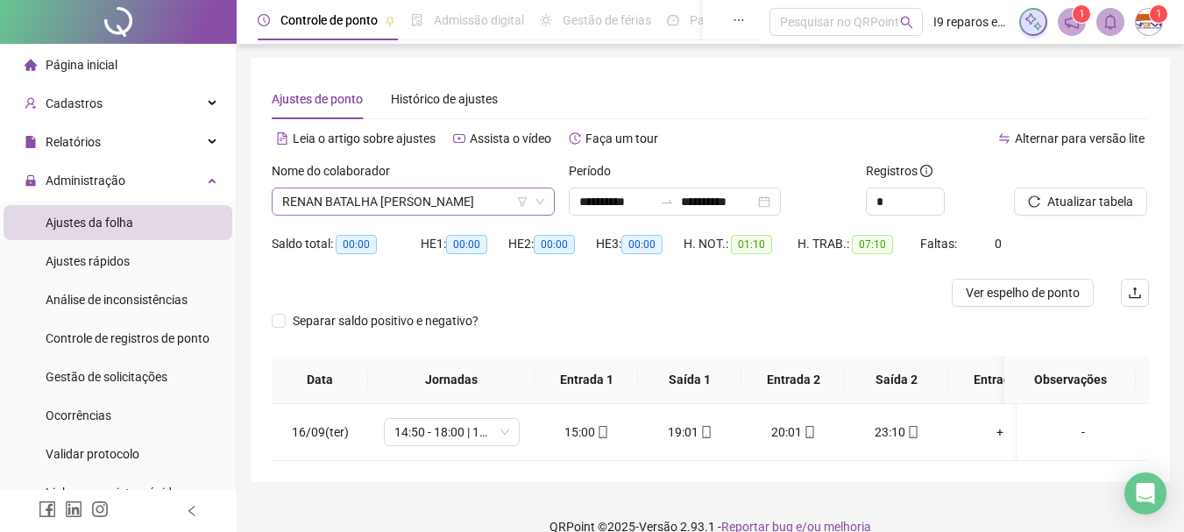
click at [478, 202] on span "RENAN BATALHA [PERSON_NAME]" at bounding box center [413, 201] width 262 height 26
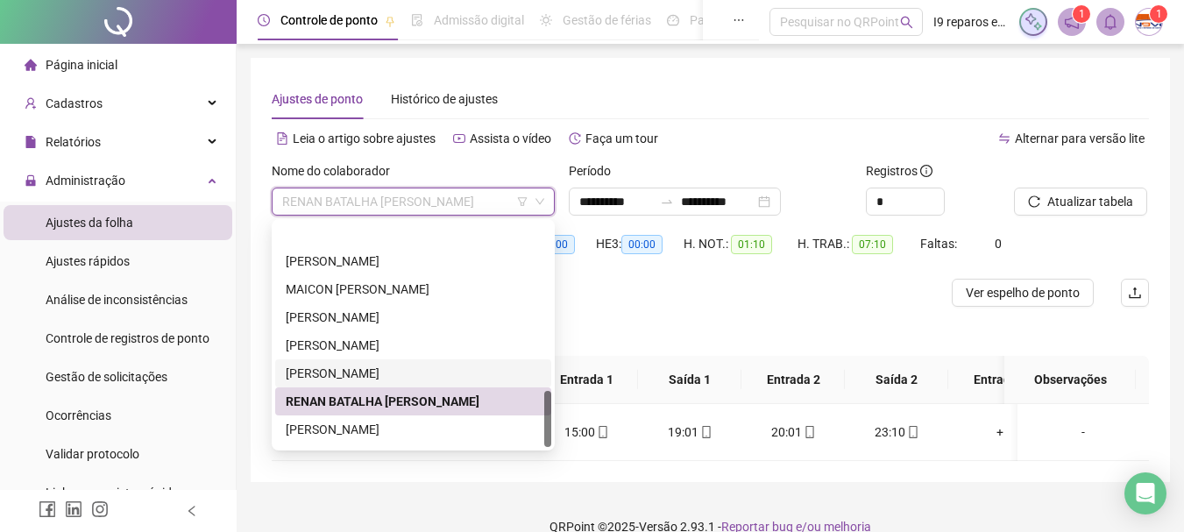
scroll to position [673, 0]
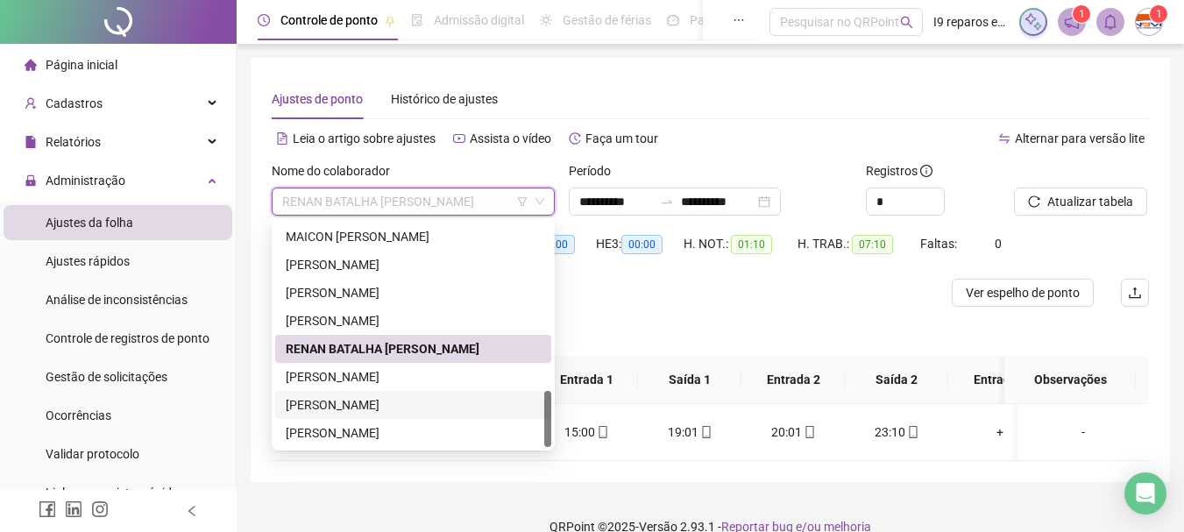
click at [422, 399] on div "[PERSON_NAME]" at bounding box center [413, 404] width 255 height 19
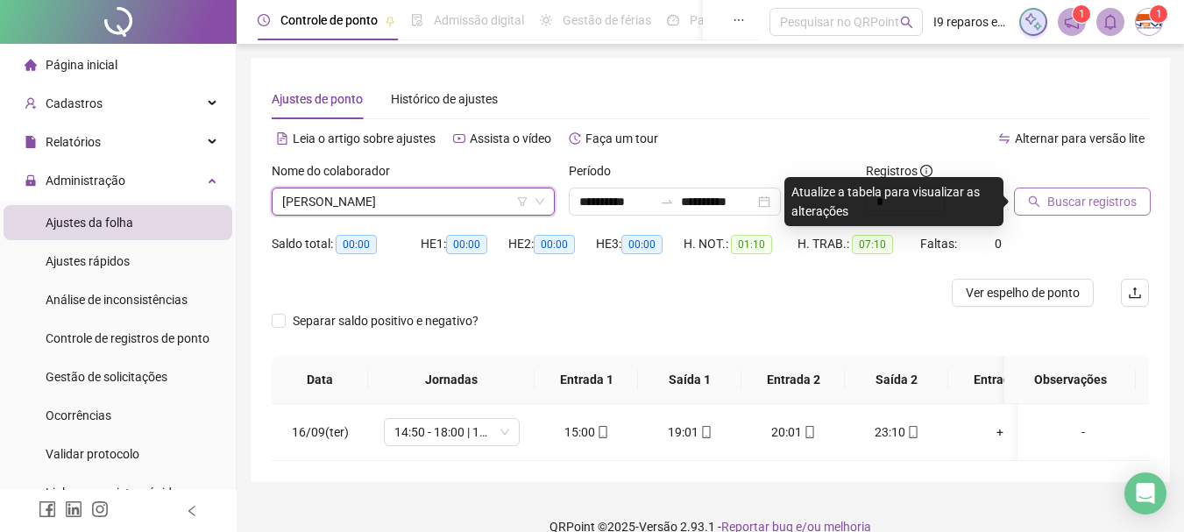
click at [1064, 201] on span "Buscar registros" at bounding box center [1091, 201] width 89 height 19
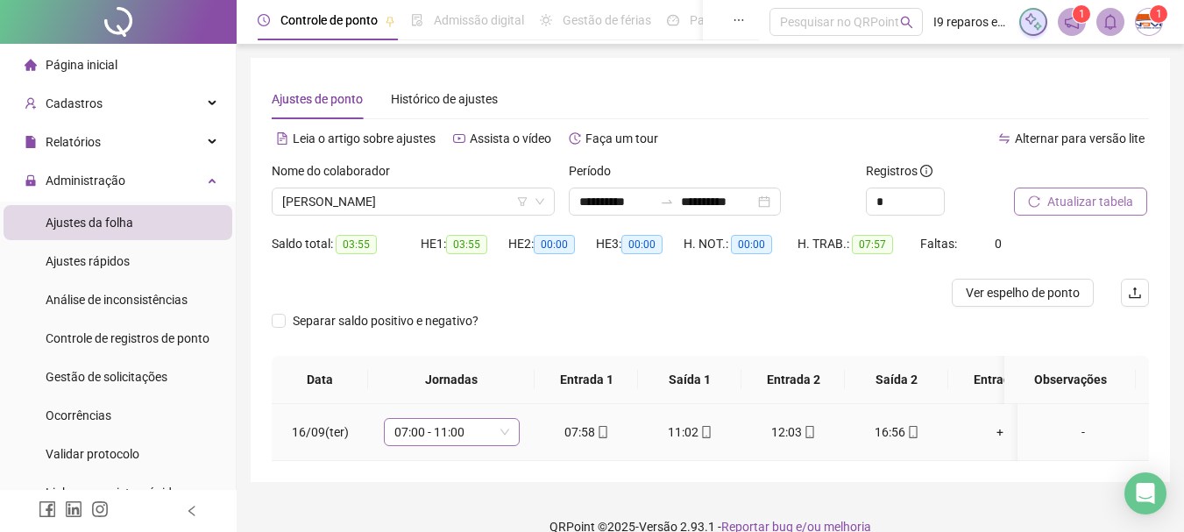
click at [501, 436] on span "07:00 - 11:00" at bounding box center [451, 432] width 115 height 26
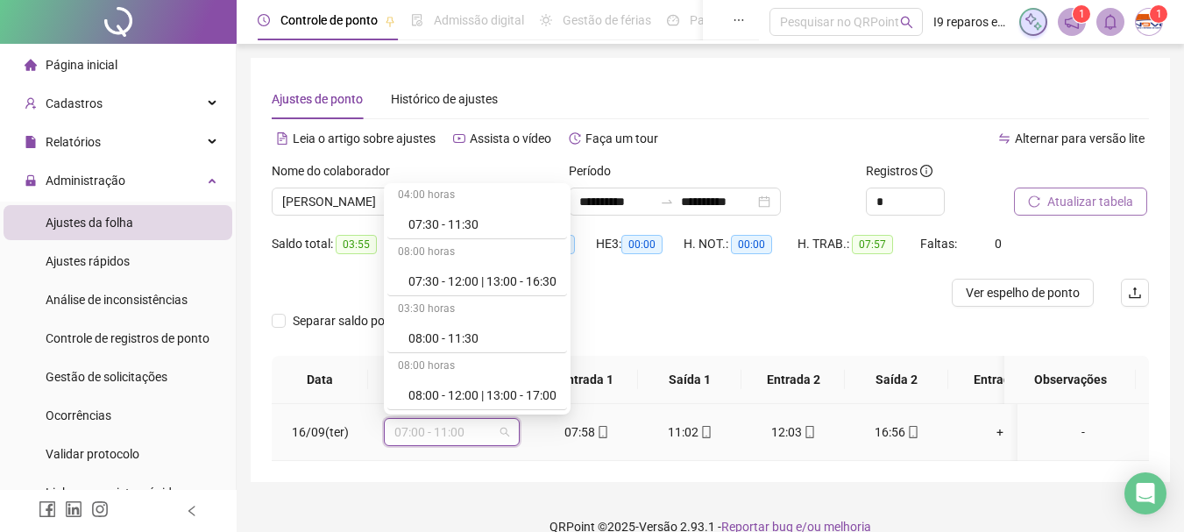
scroll to position [263, 0]
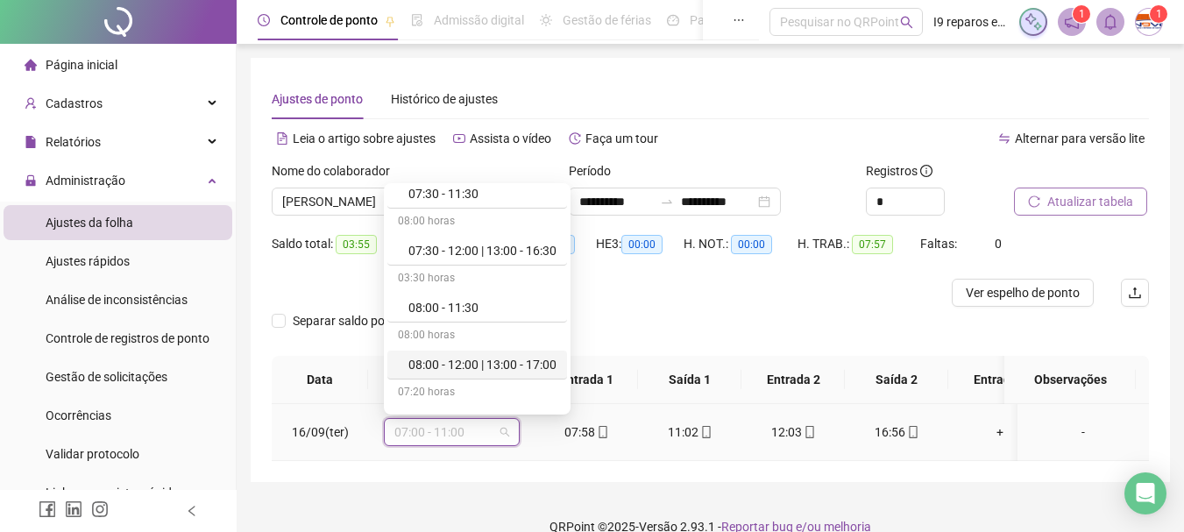
click at [461, 365] on div "08:00 - 12:00 | 13:00 - 17:00" at bounding box center [482, 364] width 148 height 19
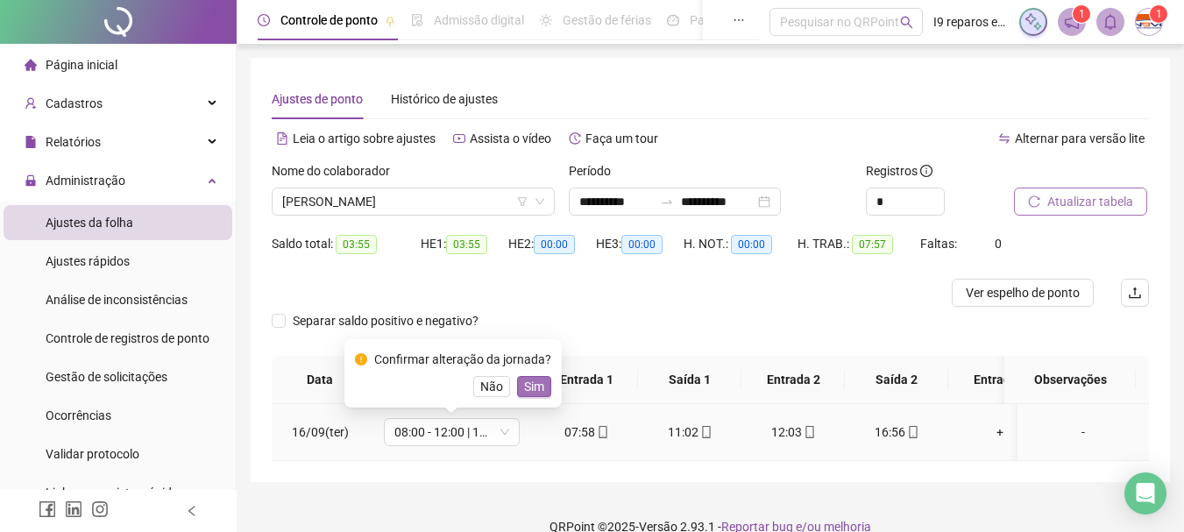
click at [533, 387] on span "Sim" at bounding box center [534, 386] width 20 height 19
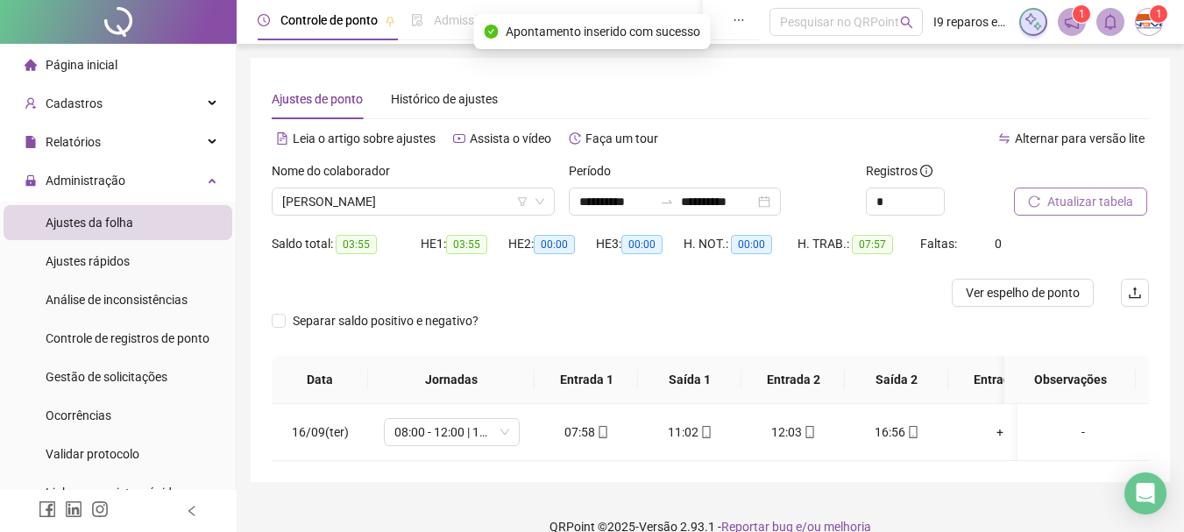
click at [1091, 186] on div at bounding box center [1059, 174] width 91 height 26
click at [1091, 199] on span "Atualizar tabela" at bounding box center [1090, 201] width 86 height 19
click at [476, 206] on span "[PERSON_NAME]" at bounding box center [413, 201] width 262 height 26
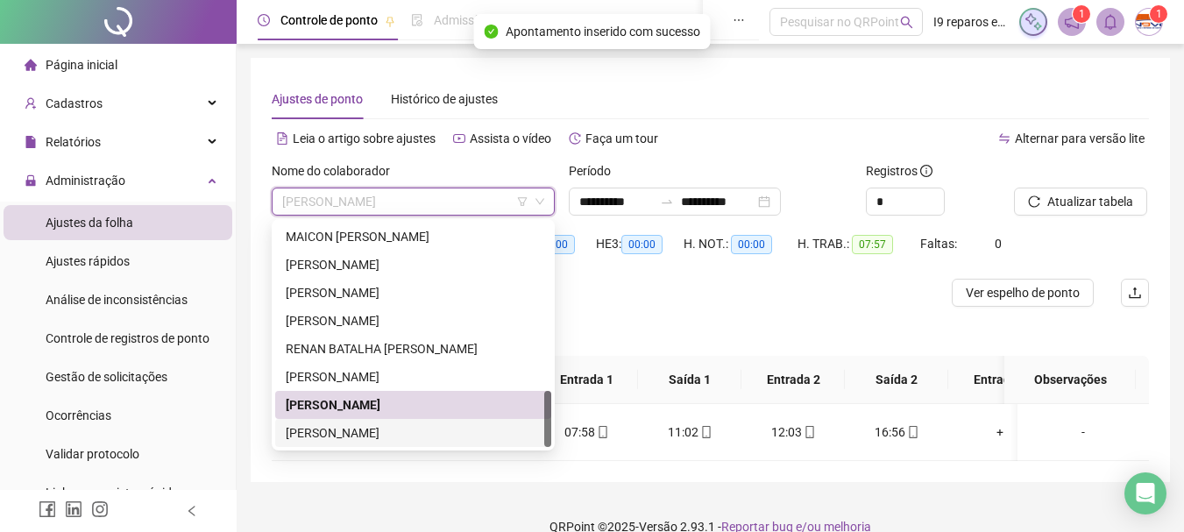
click at [411, 433] on div "[PERSON_NAME]" at bounding box center [413, 432] width 255 height 19
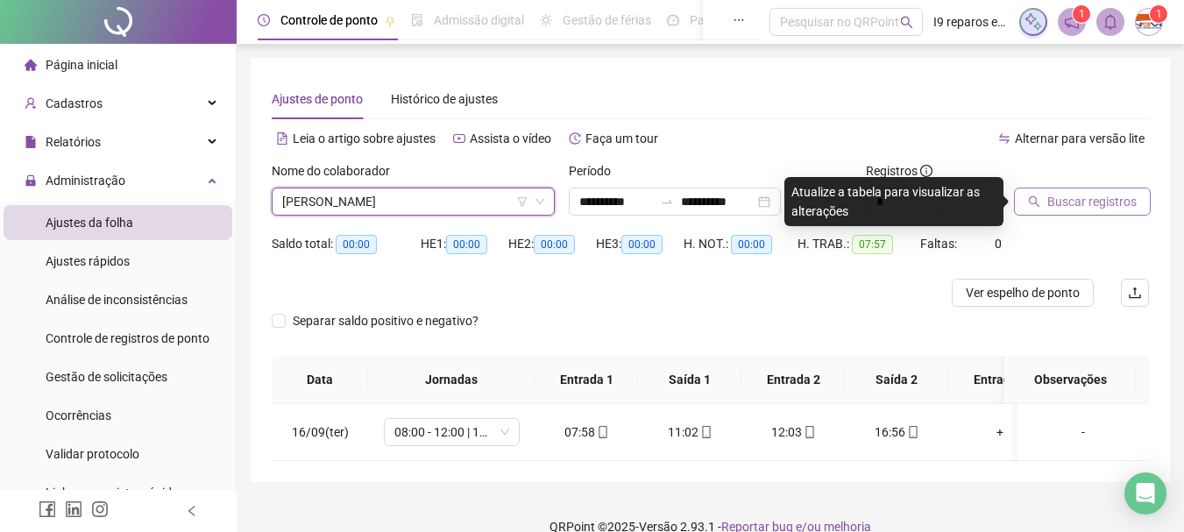
click at [1137, 209] on button "Buscar registros" at bounding box center [1082, 202] width 137 height 28
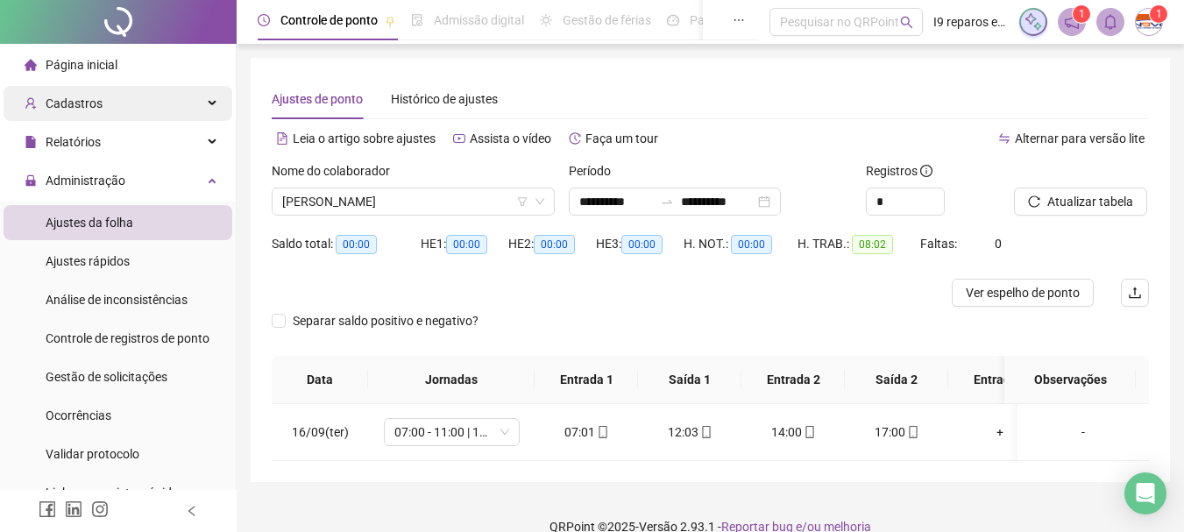
click at [209, 103] on icon at bounding box center [213, 103] width 9 height 0
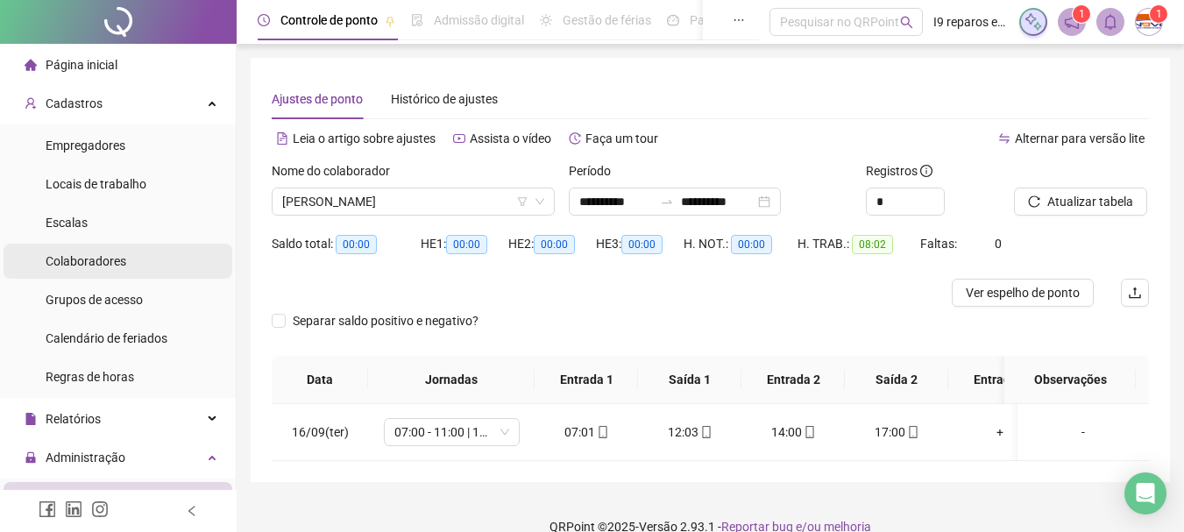
click at [90, 264] on span "Colaboradores" at bounding box center [86, 261] width 81 height 14
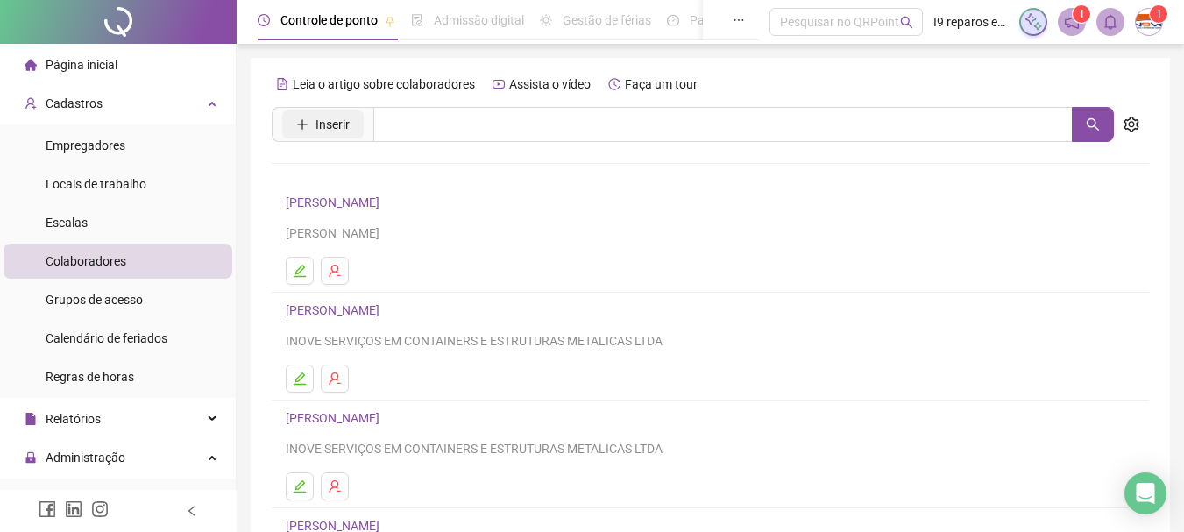
click at [336, 131] on span "Inserir" at bounding box center [332, 124] width 34 height 19
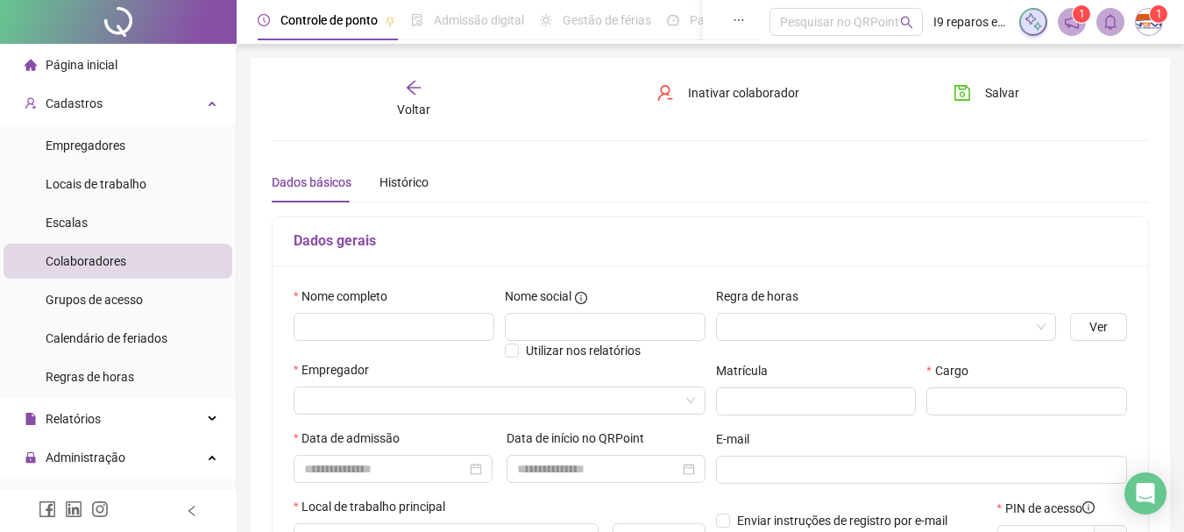
type input "*****"
click at [353, 320] on input "text" at bounding box center [394, 327] width 201 height 28
type input "**********"
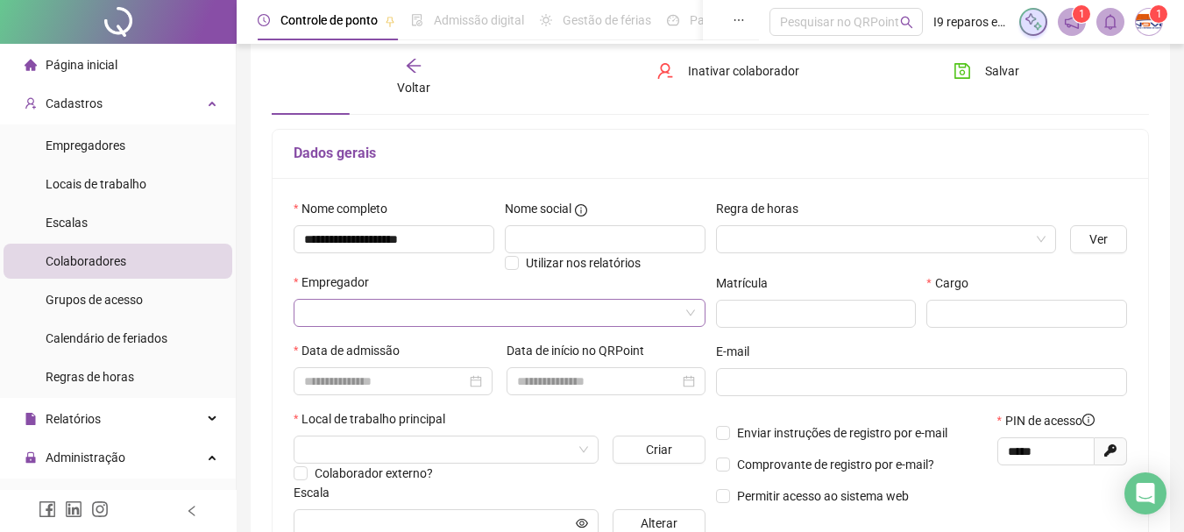
click at [407, 315] on input "search" at bounding box center [491, 313] width 375 height 26
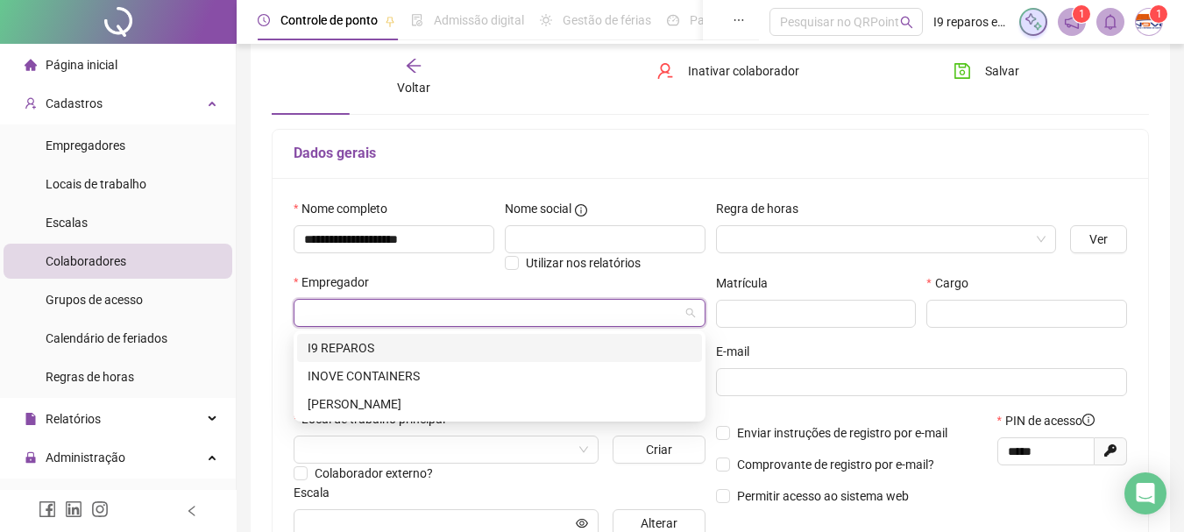
click at [367, 344] on div "I9 REPAROS" at bounding box center [500, 347] width 384 height 19
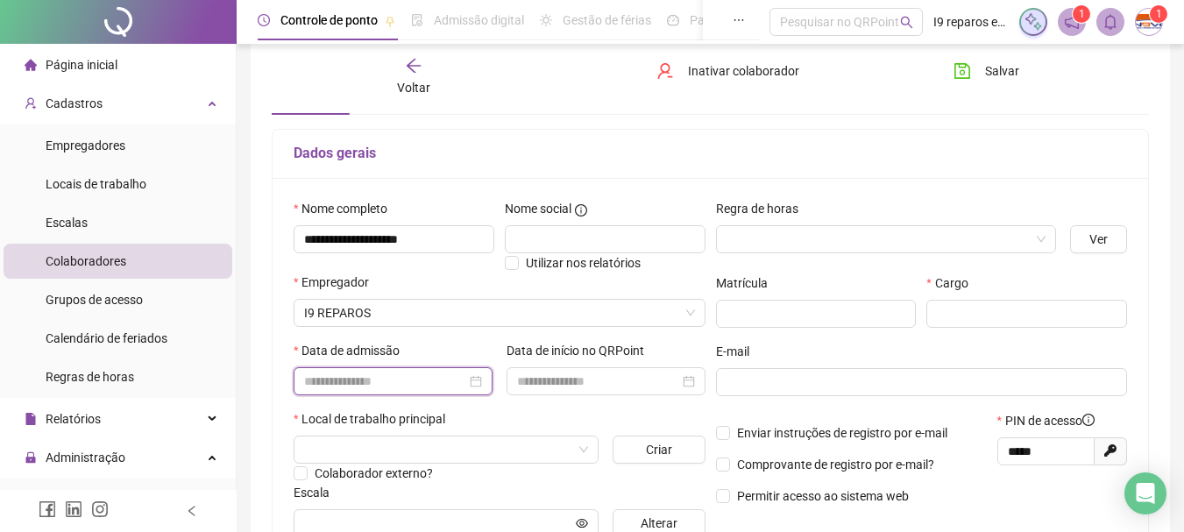
click at [347, 382] on input at bounding box center [385, 381] width 162 height 19
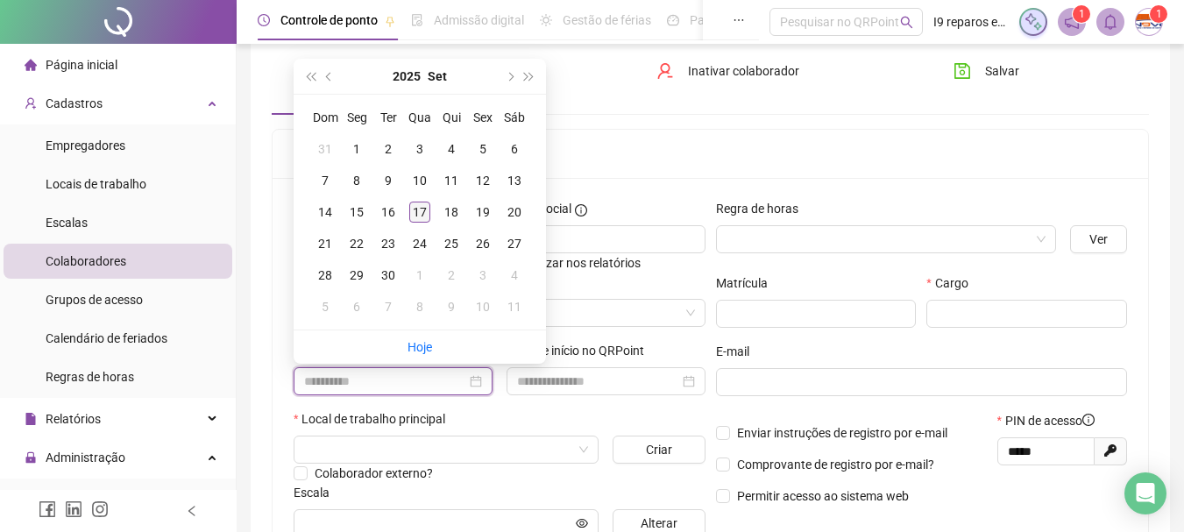
type input "**********"
click at [416, 215] on div "17" at bounding box center [419, 212] width 21 height 21
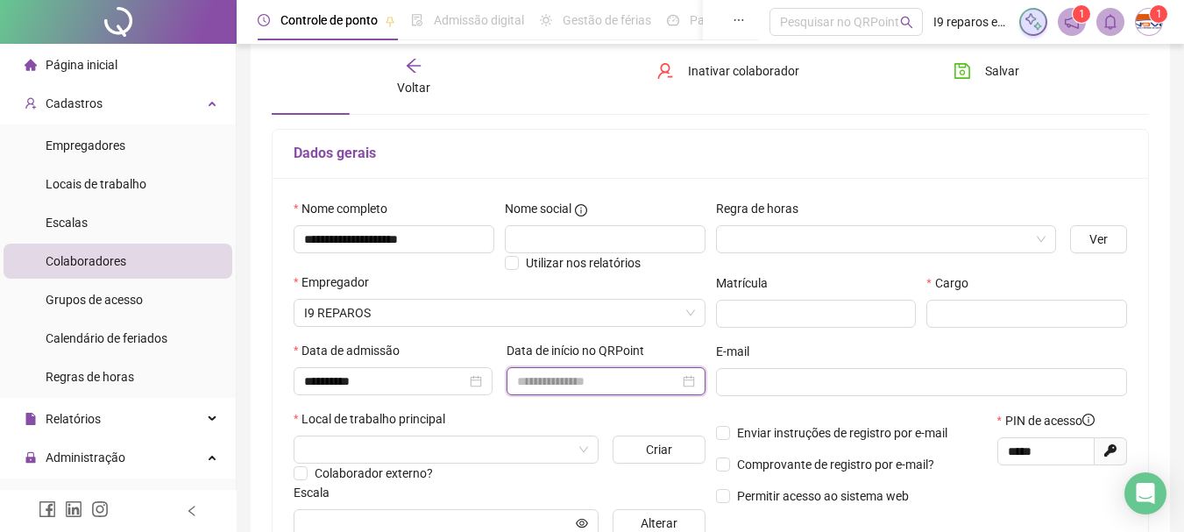
click at [569, 379] on input at bounding box center [598, 381] width 162 height 19
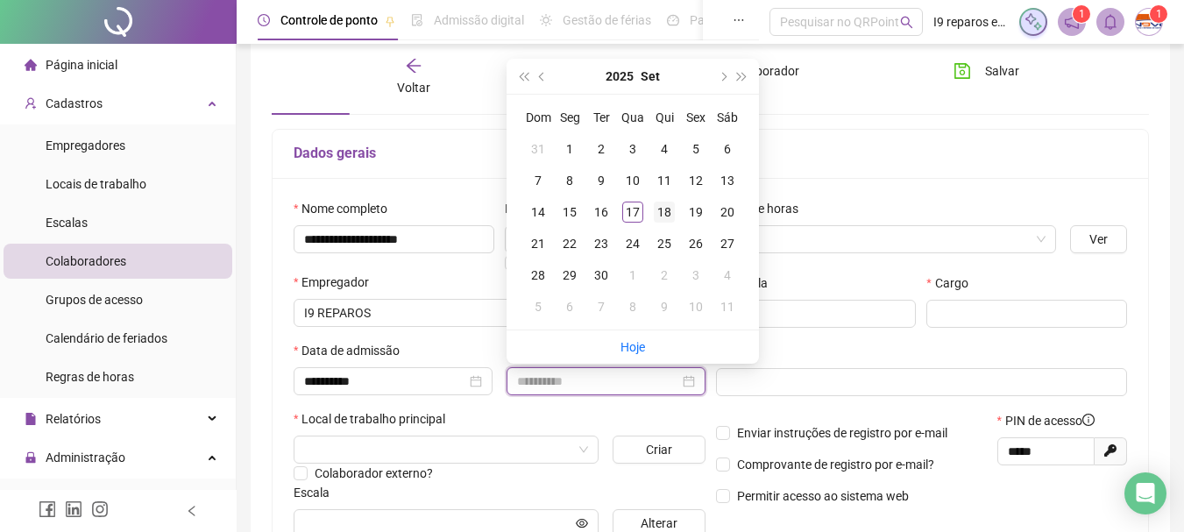
type input "**********"
click at [664, 221] on div "18" at bounding box center [664, 212] width 21 height 21
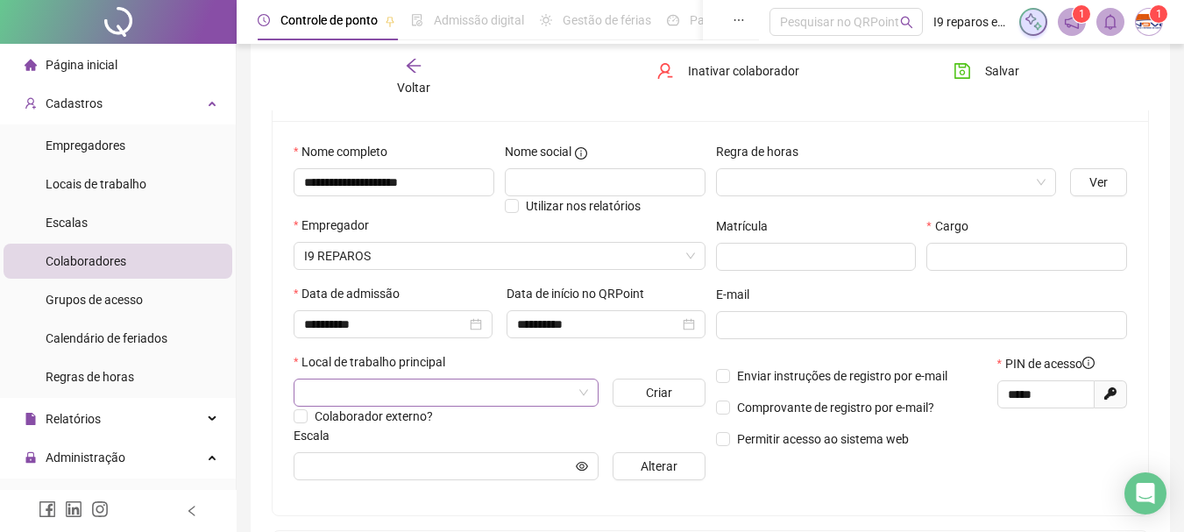
scroll to position [175, 0]
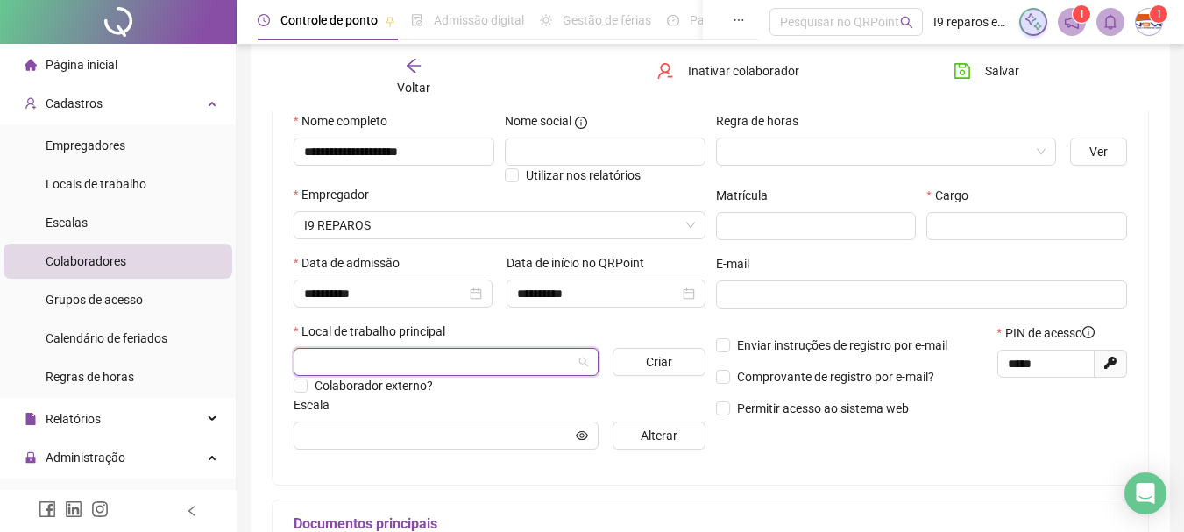
click at [414, 364] on input "search" at bounding box center [438, 362] width 268 height 26
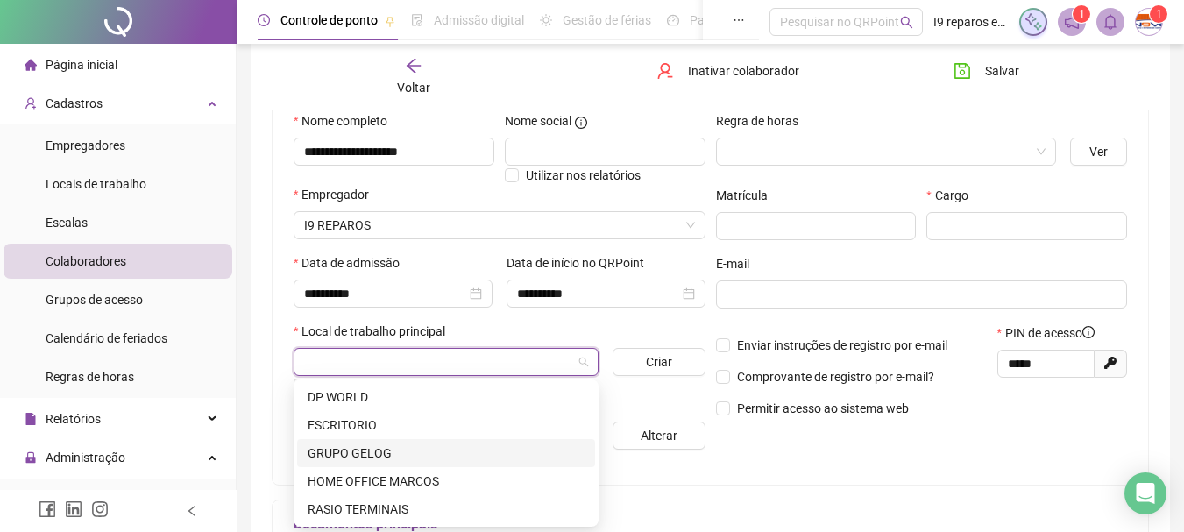
click at [366, 450] on div "GRUPO GELOG" at bounding box center [446, 452] width 277 height 19
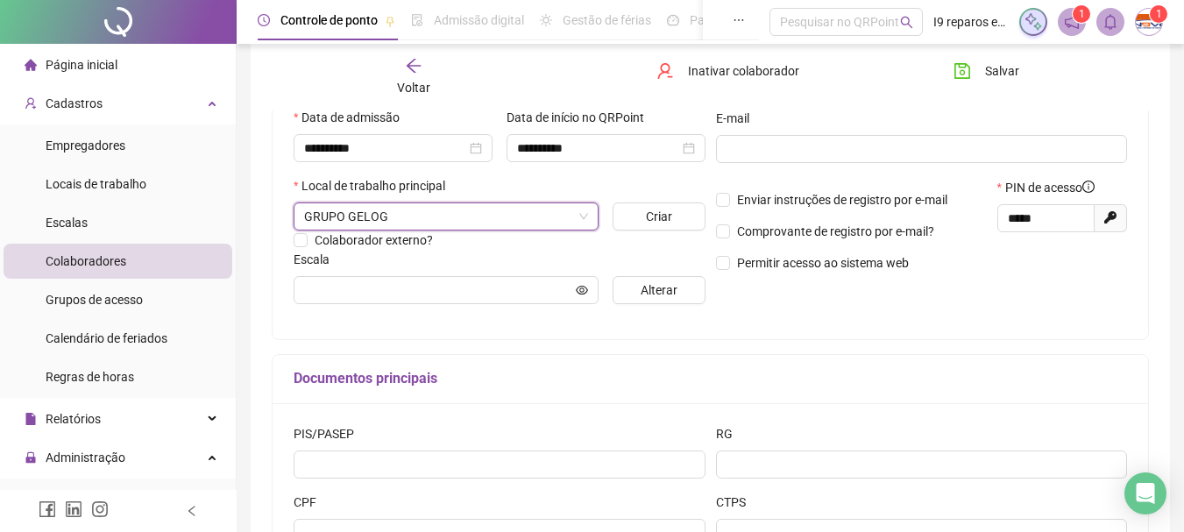
scroll to position [351, 0]
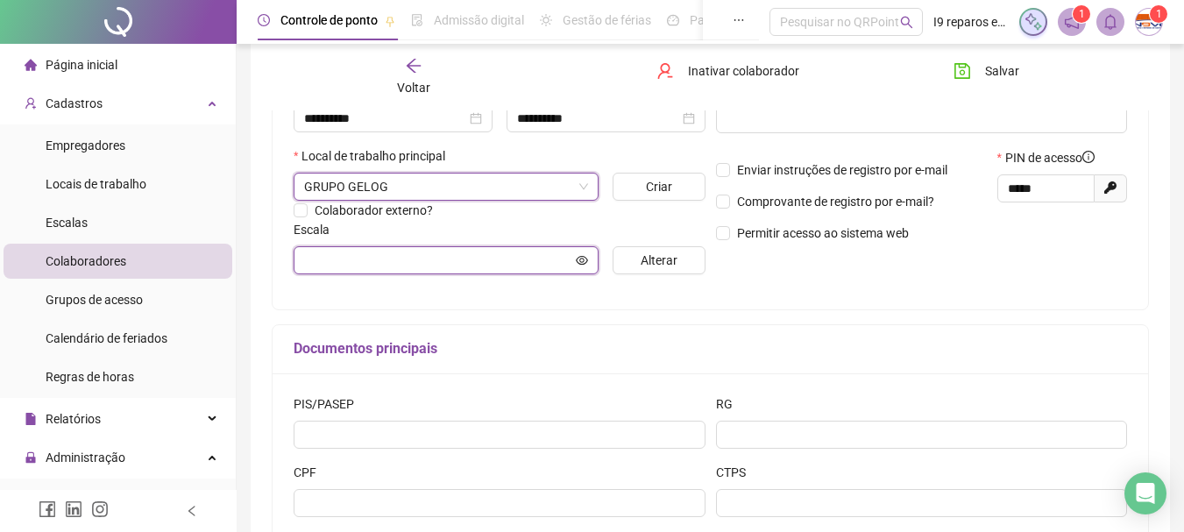
click at [459, 257] on input "text" at bounding box center [438, 260] width 268 height 19
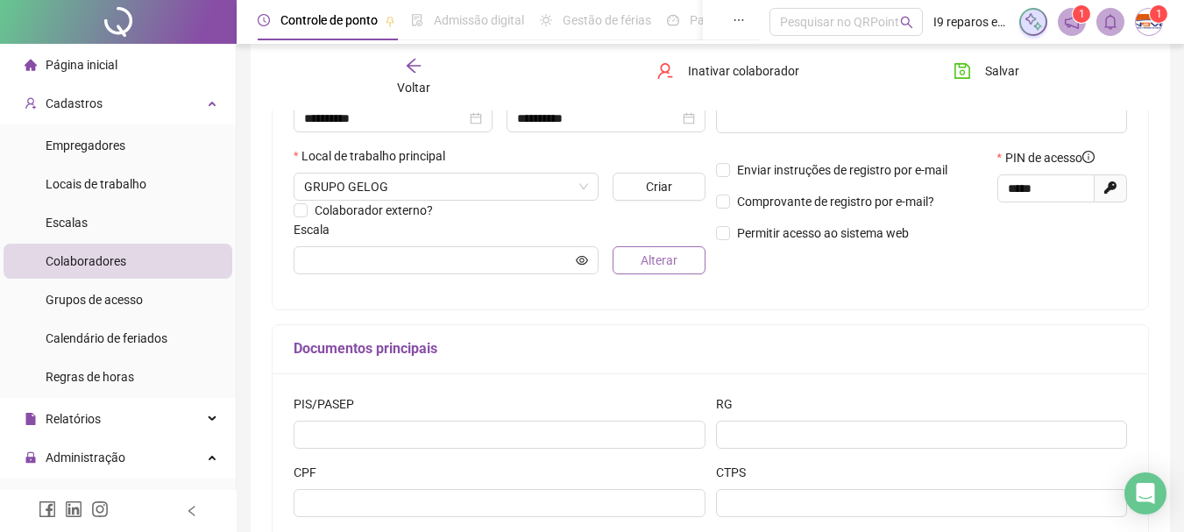
click at [644, 259] on span "Alterar" at bounding box center [659, 260] width 37 height 19
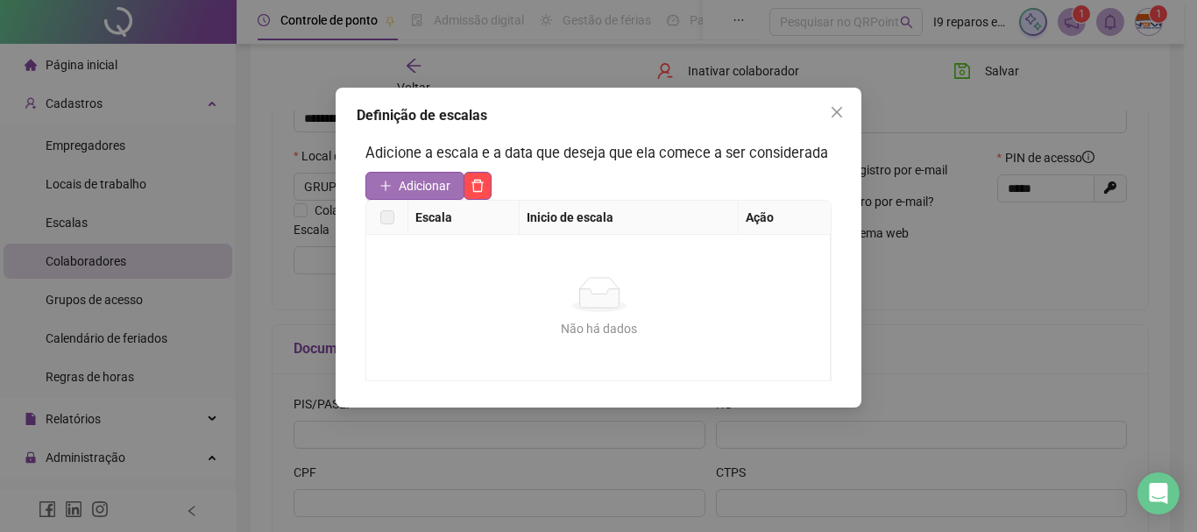
click at [426, 192] on span "Adicionar" at bounding box center [425, 185] width 52 height 19
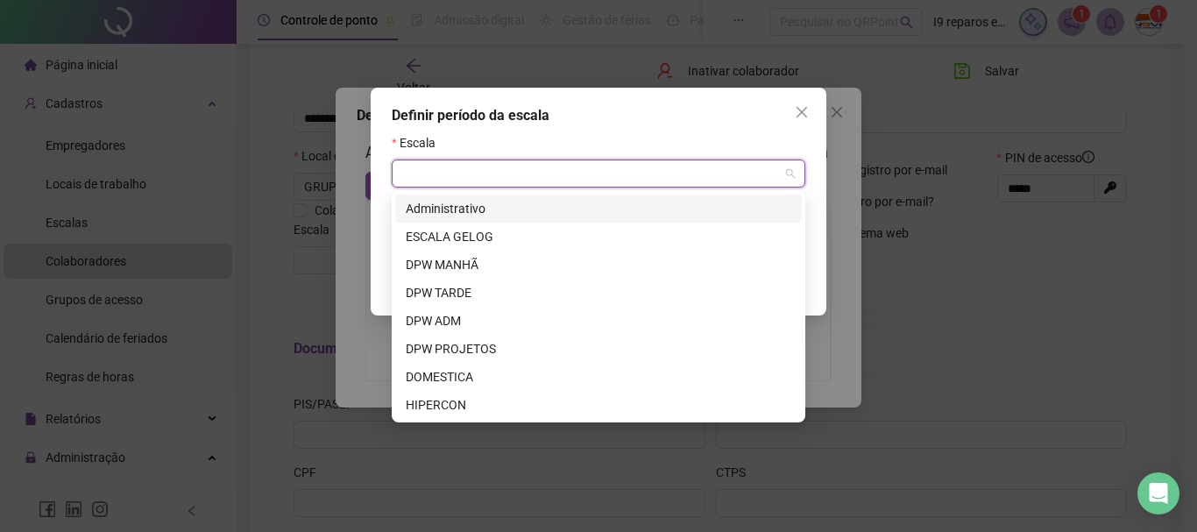
click at [424, 173] on input "search" at bounding box center [590, 173] width 377 height 26
click at [436, 237] on div "ESCALA GELOG" at bounding box center [599, 236] width 386 height 19
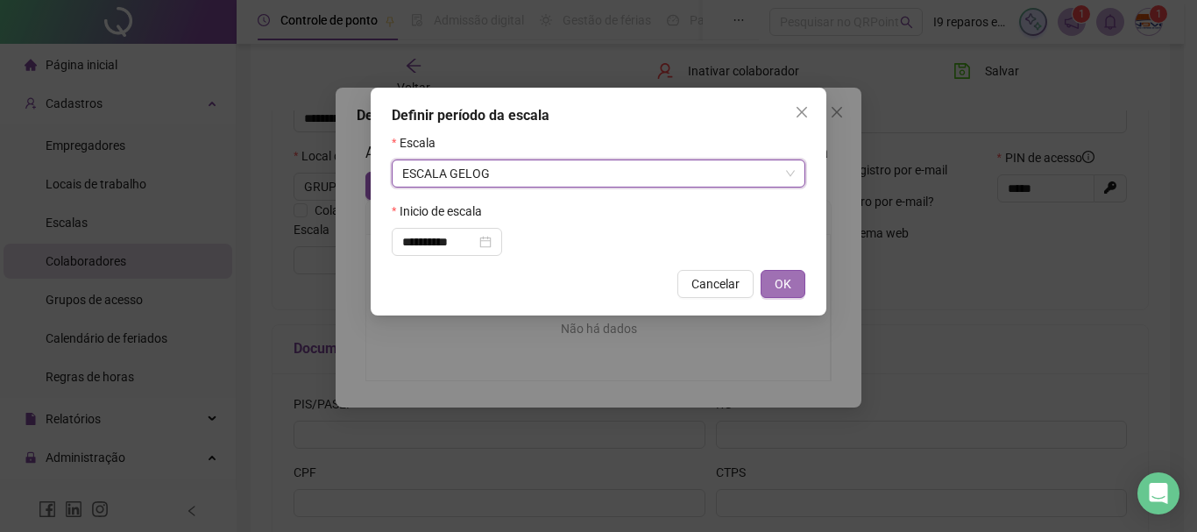
click at [794, 284] on button "OK" at bounding box center [783, 284] width 45 height 28
type input "**********"
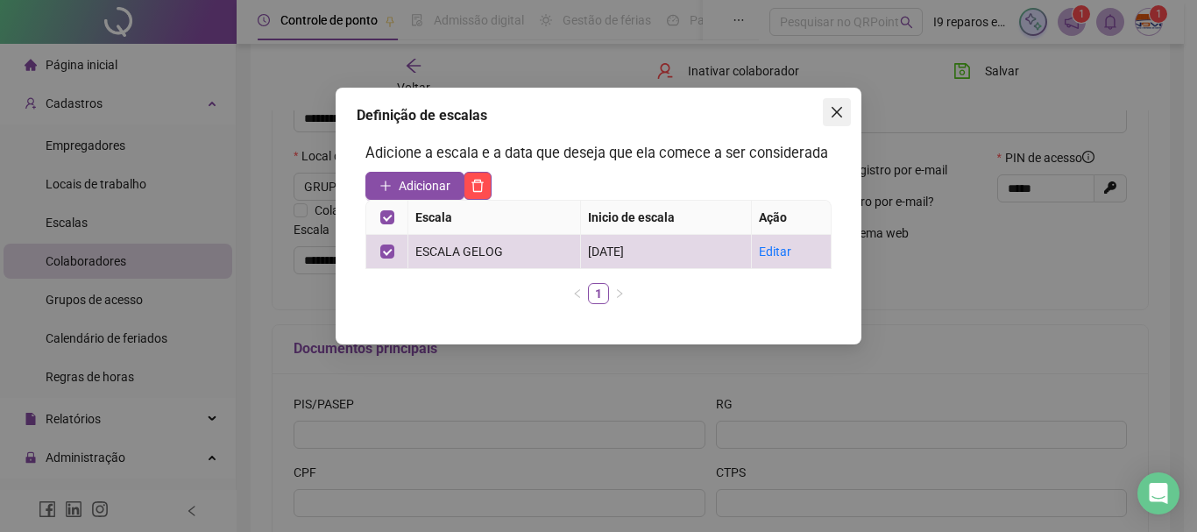
click at [835, 116] on icon "close" at bounding box center [837, 112] width 14 height 14
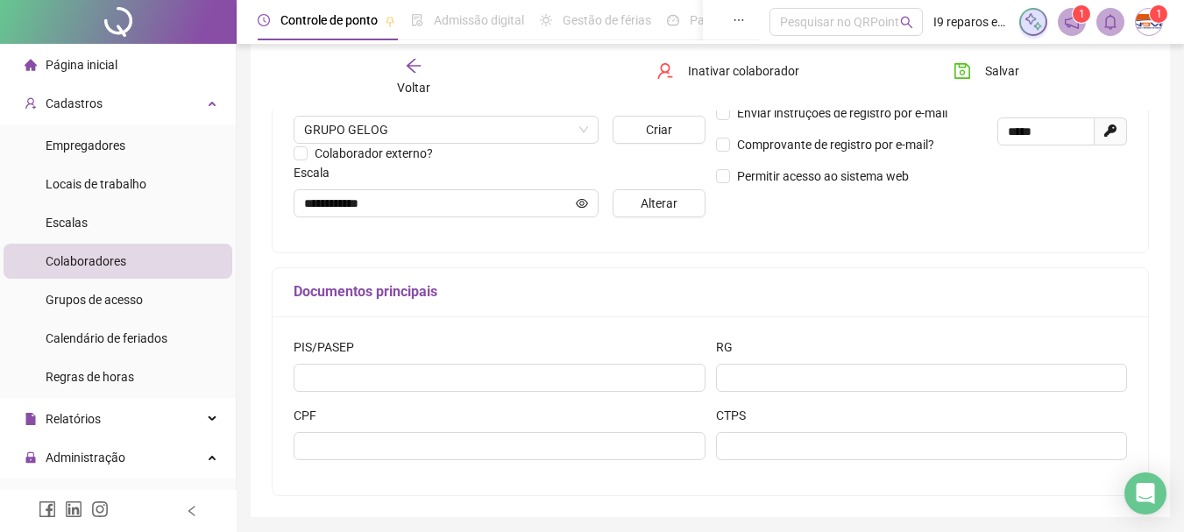
scroll to position [438, 0]
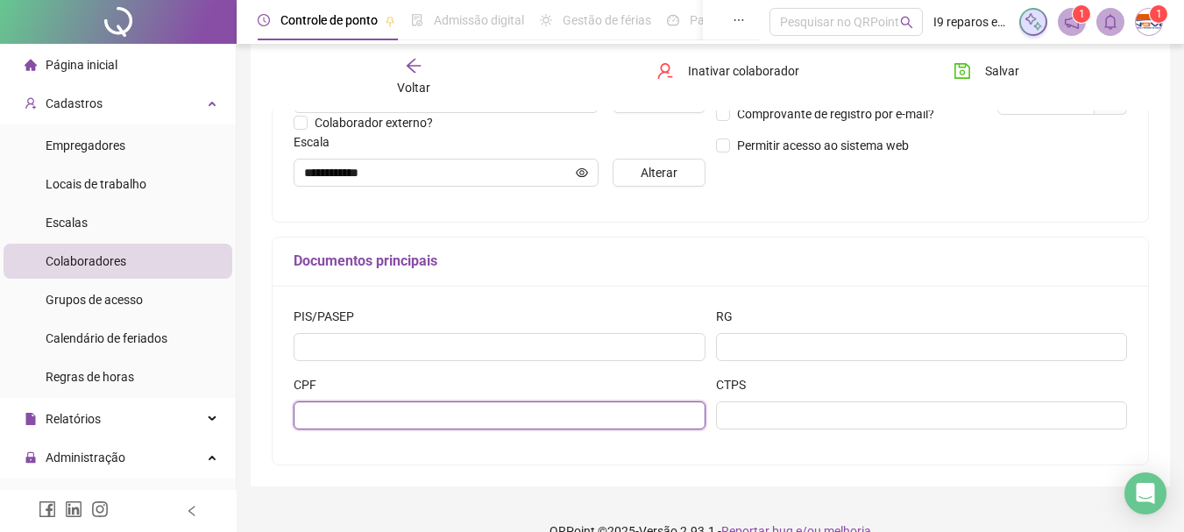
click at [393, 416] on input "text" at bounding box center [500, 415] width 412 height 28
click at [361, 418] on input "**********" at bounding box center [500, 415] width 412 height 28
type input "**********"
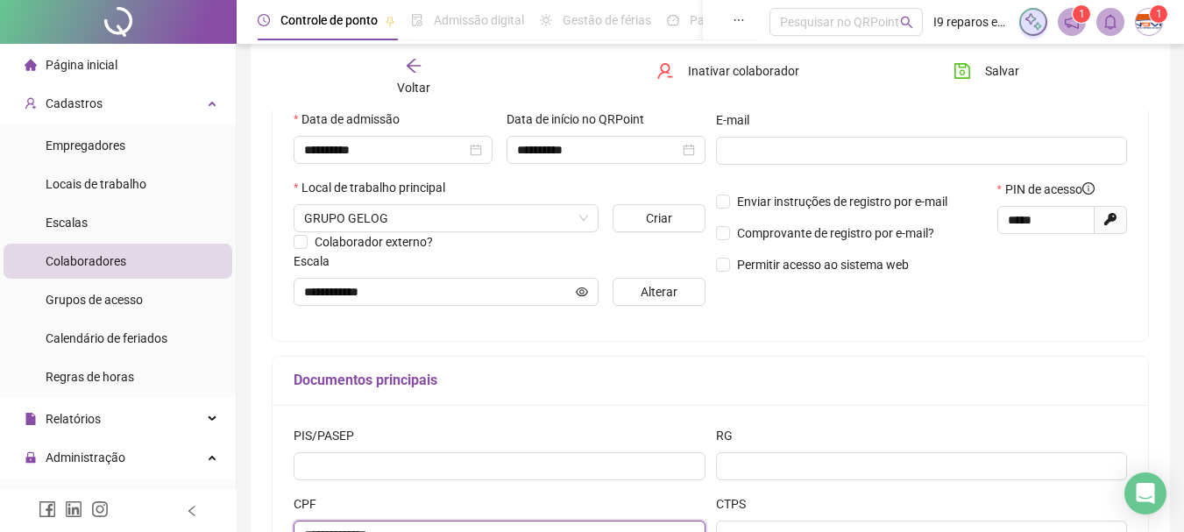
scroll to position [351, 0]
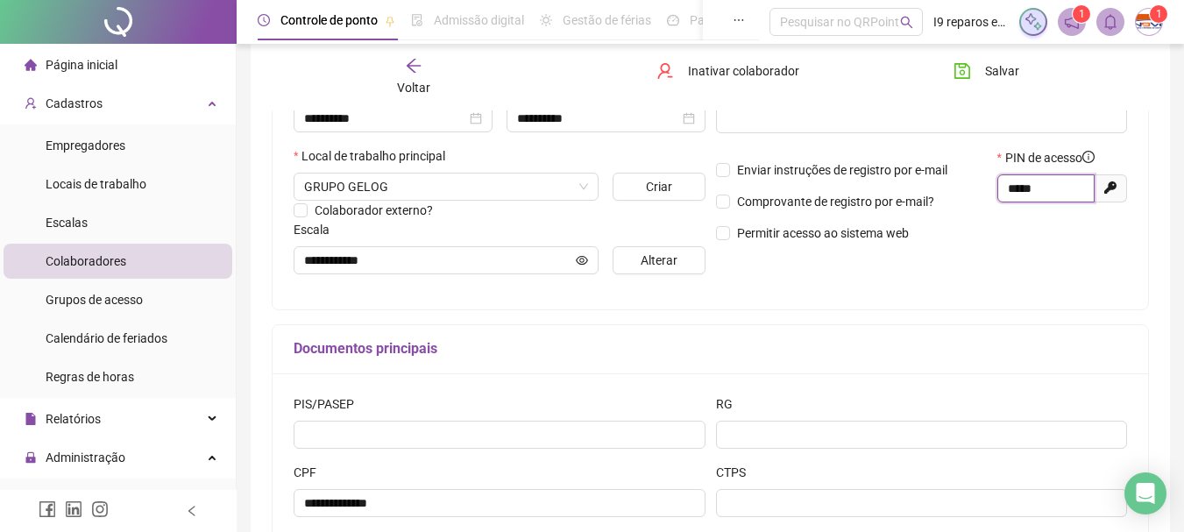
click at [1046, 185] on input "*****" at bounding box center [1044, 188] width 73 height 19
type input "*"
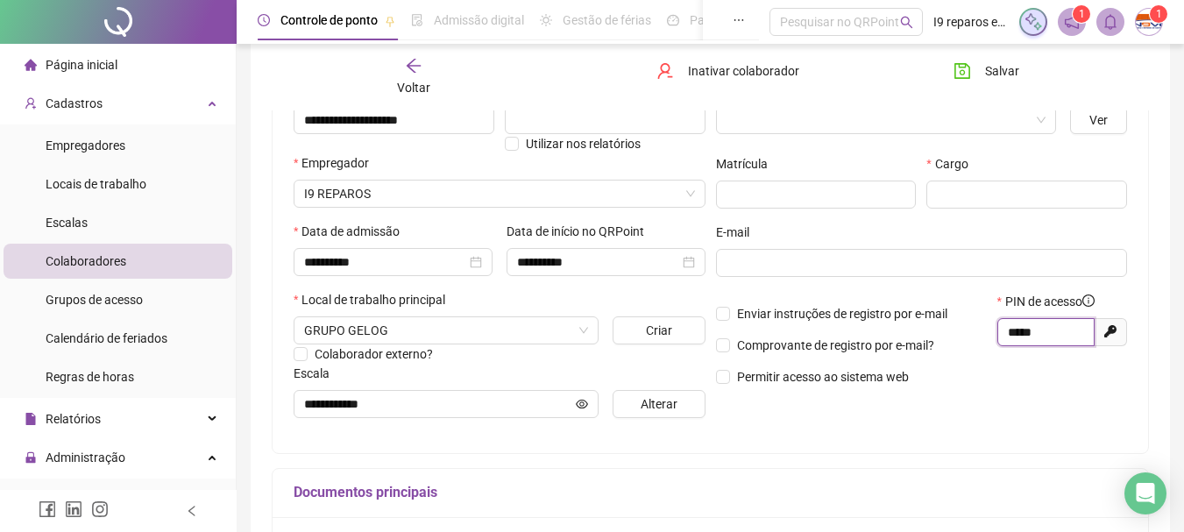
scroll to position [175, 0]
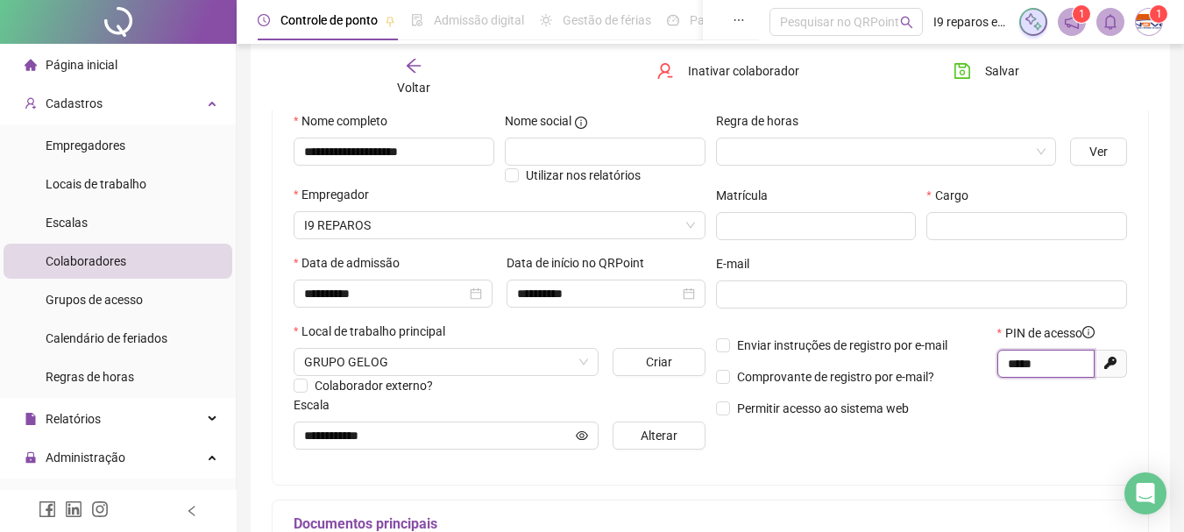
type input "*****"
click at [752, 223] on input "text" at bounding box center [816, 226] width 201 height 28
type input "***"
click at [936, 233] on input "text" at bounding box center [1026, 226] width 201 height 28
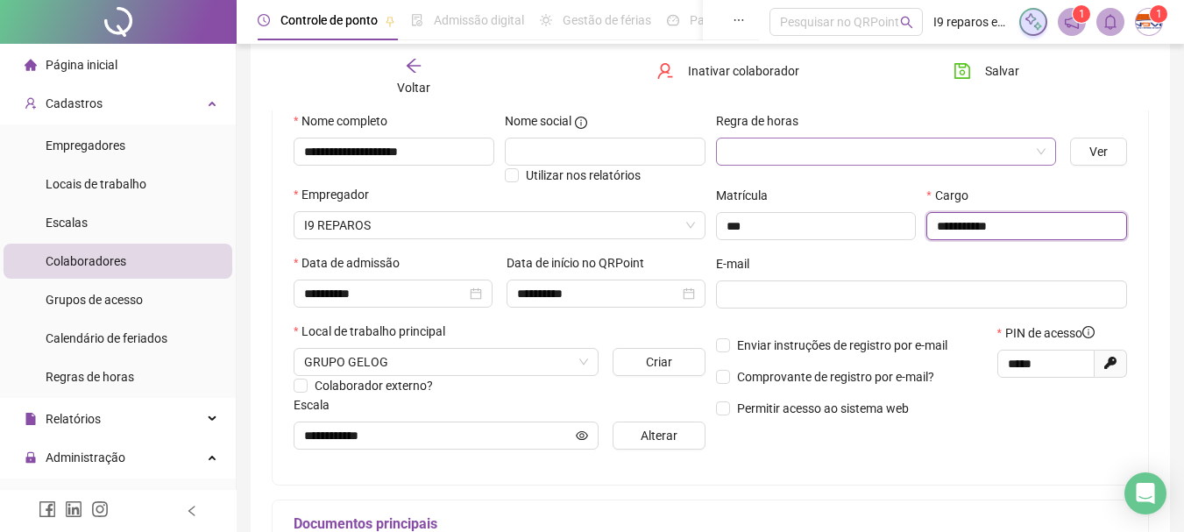
click at [1038, 147] on span at bounding box center [886, 151] width 320 height 26
type input "**********"
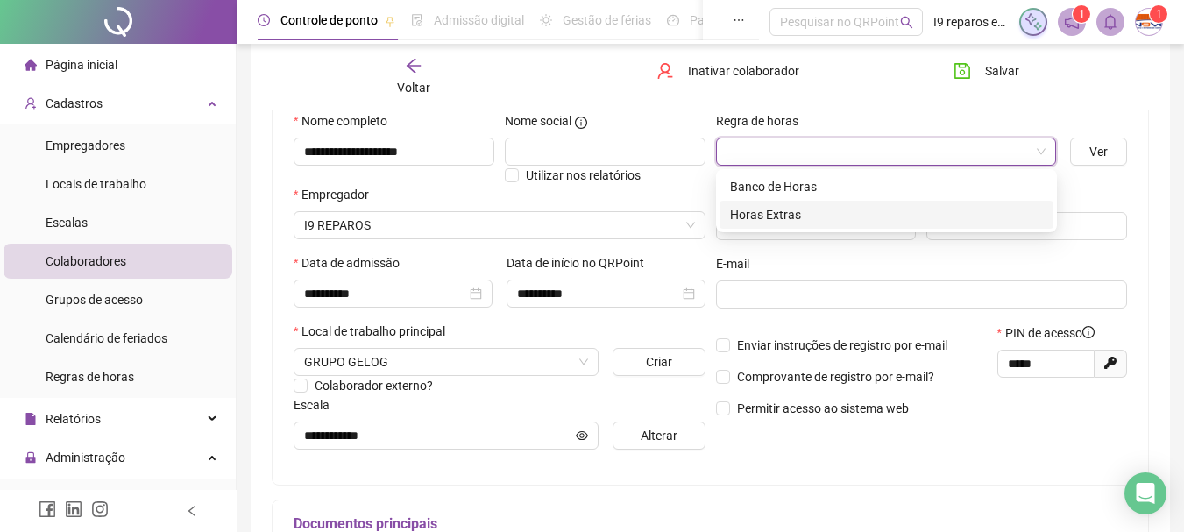
click at [759, 213] on div "Horas Extras" at bounding box center [886, 214] width 313 height 19
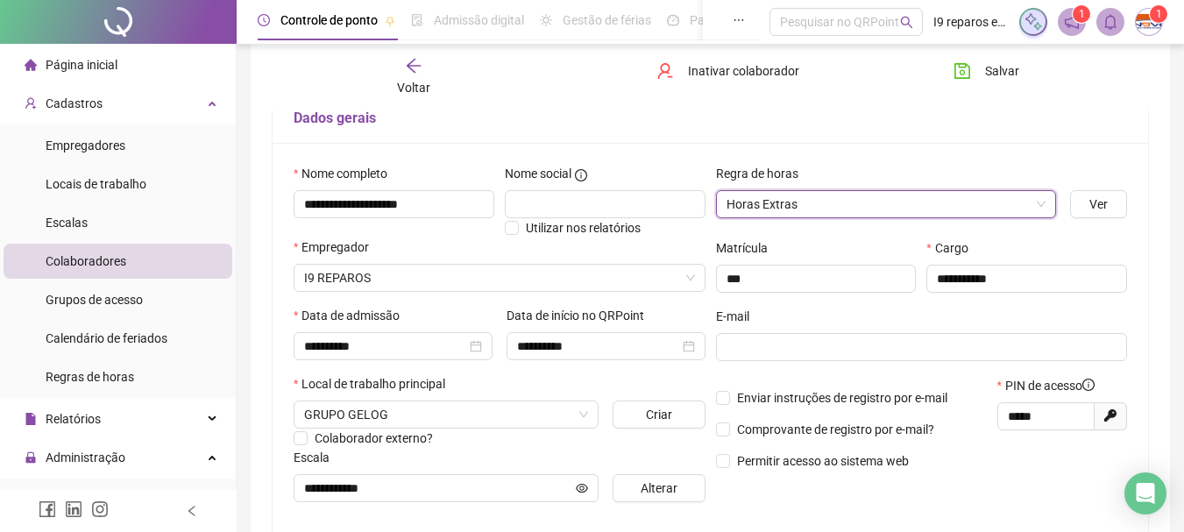
scroll to position [0, 0]
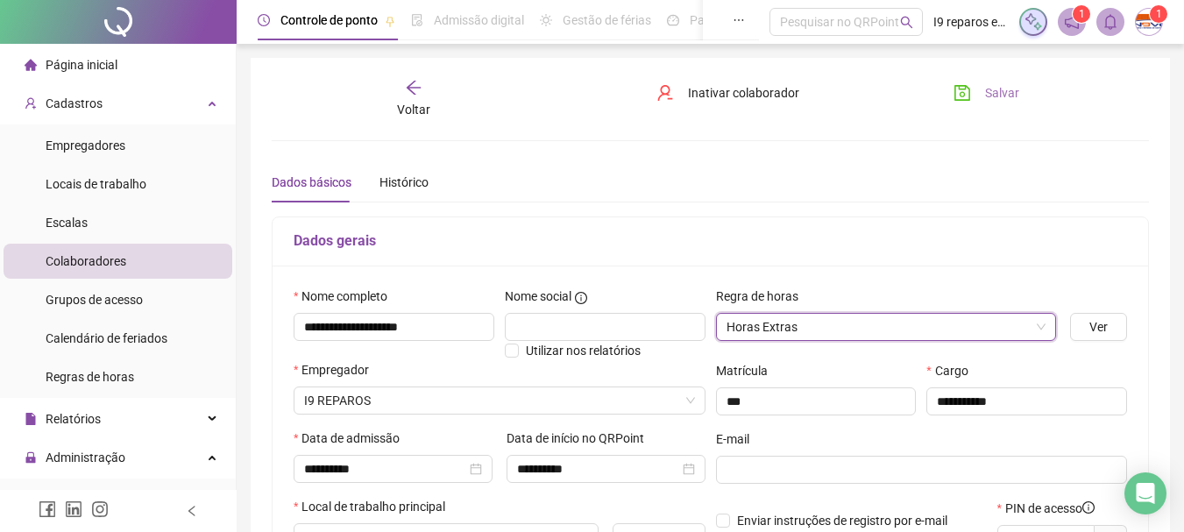
click at [997, 98] on span "Salvar" at bounding box center [1002, 92] width 34 height 19
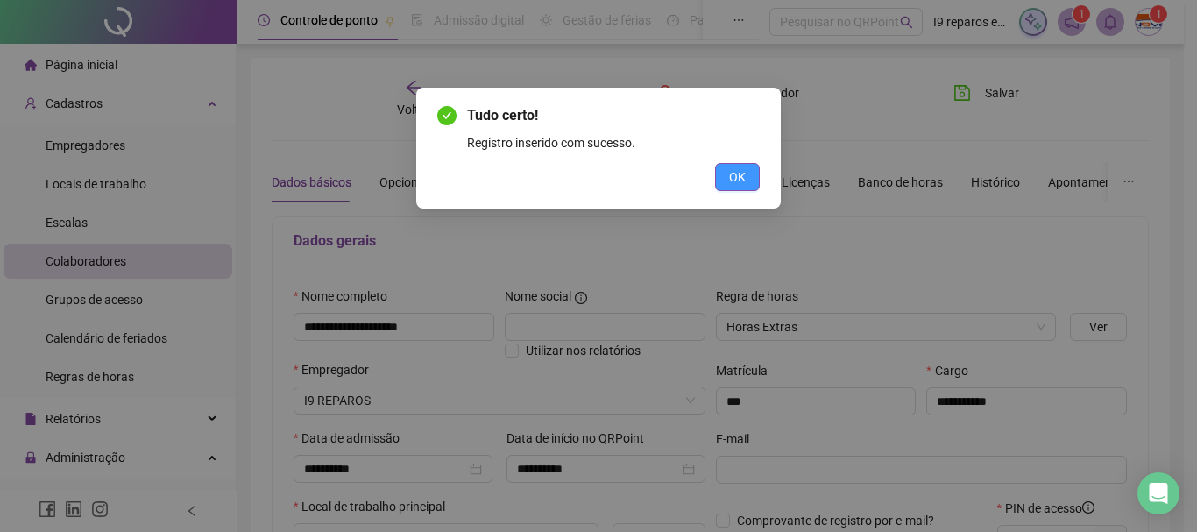
click at [742, 174] on span "OK" at bounding box center [737, 176] width 17 height 19
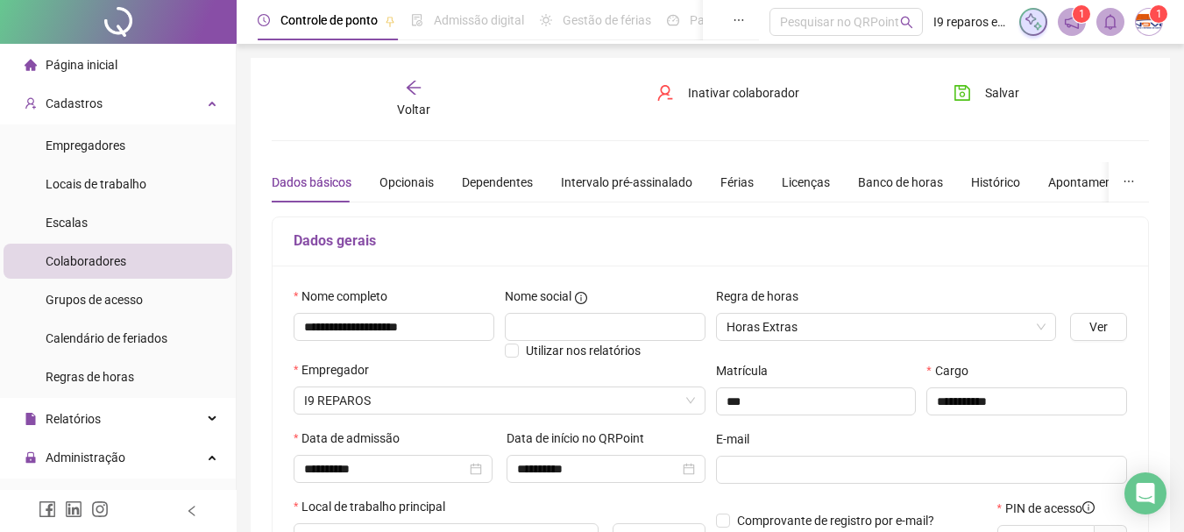
click at [413, 92] on icon "arrow-left" at bounding box center [413, 88] width 14 height 14
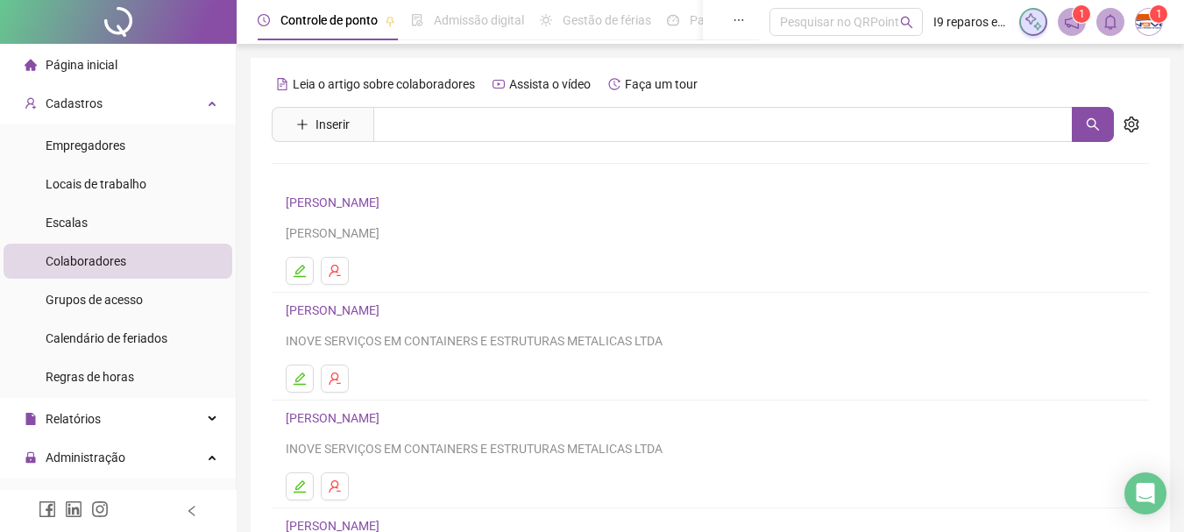
click at [384, 308] on link "[PERSON_NAME]" at bounding box center [335, 310] width 99 height 14
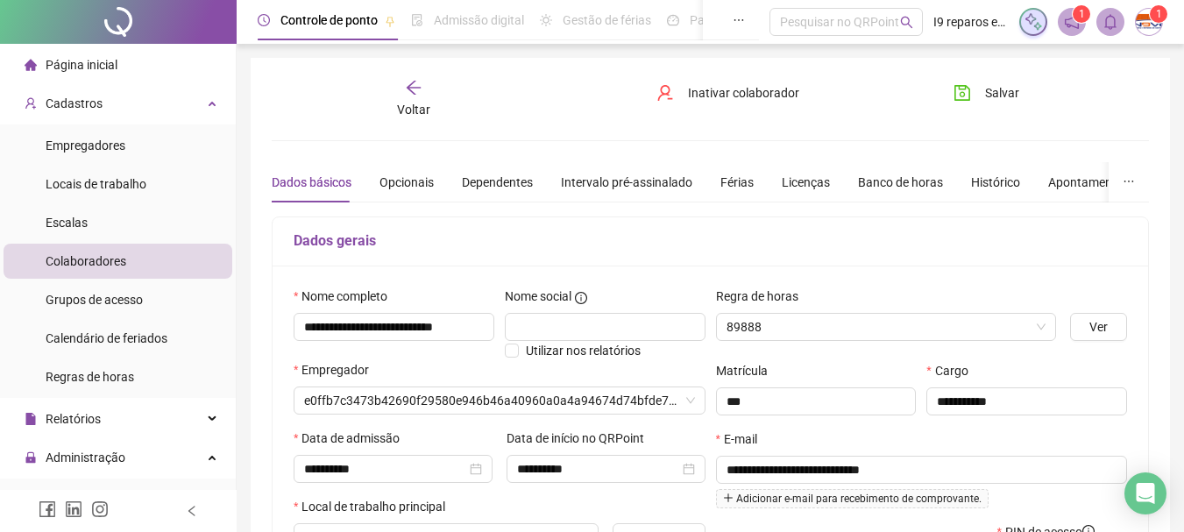
type input "*********"
click at [404, 77] on div "**********" at bounding box center [710, 491] width 919 height 867
click at [421, 96] on icon "arrow-left" at bounding box center [414, 88] width 18 height 18
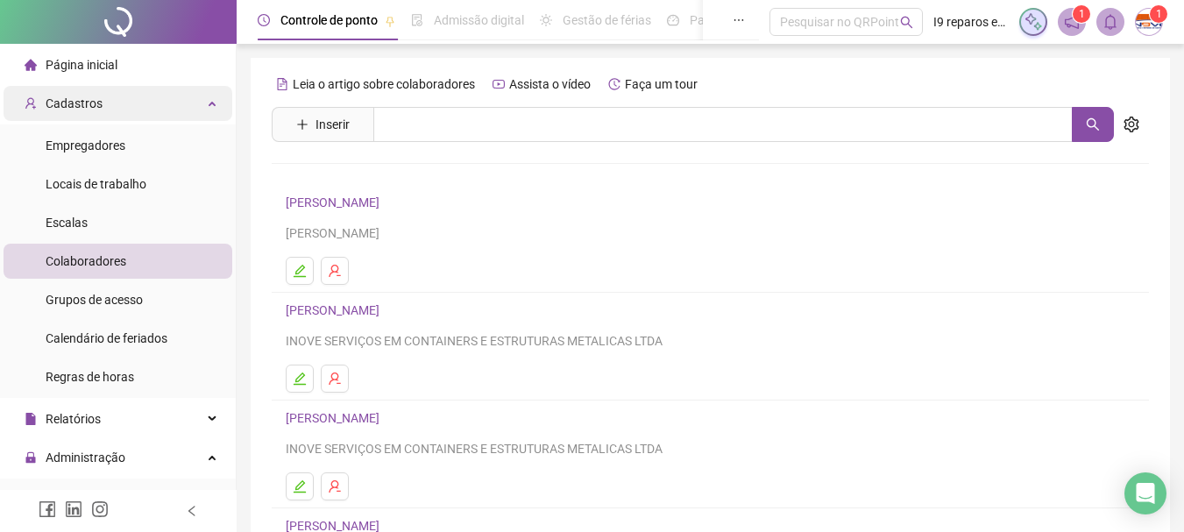
click at [200, 100] on div "Cadastros" at bounding box center [118, 103] width 229 height 35
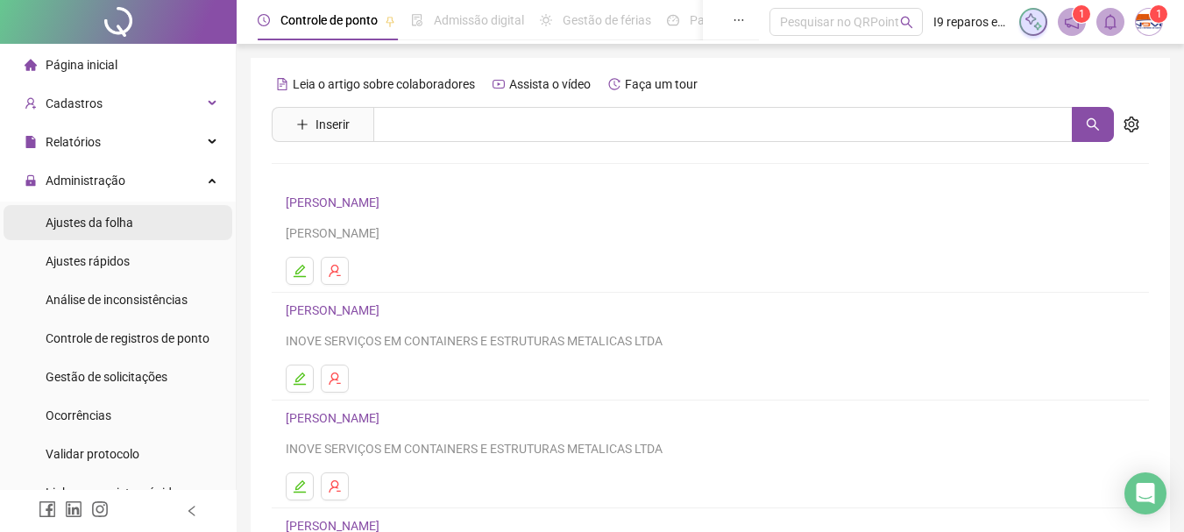
click at [117, 224] on span "Ajustes da folha" at bounding box center [90, 223] width 88 height 14
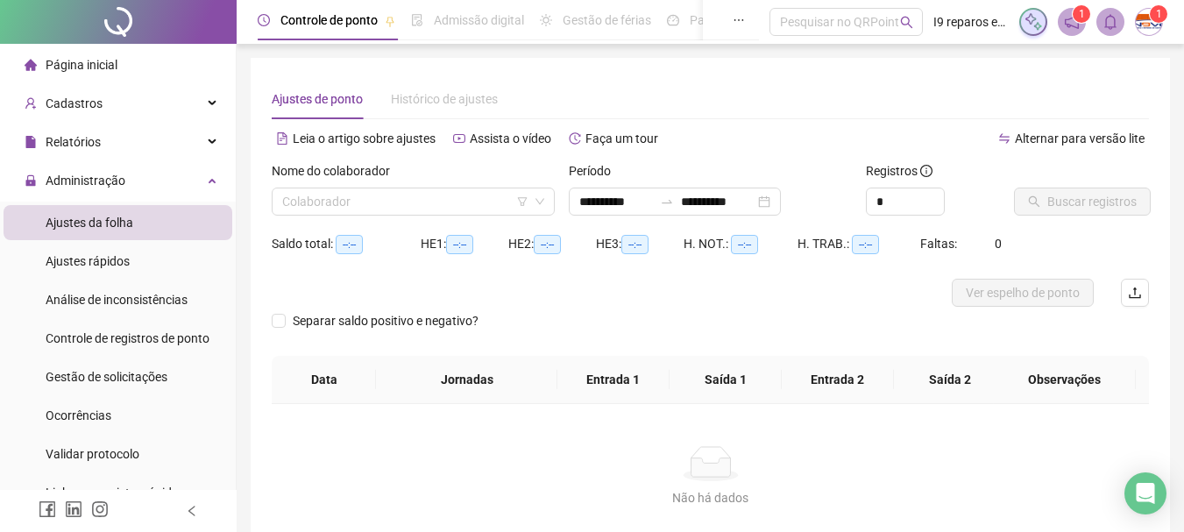
type input "**********"
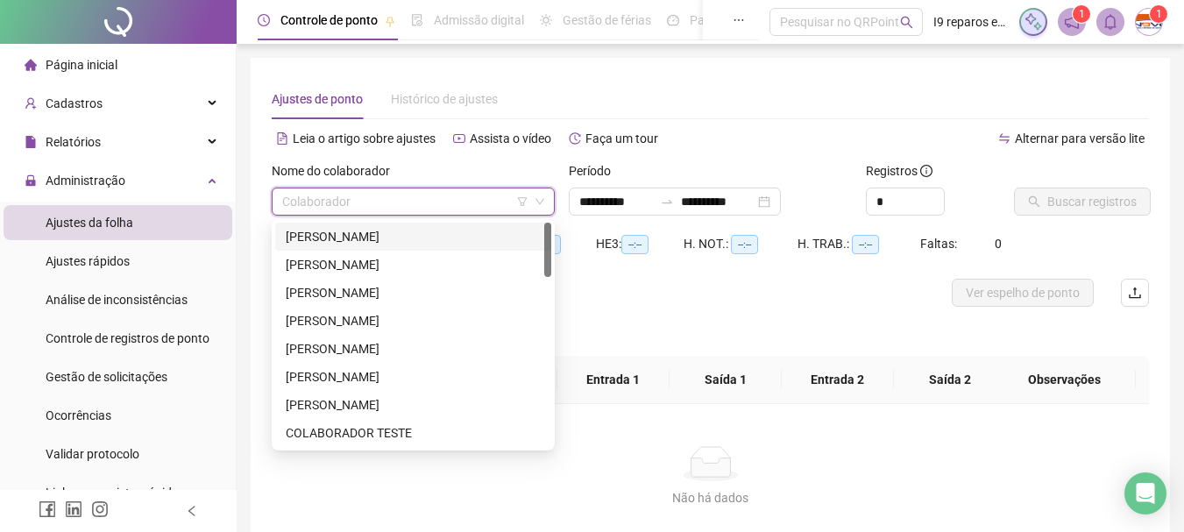
click at [339, 202] on input "search" at bounding box center [405, 201] width 246 height 26
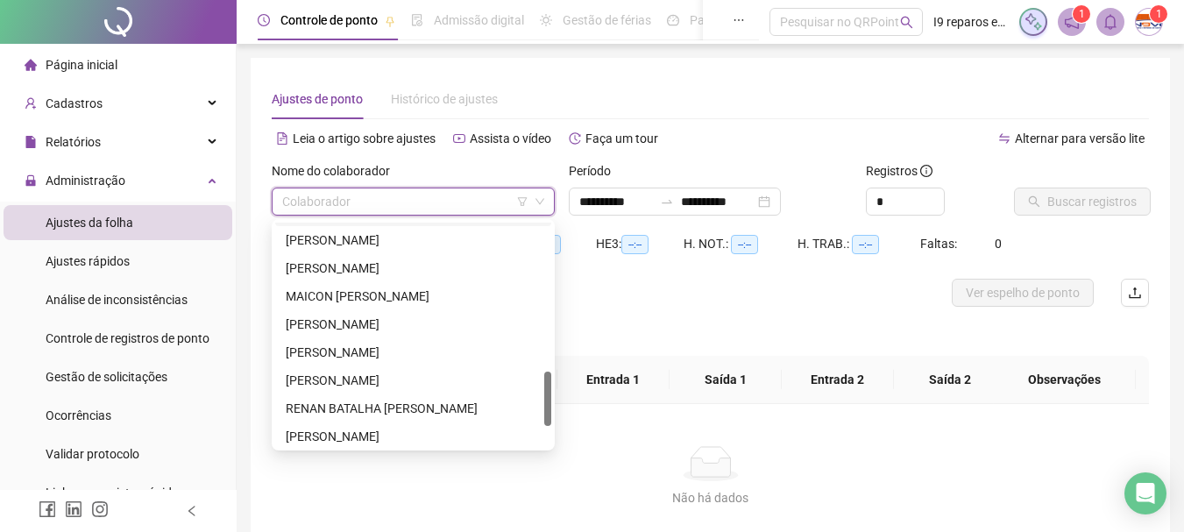
scroll to position [701, 0]
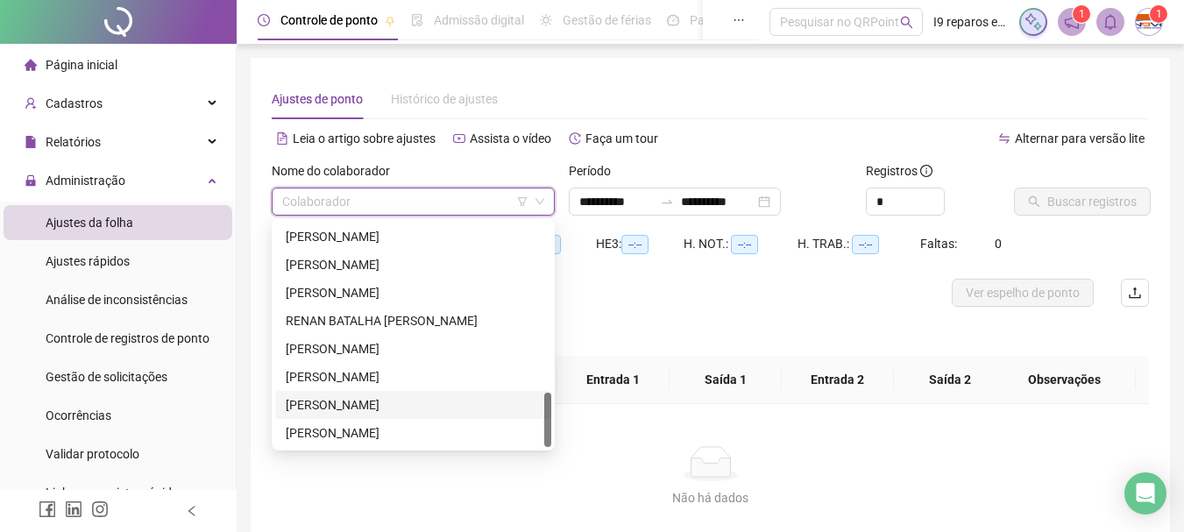
click at [371, 405] on div "[PERSON_NAME]" at bounding box center [413, 404] width 255 height 19
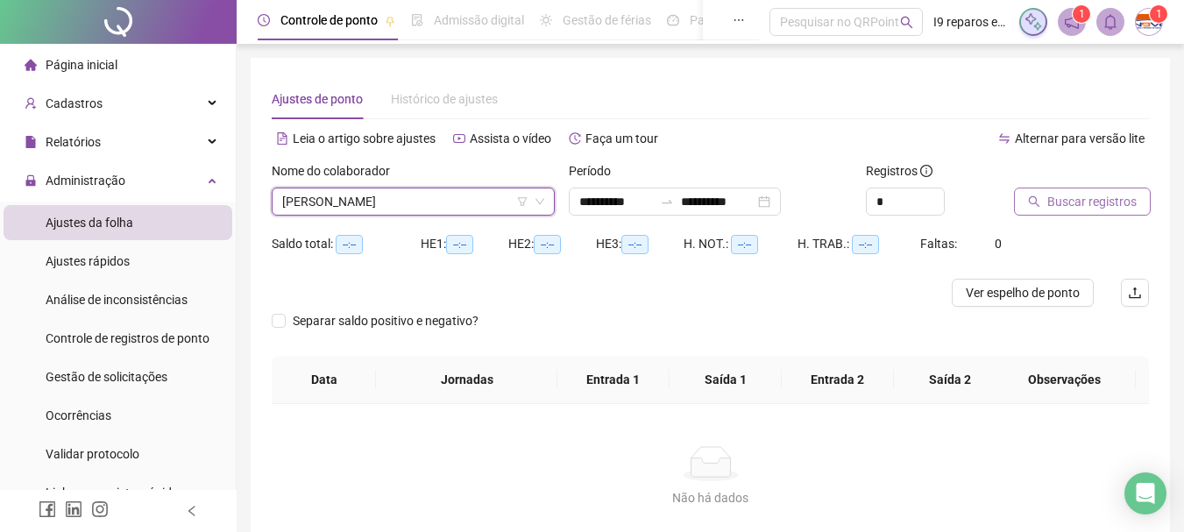
click at [1080, 205] on span "Buscar registros" at bounding box center [1091, 201] width 89 height 19
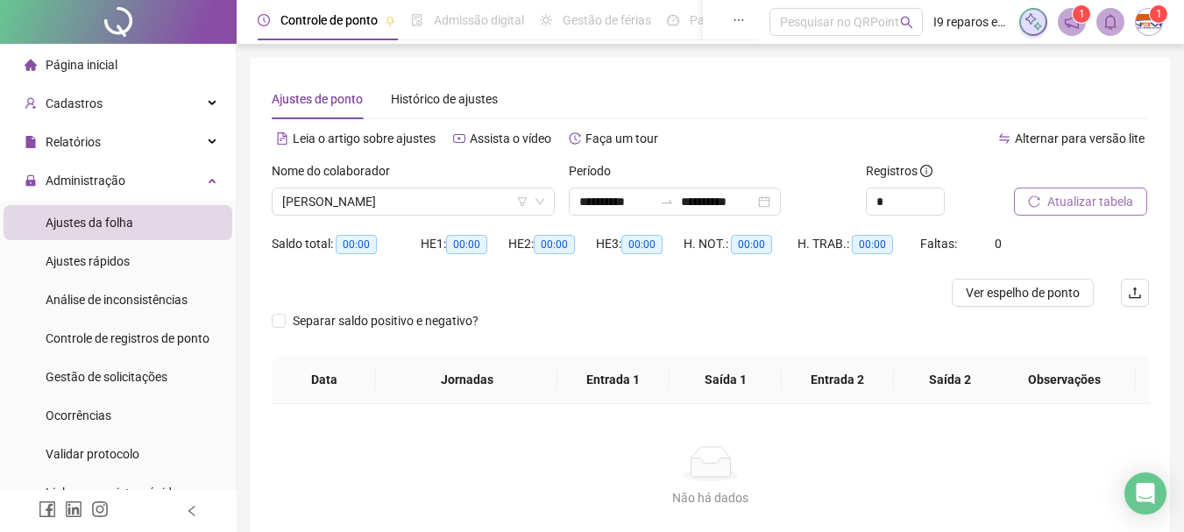
click at [97, 65] on span "Página inicial" at bounding box center [82, 65] width 72 height 14
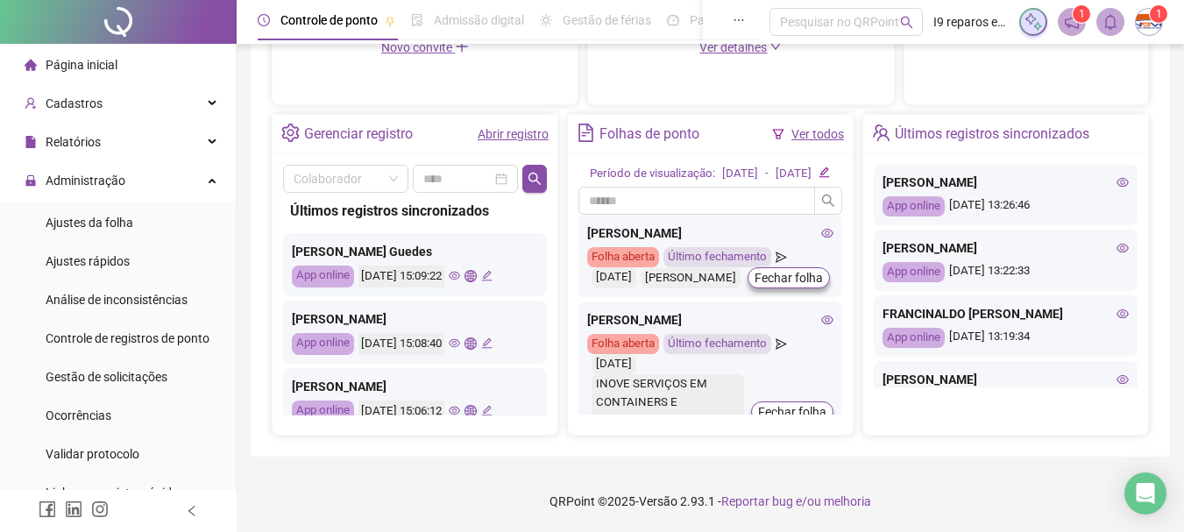
scroll to position [351, 0]
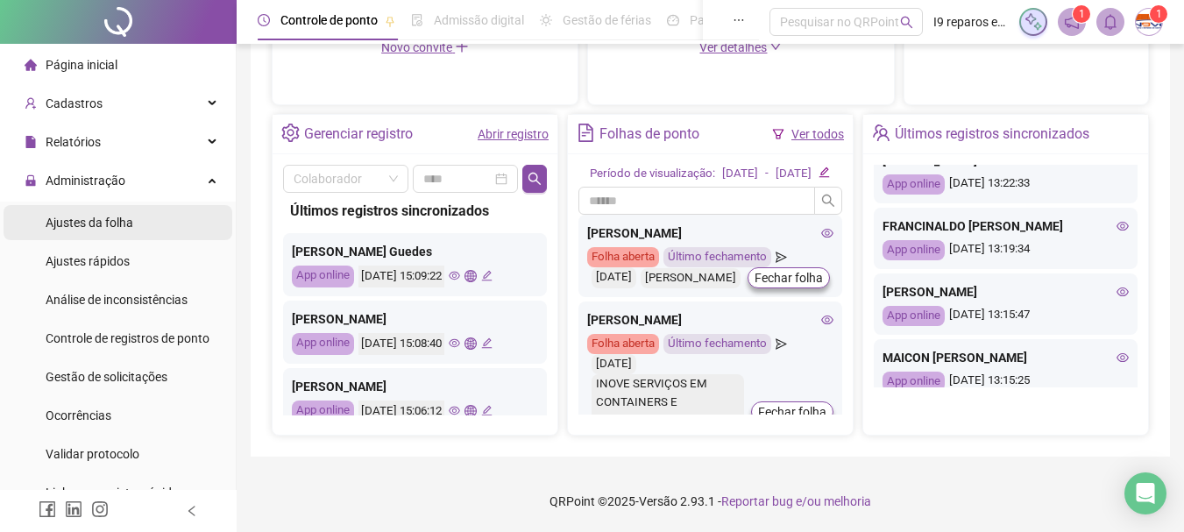
click at [115, 221] on span "Ajustes da folha" at bounding box center [90, 223] width 88 height 14
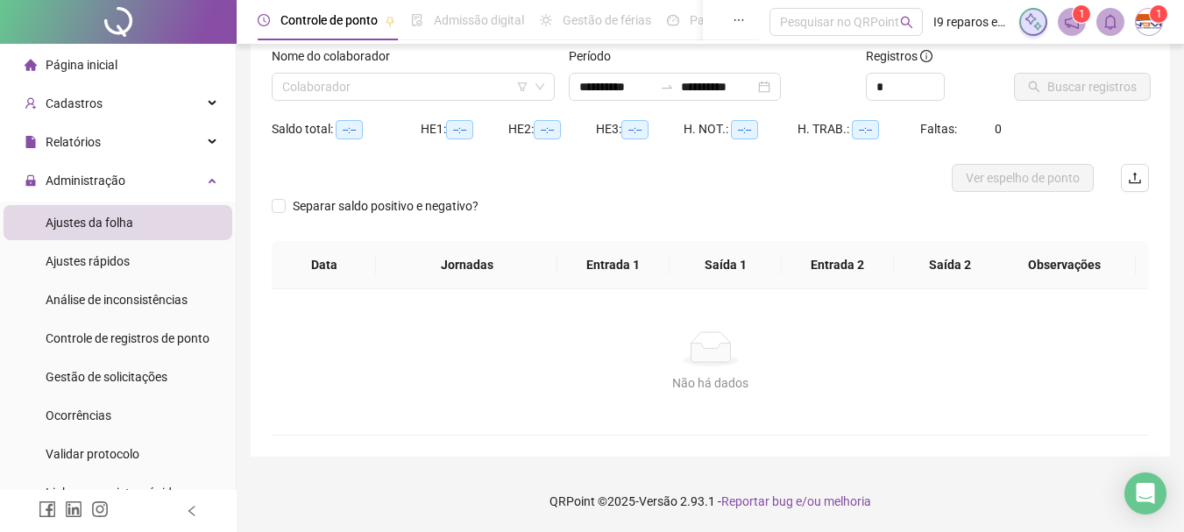
scroll to position [115, 0]
type input "**********"
click at [407, 80] on input "search" at bounding box center [405, 87] width 246 height 26
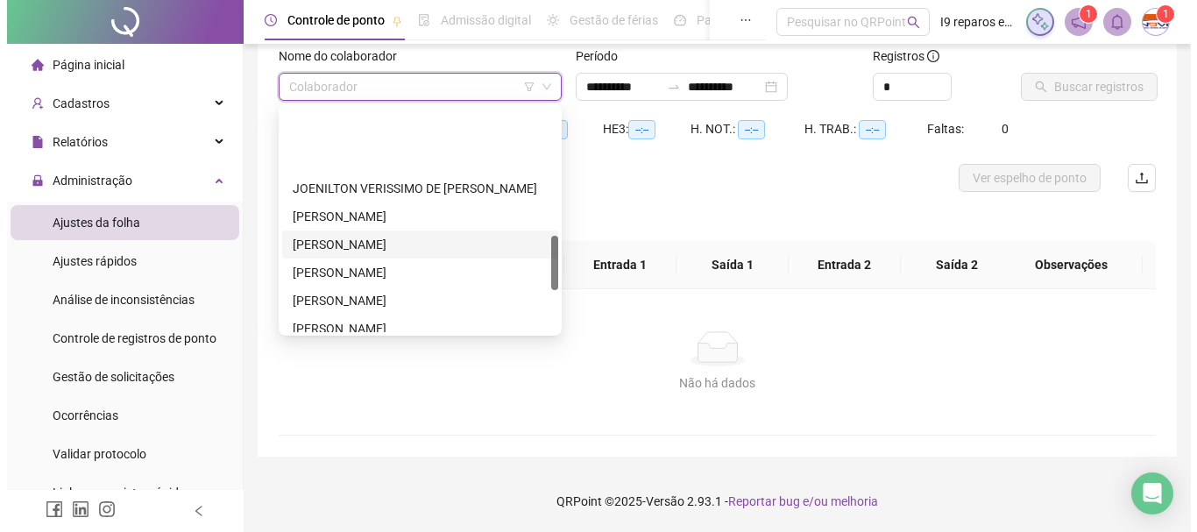
scroll to position [613, 0]
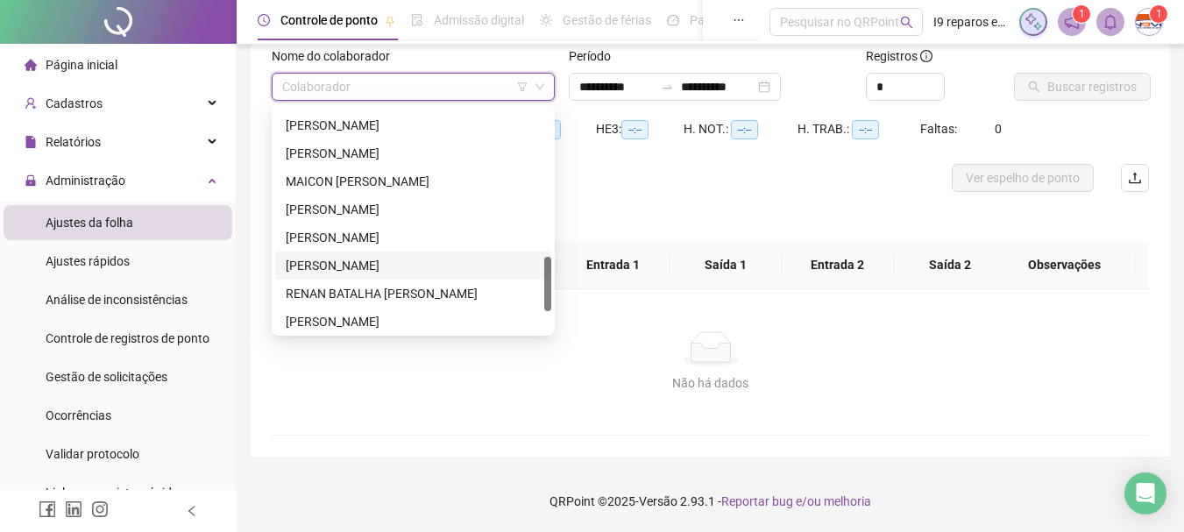
click at [394, 261] on div "[PERSON_NAME]" at bounding box center [413, 265] width 255 height 19
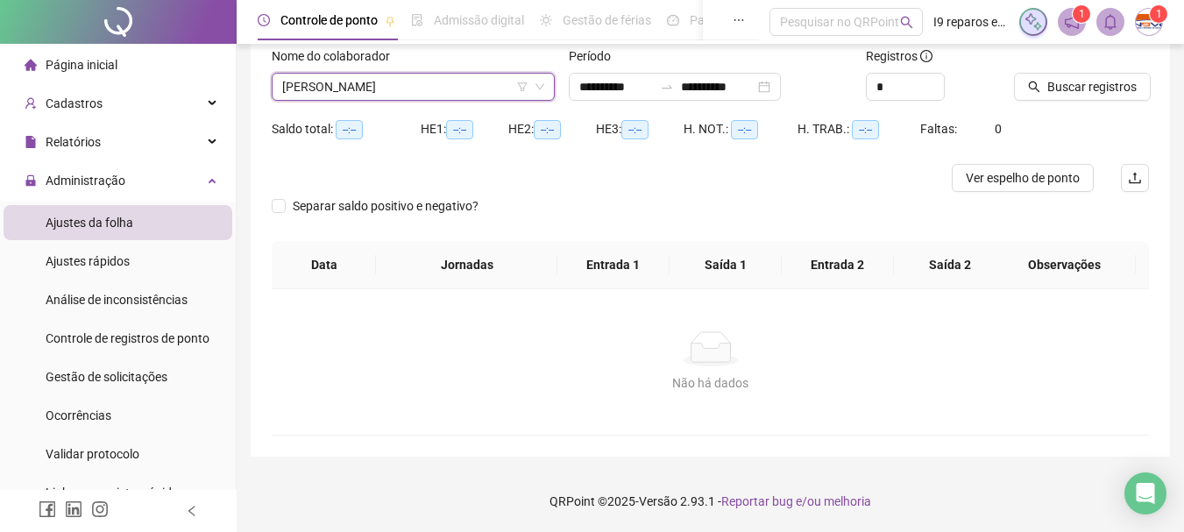
click at [398, 92] on span "[PERSON_NAME]" at bounding box center [413, 87] width 262 height 26
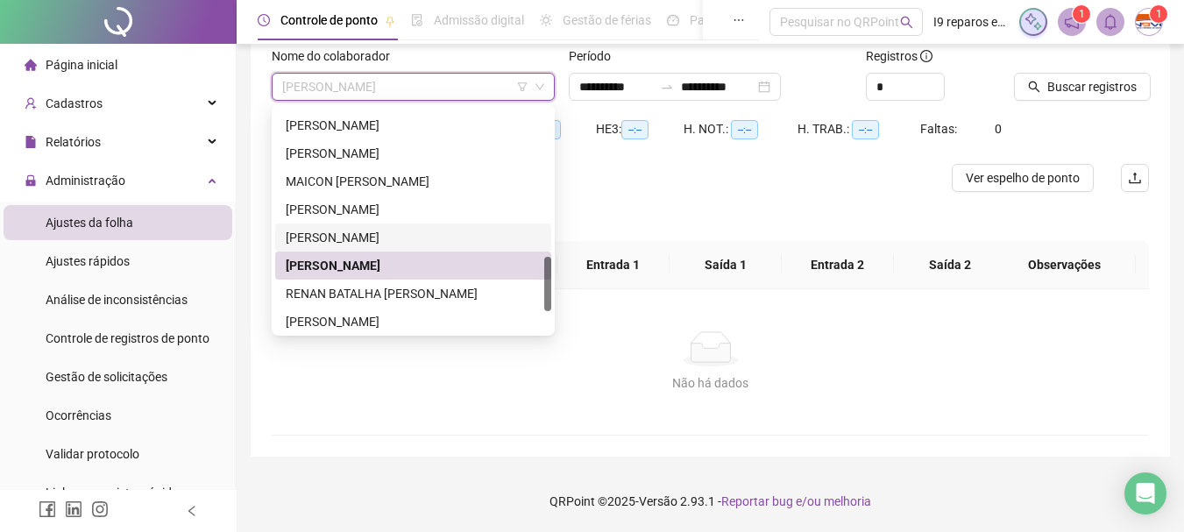
click at [389, 238] on div "[PERSON_NAME]" at bounding box center [413, 237] width 255 height 19
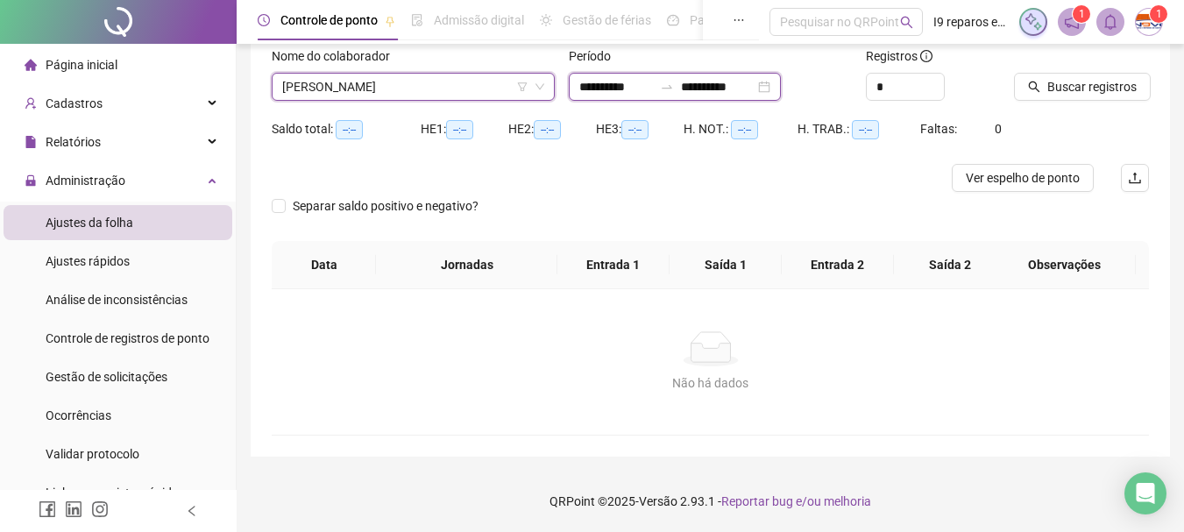
click at [581, 81] on input "**********" at bounding box center [616, 86] width 74 height 19
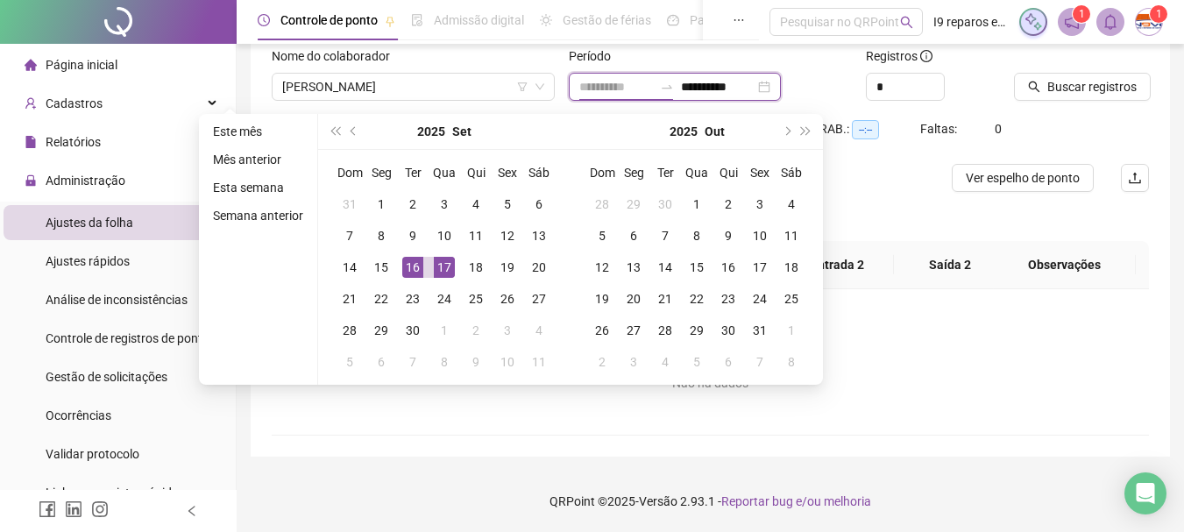
type input "**********"
click at [412, 266] on div "16" at bounding box center [412, 267] width 21 height 21
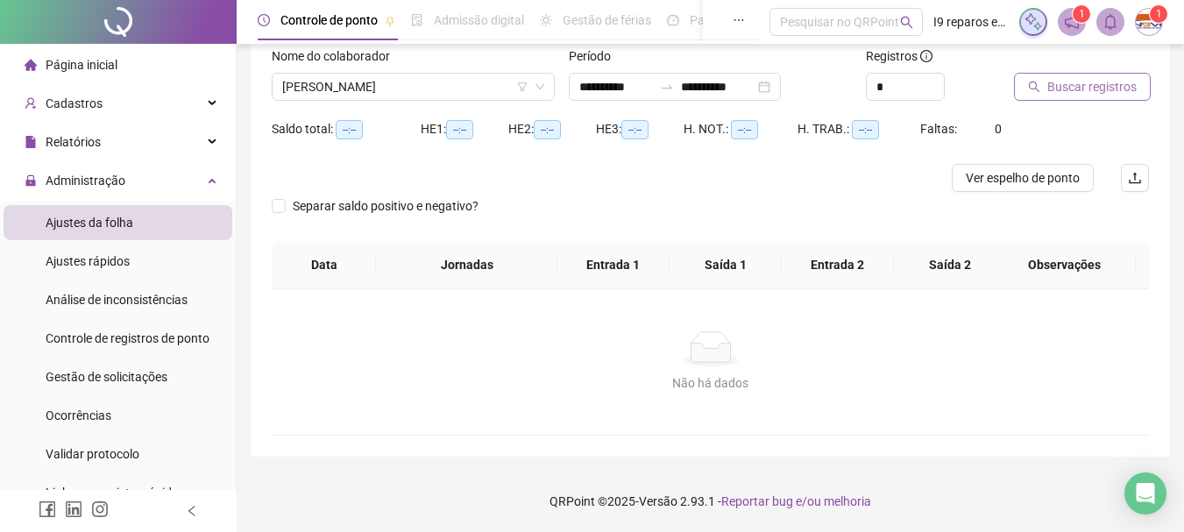
click at [1074, 74] on button "Buscar registros" at bounding box center [1082, 87] width 137 height 28
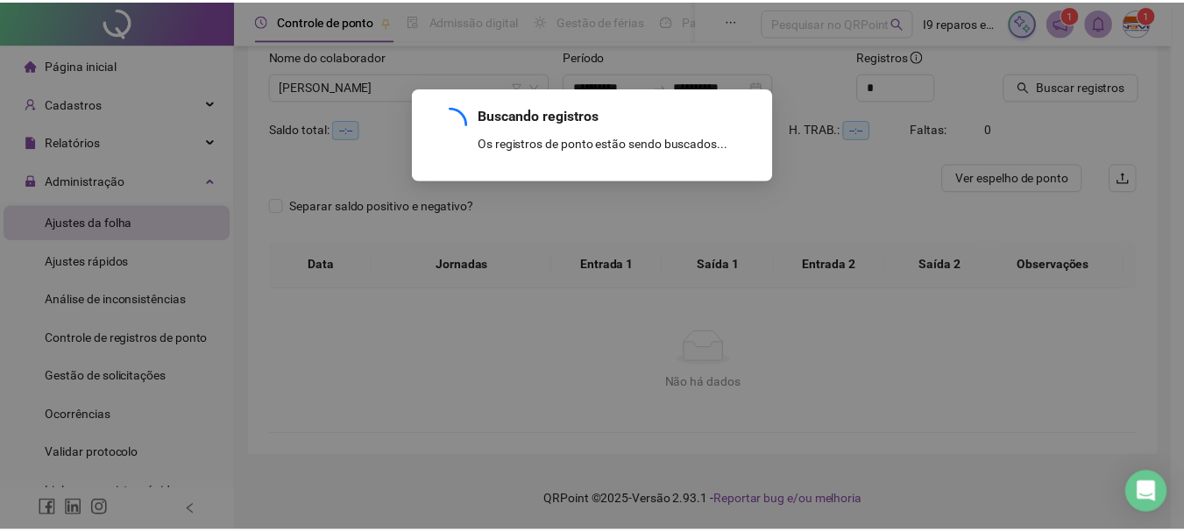
scroll to position [25, 0]
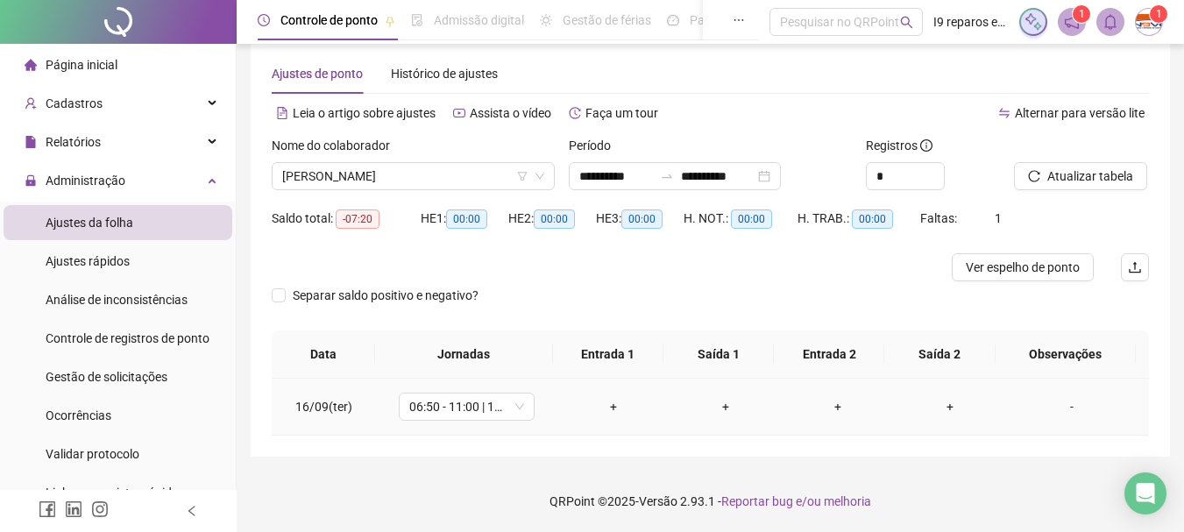
click at [608, 406] on div "+" at bounding box center [613, 406] width 84 height 19
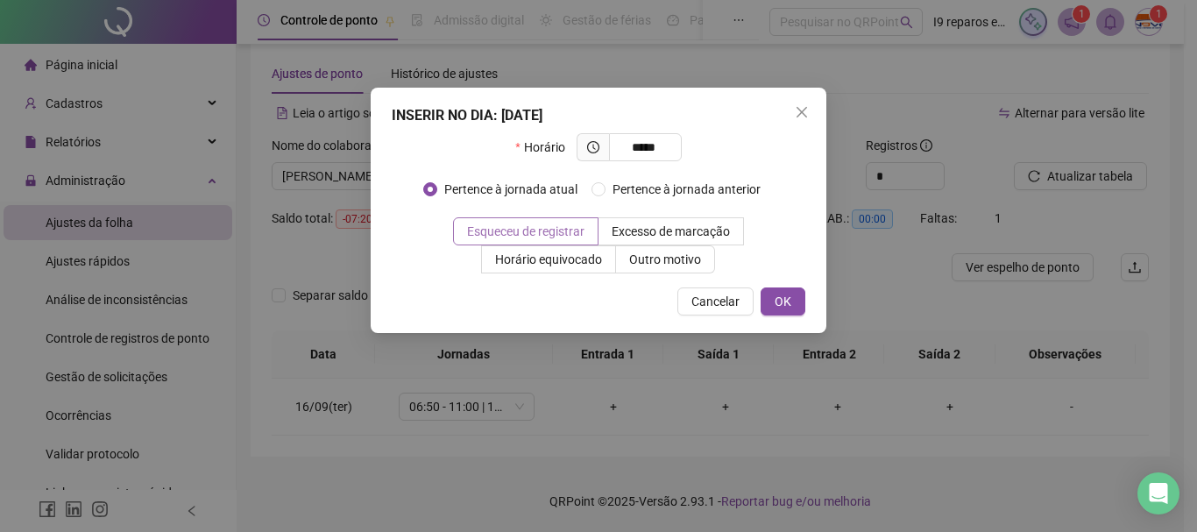
type input "*****"
click at [520, 229] on span "Esqueceu de registrar" at bounding box center [525, 231] width 117 height 14
click at [778, 301] on span "OK" at bounding box center [783, 301] width 17 height 19
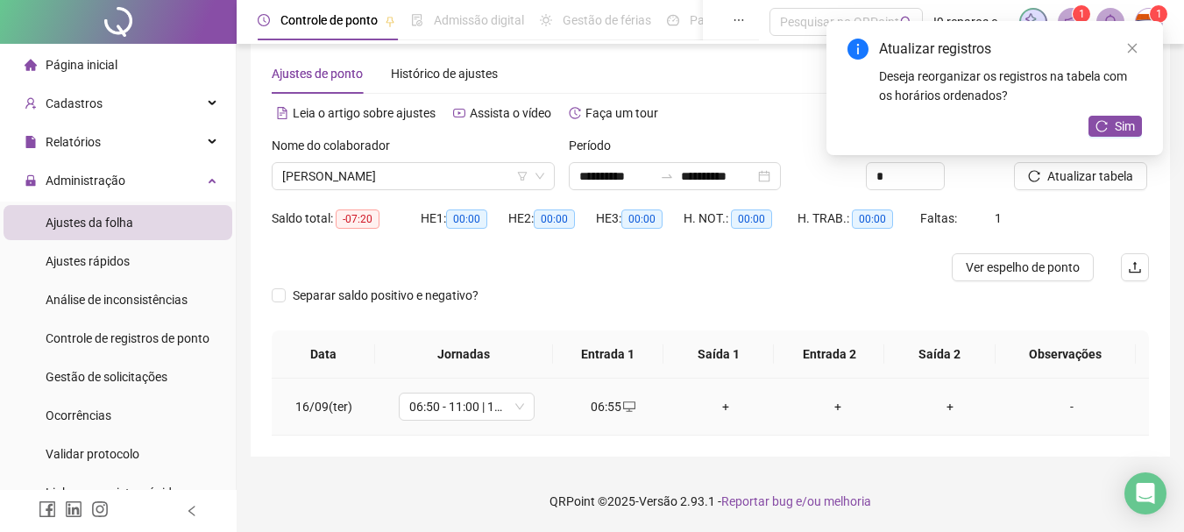
click at [718, 404] on div "+" at bounding box center [726, 406] width 84 height 19
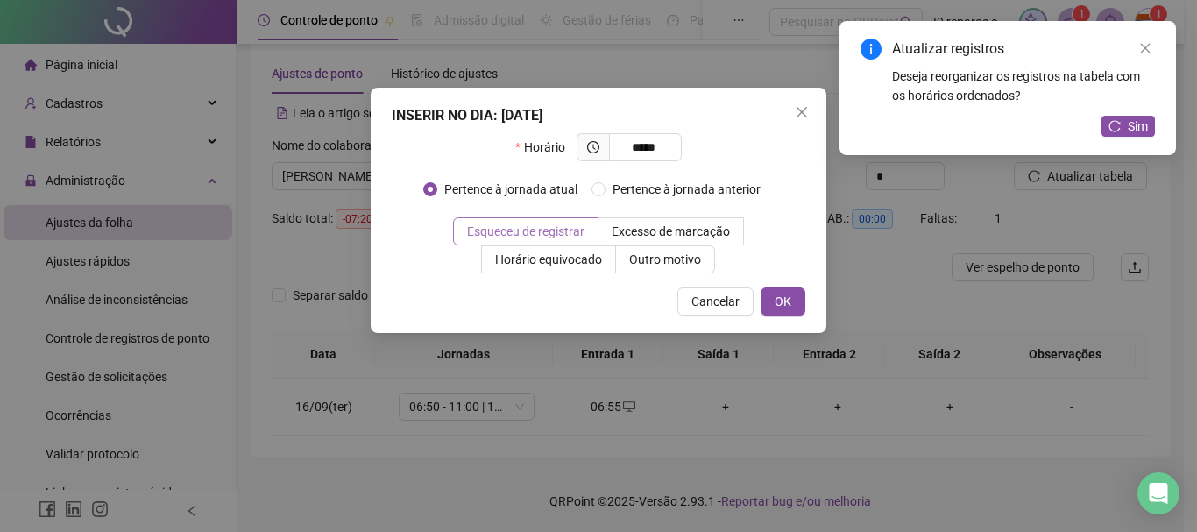
type input "*****"
click at [577, 236] on span "Esqueceu de registrar" at bounding box center [525, 231] width 117 height 14
drag, startPoint x: 776, startPoint y: 294, endPoint x: 811, endPoint y: 346, distance: 63.2
click at [776, 294] on span "OK" at bounding box center [783, 301] width 17 height 19
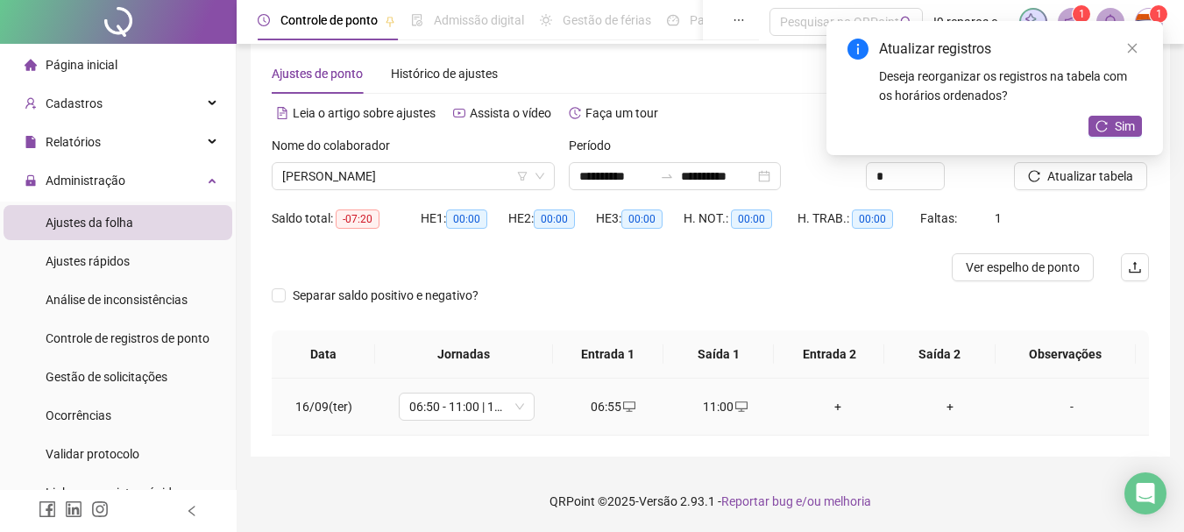
click at [830, 409] on div "+" at bounding box center [838, 406] width 84 height 19
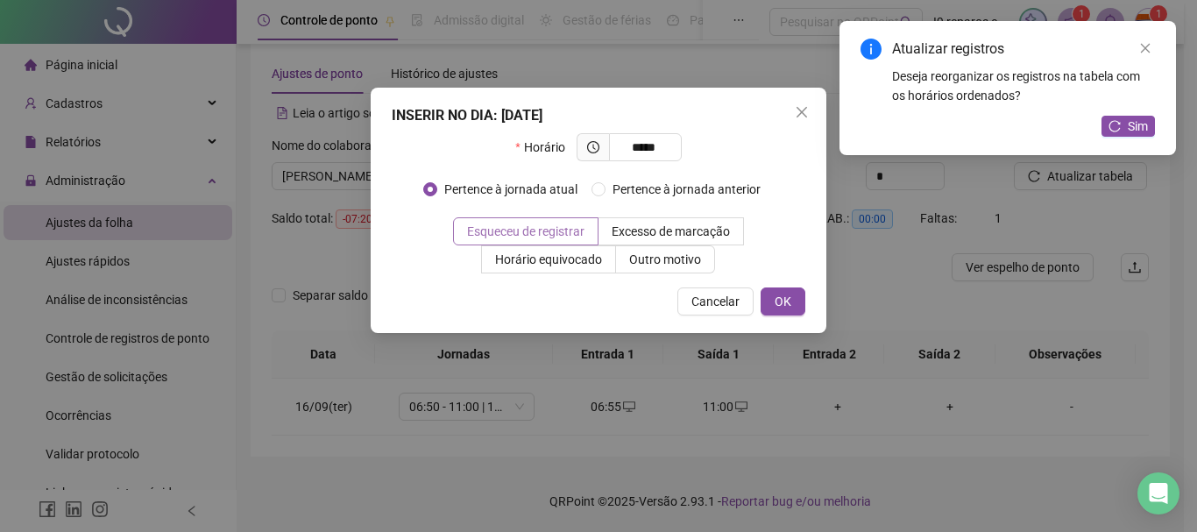
type input "*****"
click at [563, 228] on span "Esqueceu de registrar" at bounding box center [525, 231] width 117 height 14
drag, startPoint x: 790, startPoint y: 294, endPoint x: 839, endPoint y: 355, distance: 78.6
click at [790, 295] on span "OK" at bounding box center [783, 301] width 17 height 19
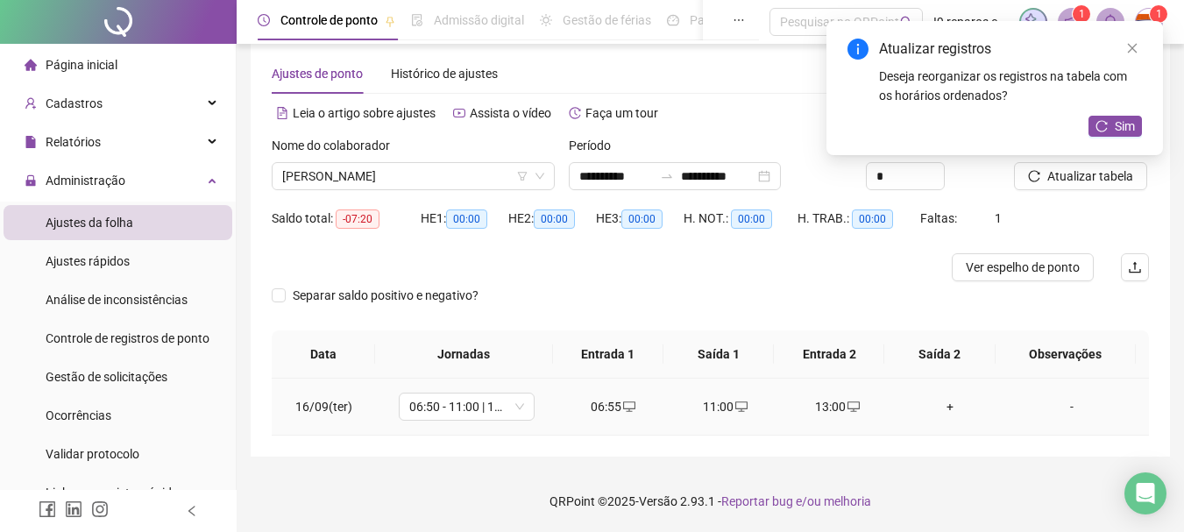
click at [939, 408] on div "+" at bounding box center [950, 406] width 84 height 19
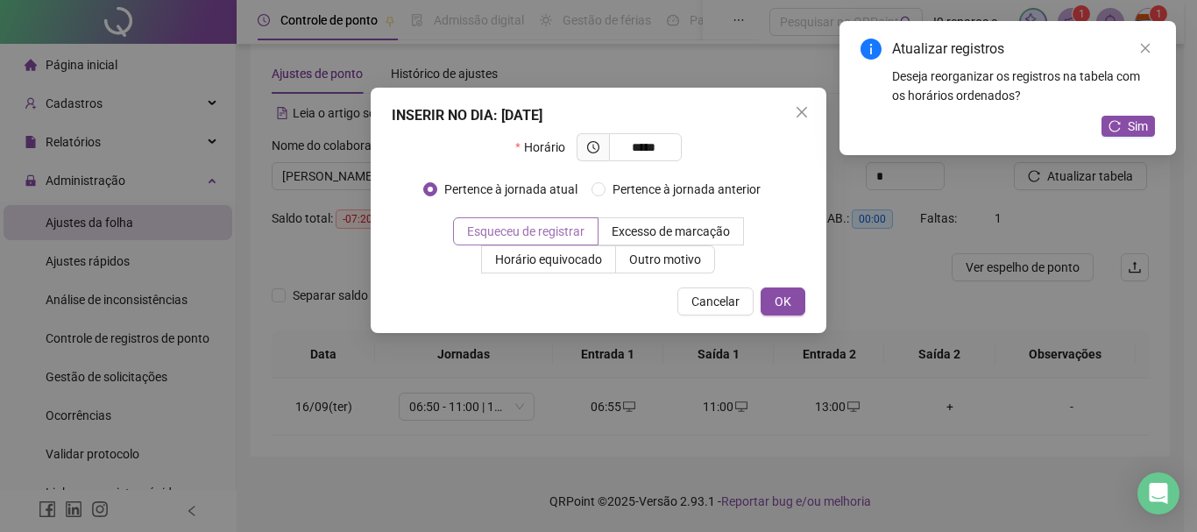
type input "*****"
drag, startPoint x: 555, startPoint y: 229, endPoint x: 663, endPoint y: 256, distance: 112.0
click at [556, 229] on span "Esqueceu de registrar" at bounding box center [525, 231] width 117 height 14
drag, startPoint x: 782, startPoint y: 302, endPoint x: 870, endPoint y: 257, distance: 99.5
click at [784, 302] on span "OK" at bounding box center [783, 301] width 17 height 19
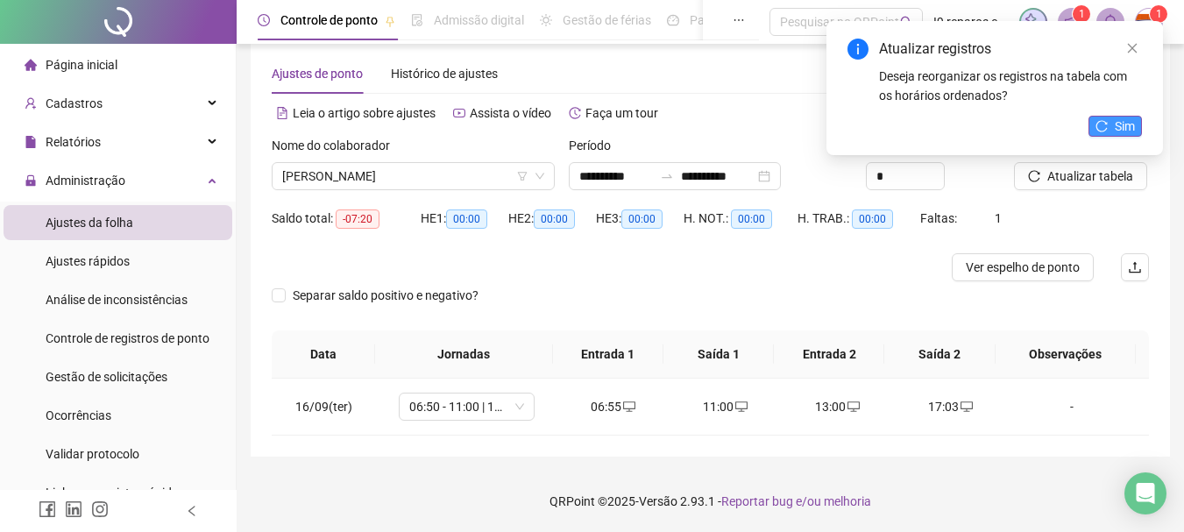
click at [1116, 131] on span "Sim" at bounding box center [1125, 126] width 20 height 19
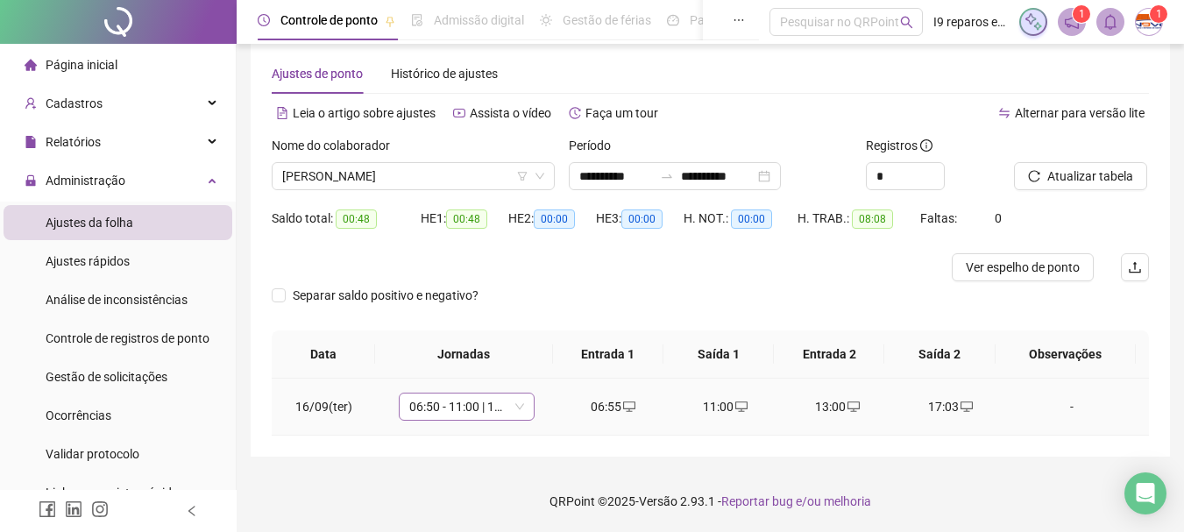
click at [521, 407] on span "06:50 - 11:00 | 12:00 - 15:10" at bounding box center [466, 406] width 115 height 26
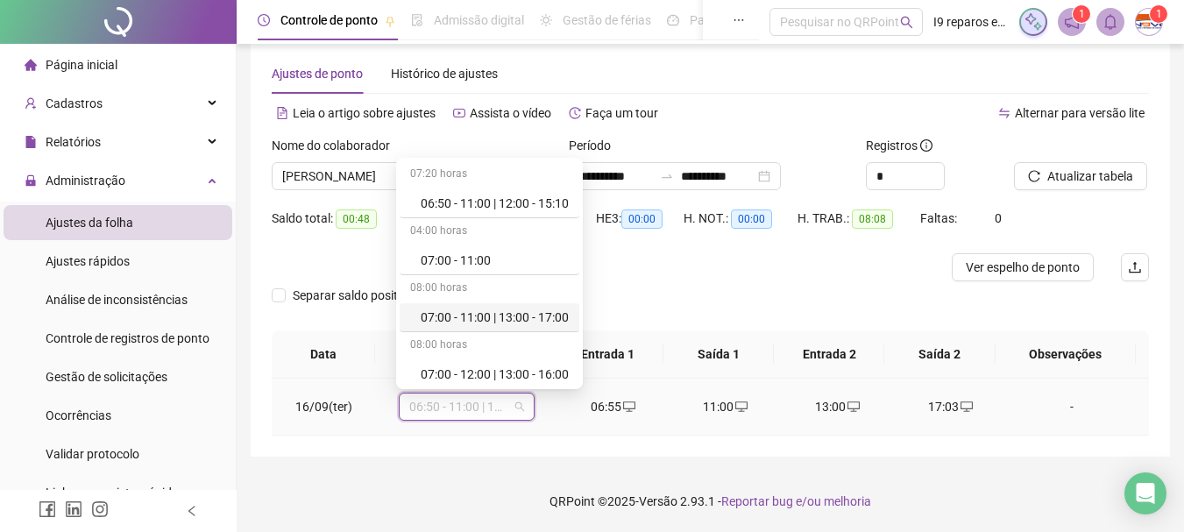
click at [521, 322] on div "07:00 - 11:00 | 13:00 - 17:00" at bounding box center [495, 317] width 148 height 19
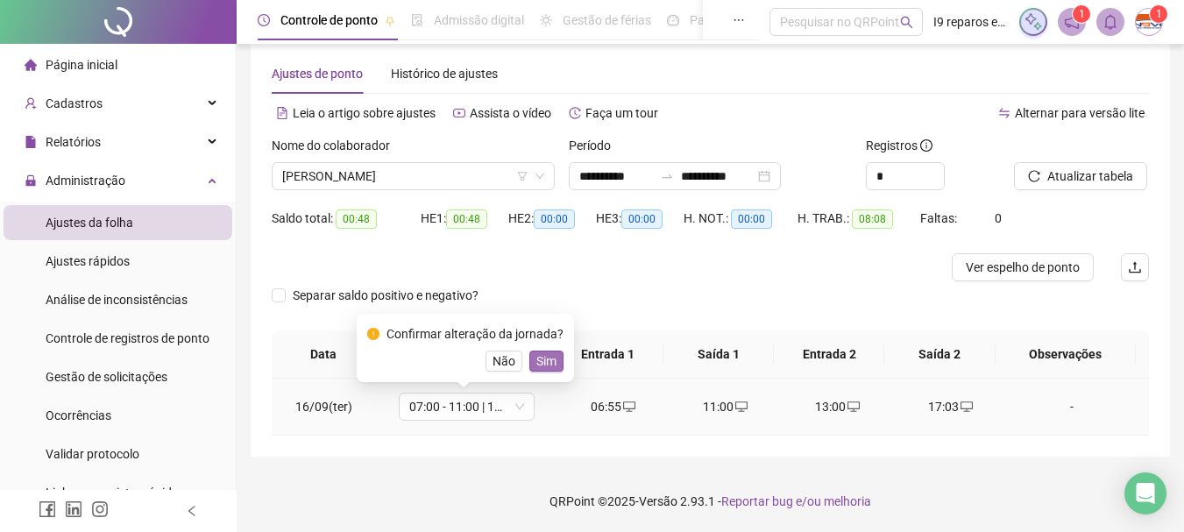
click at [549, 359] on span "Sim" at bounding box center [546, 360] width 20 height 19
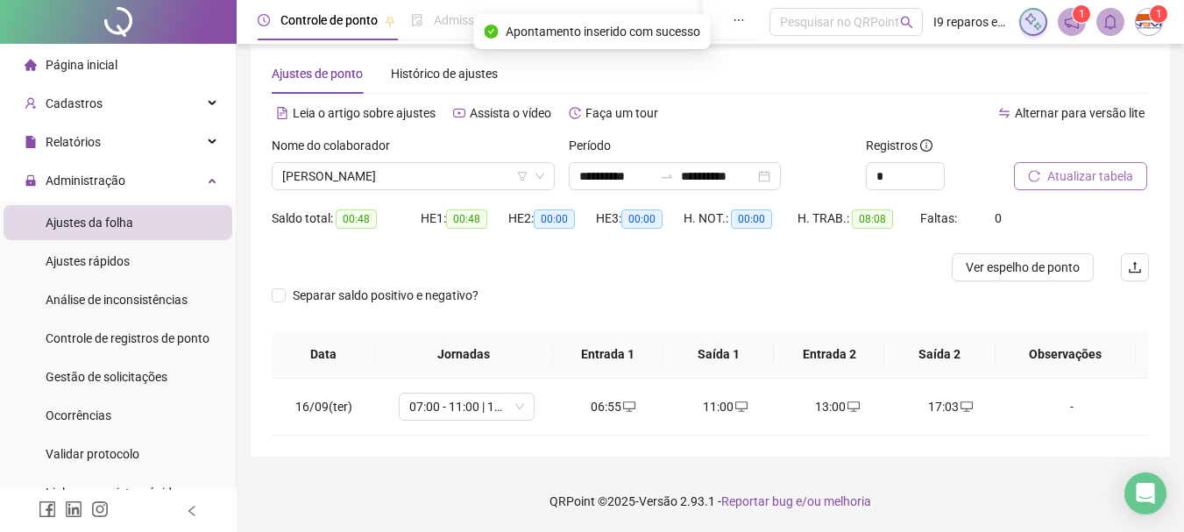
click at [1071, 176] on span "Atualizar tabela" at bounding box center [1090, 175] width 86 height 19
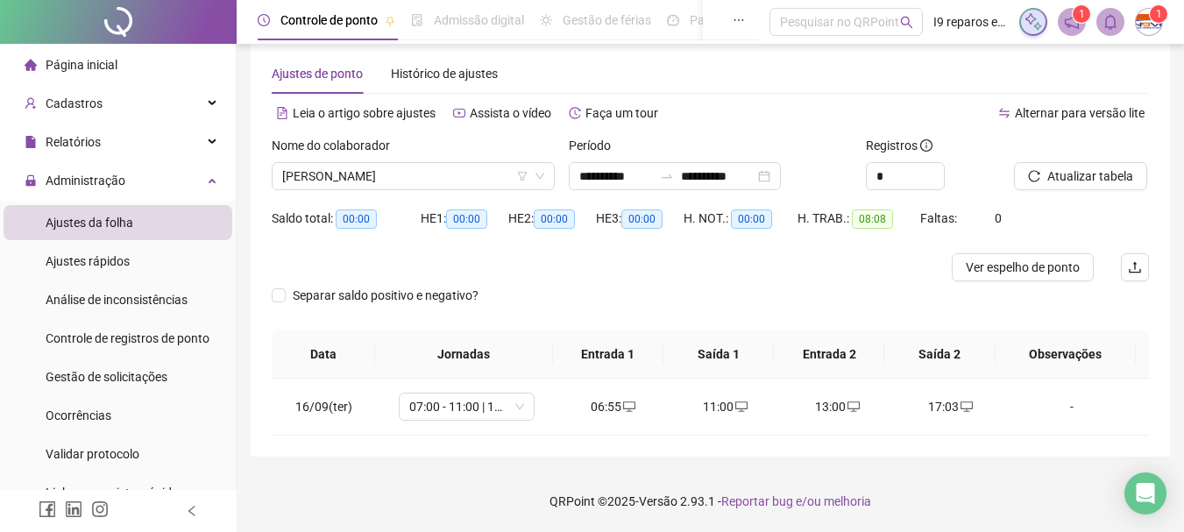
click at [81, 66] on span "Página inicial" at bounding box center [82, 65] width 72 height 14
